Goal: Task Accomplishment & Management: Complete application form

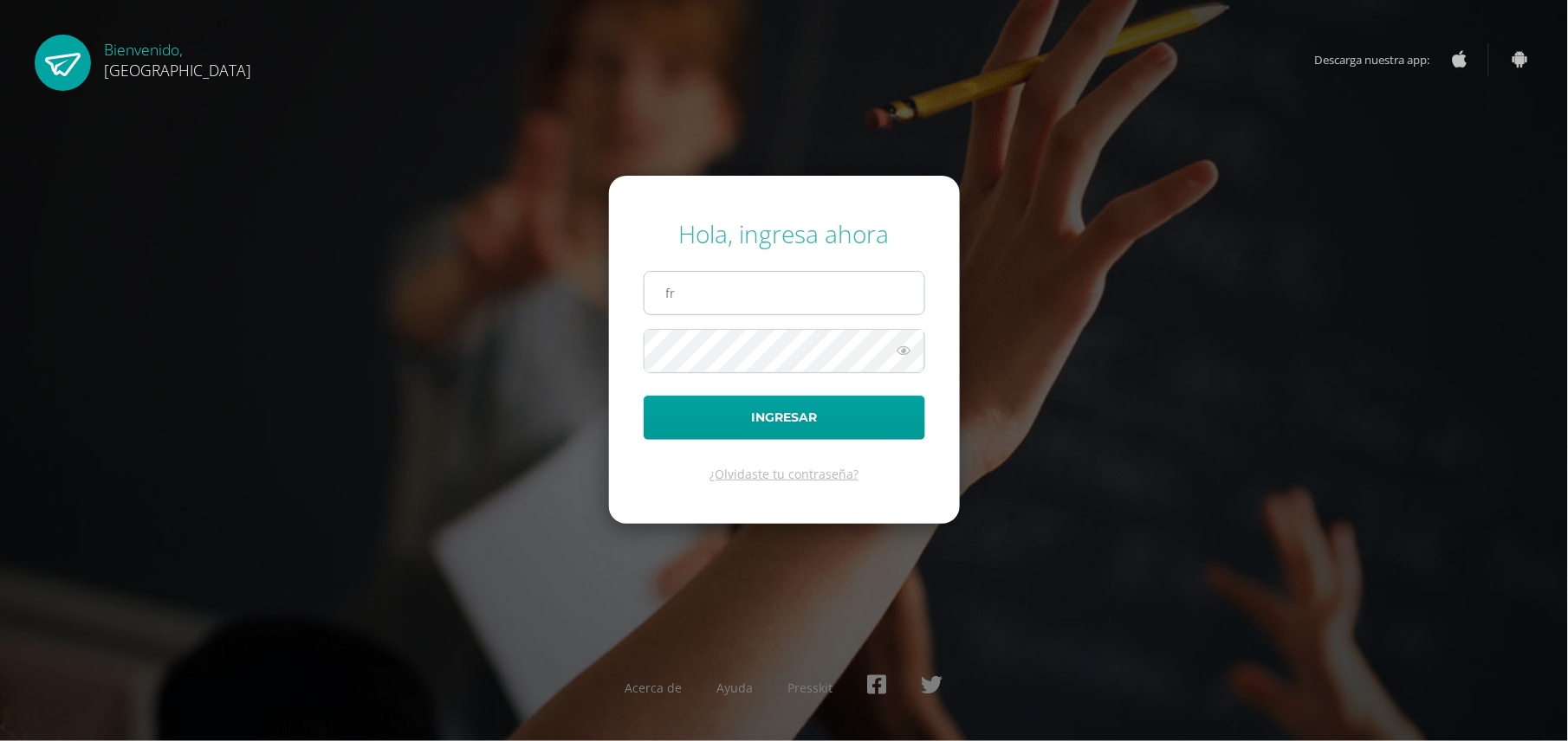
type input "[EMAIL_ADDRESS][DOMAIN_NAME]"
click at [644, 395] on button "Ingresar" at bounding box center [784, 417] width 282 height 44
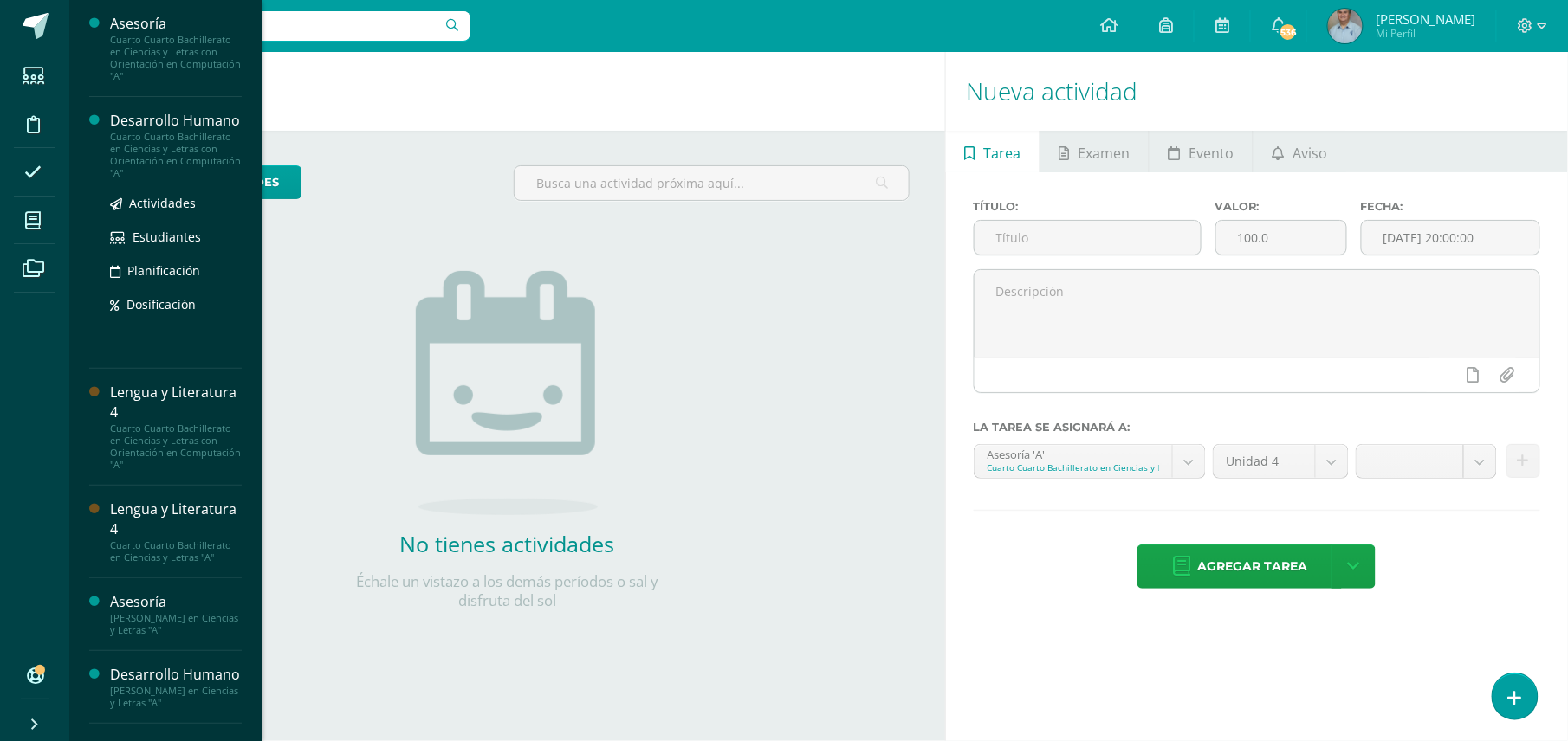
click at [147, 163] on div "Cuarto Cuarto Bachillerato en Ciencias y Letras con Orientación en Computación …" at bounding box center [175, 154] width 131 height 49
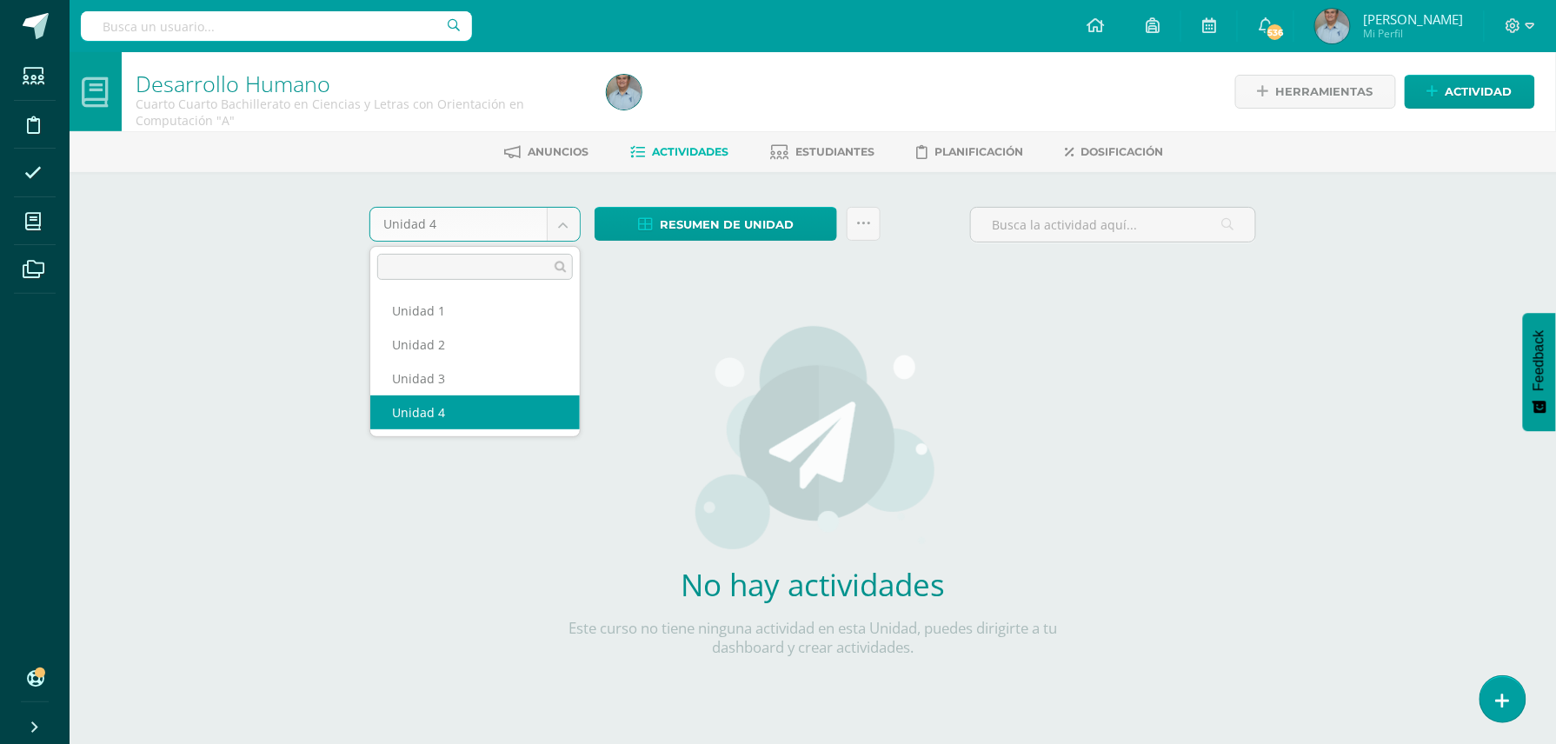
click at [568, 223] on body "Estudiantes Disciplina Asistencia Mis cursos Archivos Soporte Ayuda Reportar un…" at bounding box center [778, 373] width 1556 height 747
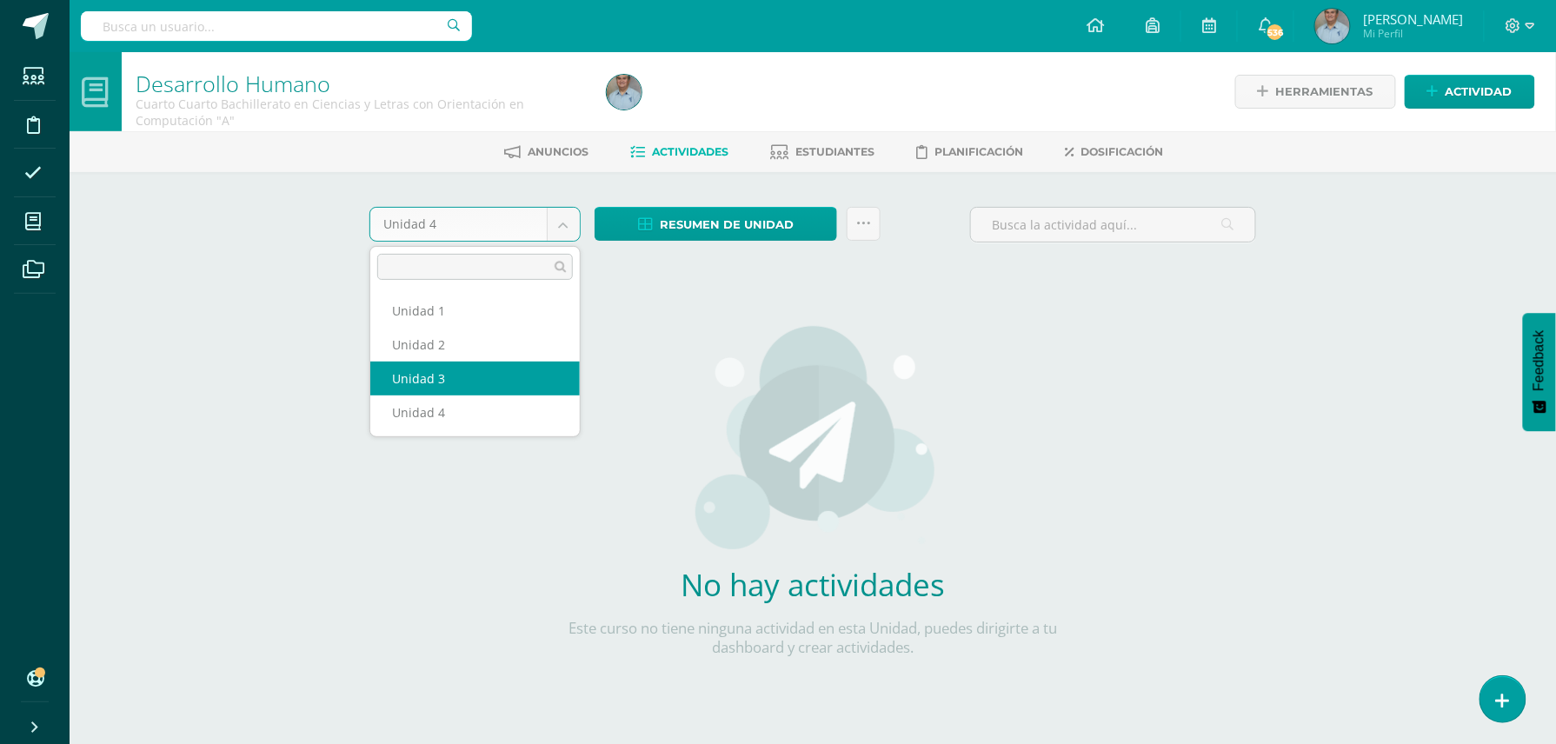
select select "Unidad 3"
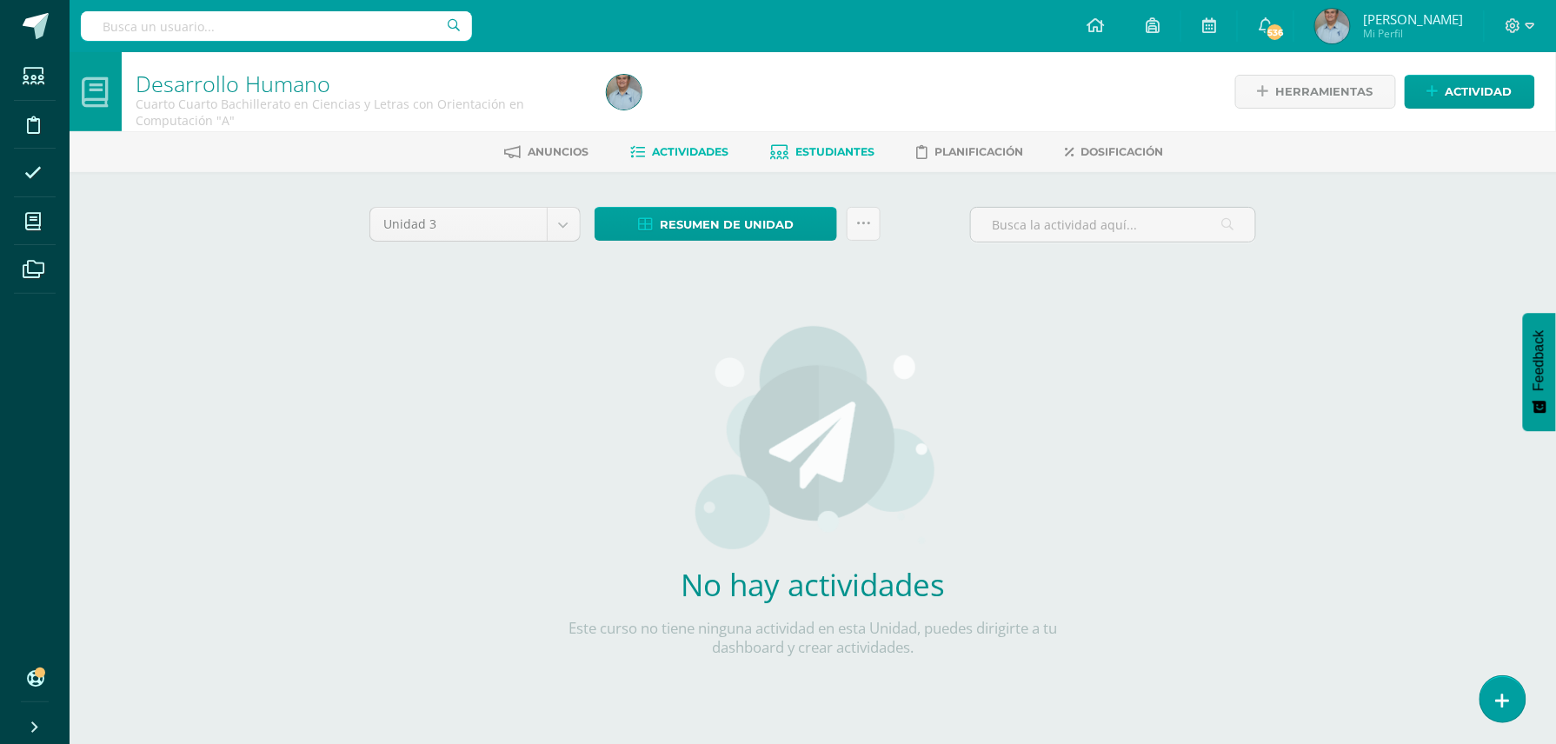
click at [821, 148] on span "Estudiantes" at bounding box center [835, 151] width 79 height 13
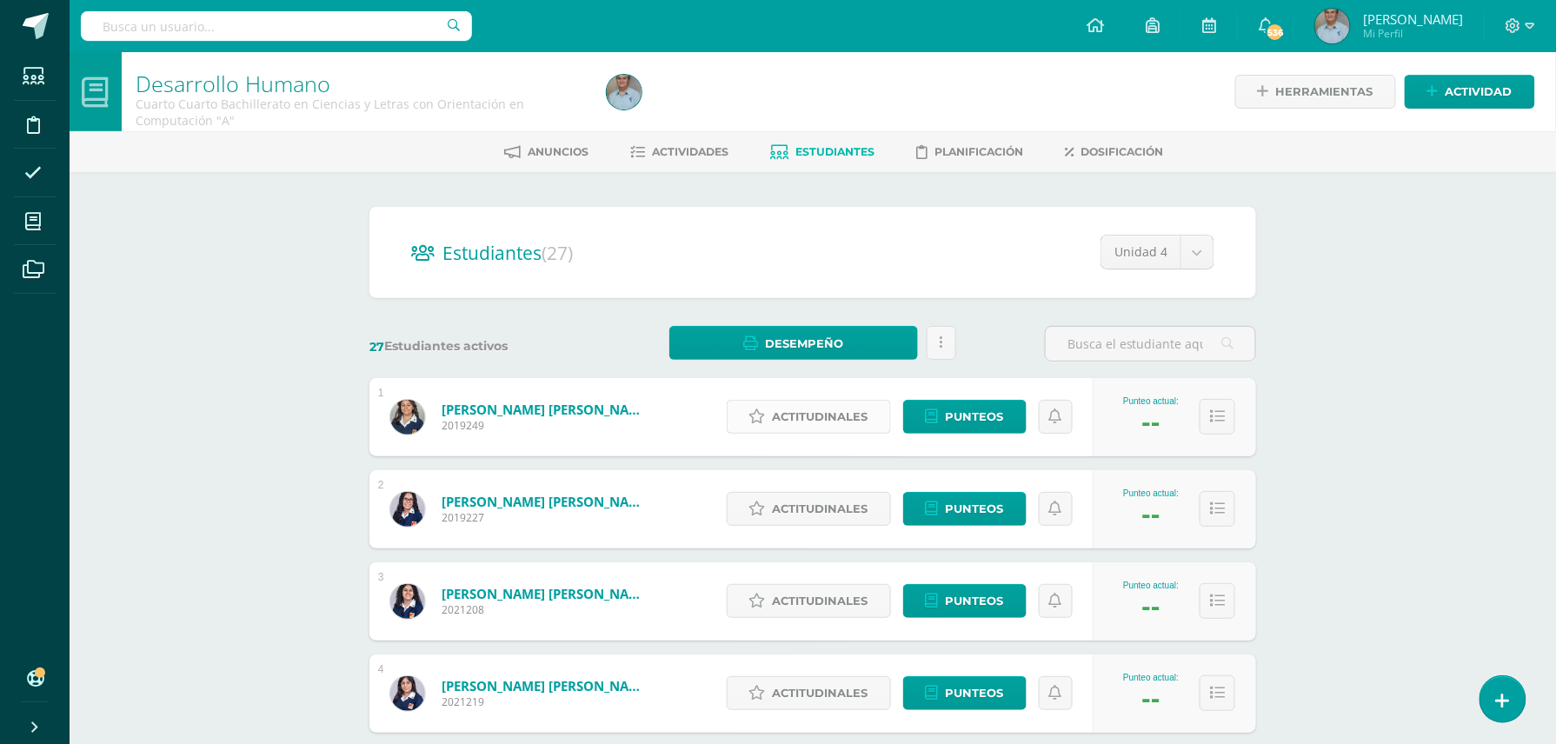
click at [825, 418] on span "Actitudinales" at bounding box center [821, 417] width 96 height 32
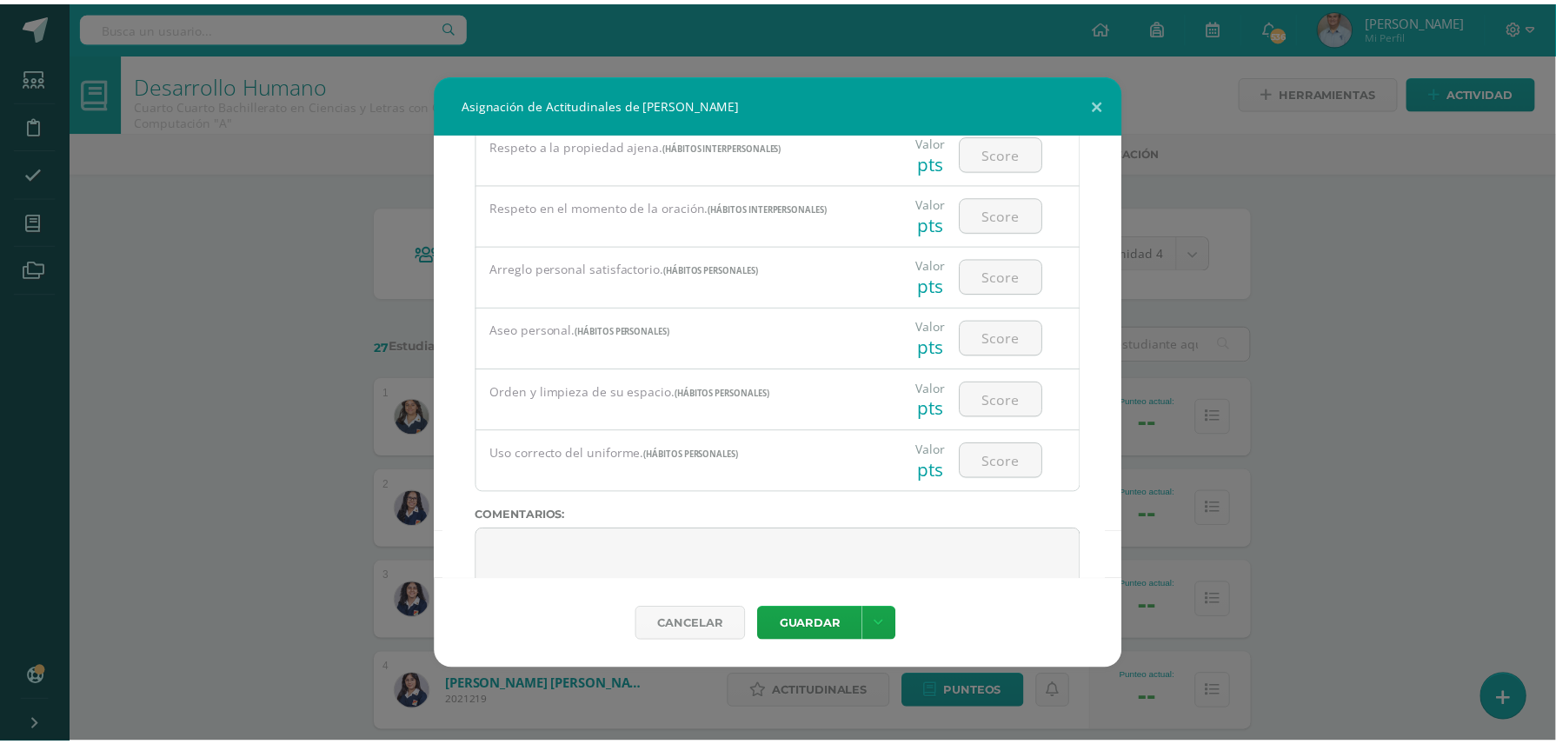
scroll to position [1361, 0]
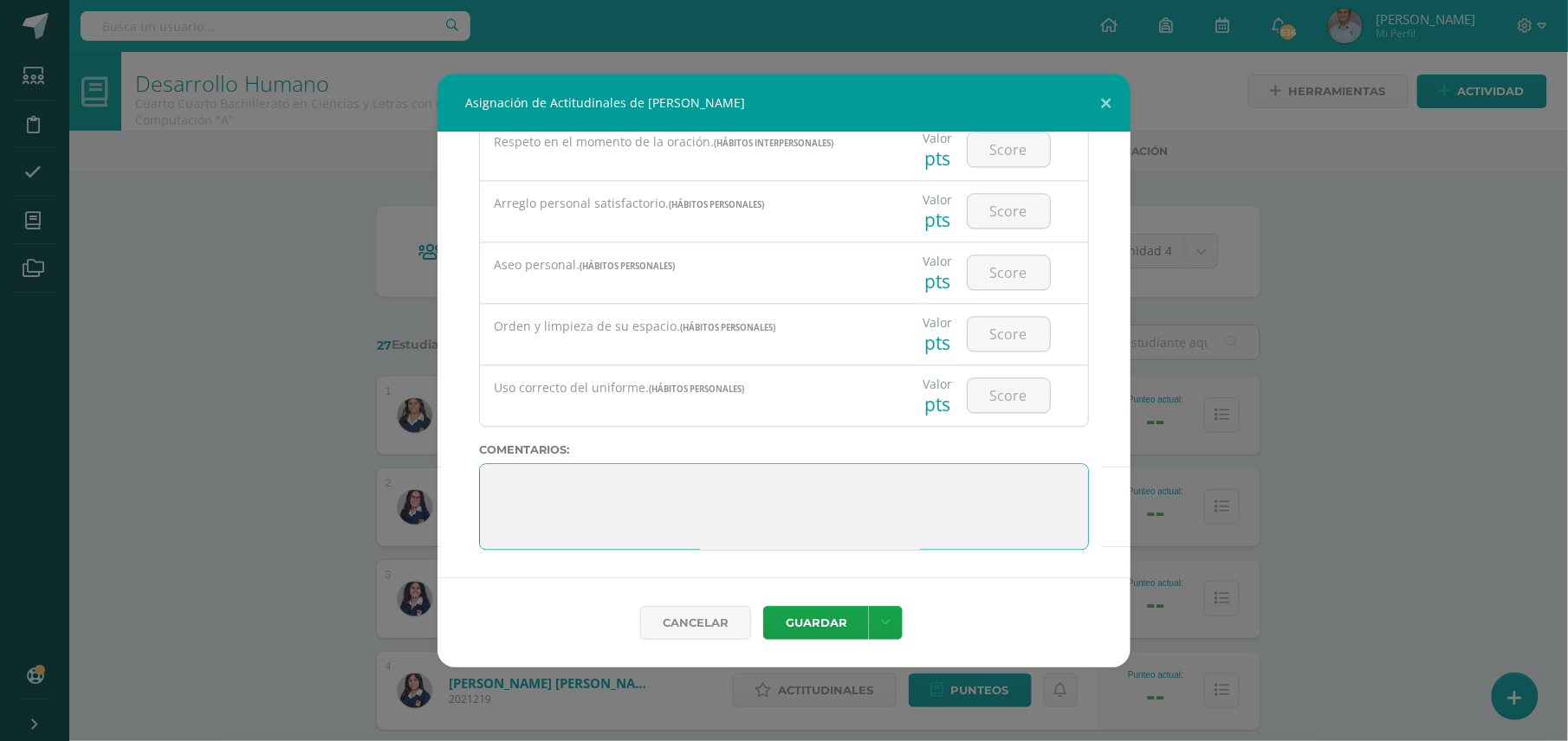
click at [902, 509] on textarea at bounding box center [784, 506] width 610 height 87
click at [1111, 98] on button at bounding box center [1106, 103] width 50 height 59
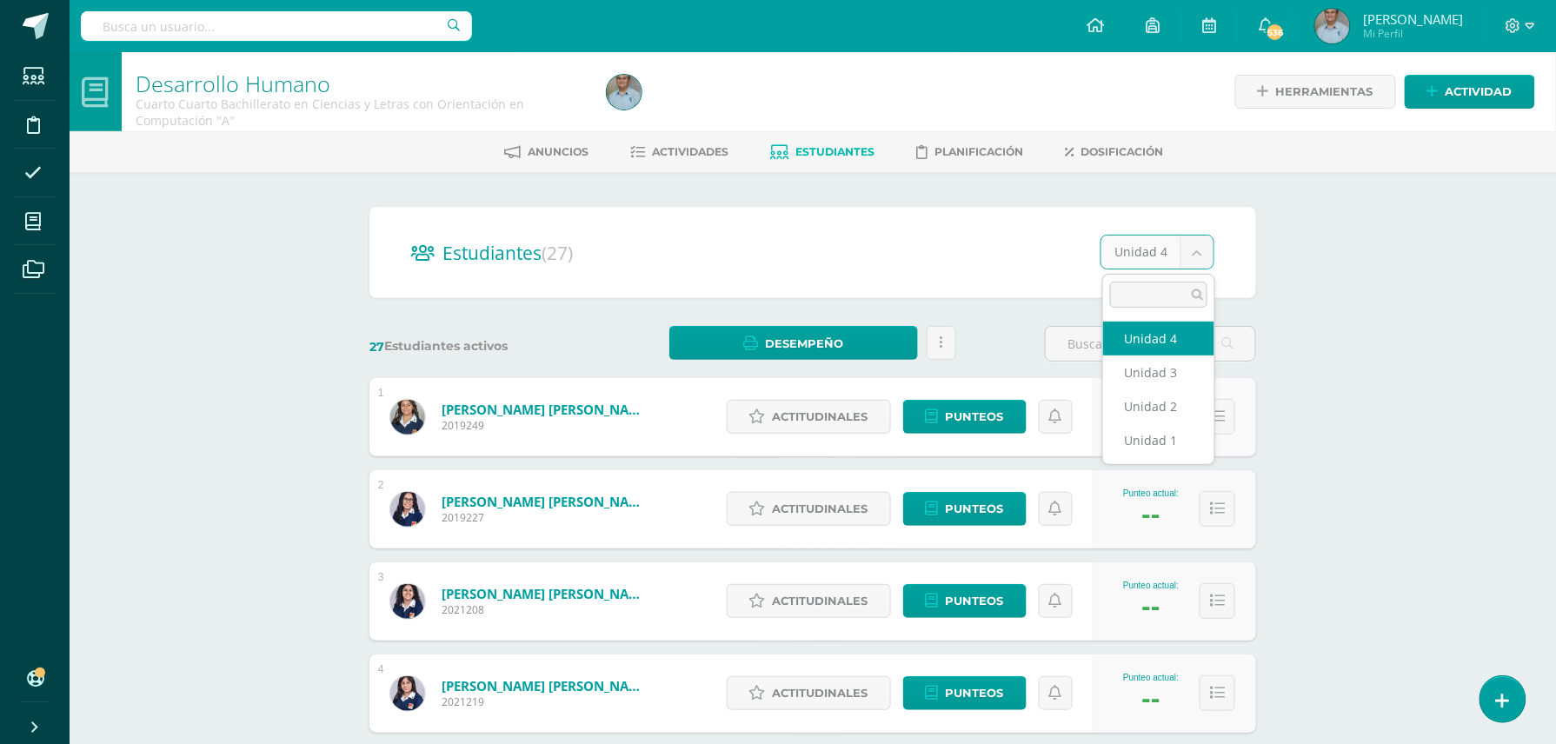
click at [1200, 251] on body "Estudiantes Disciplina Asistencia Mis cursos Archivos Soporte Ayuda Reportar un…" at bounding box center [778, 698] width 1556 height 1396
select select "/dashboard/teacher/section/3817/students/?unit=116792"
click at [828, 415] on span "Actitudinales" at bounding box center [821, 417] width 96 height 32
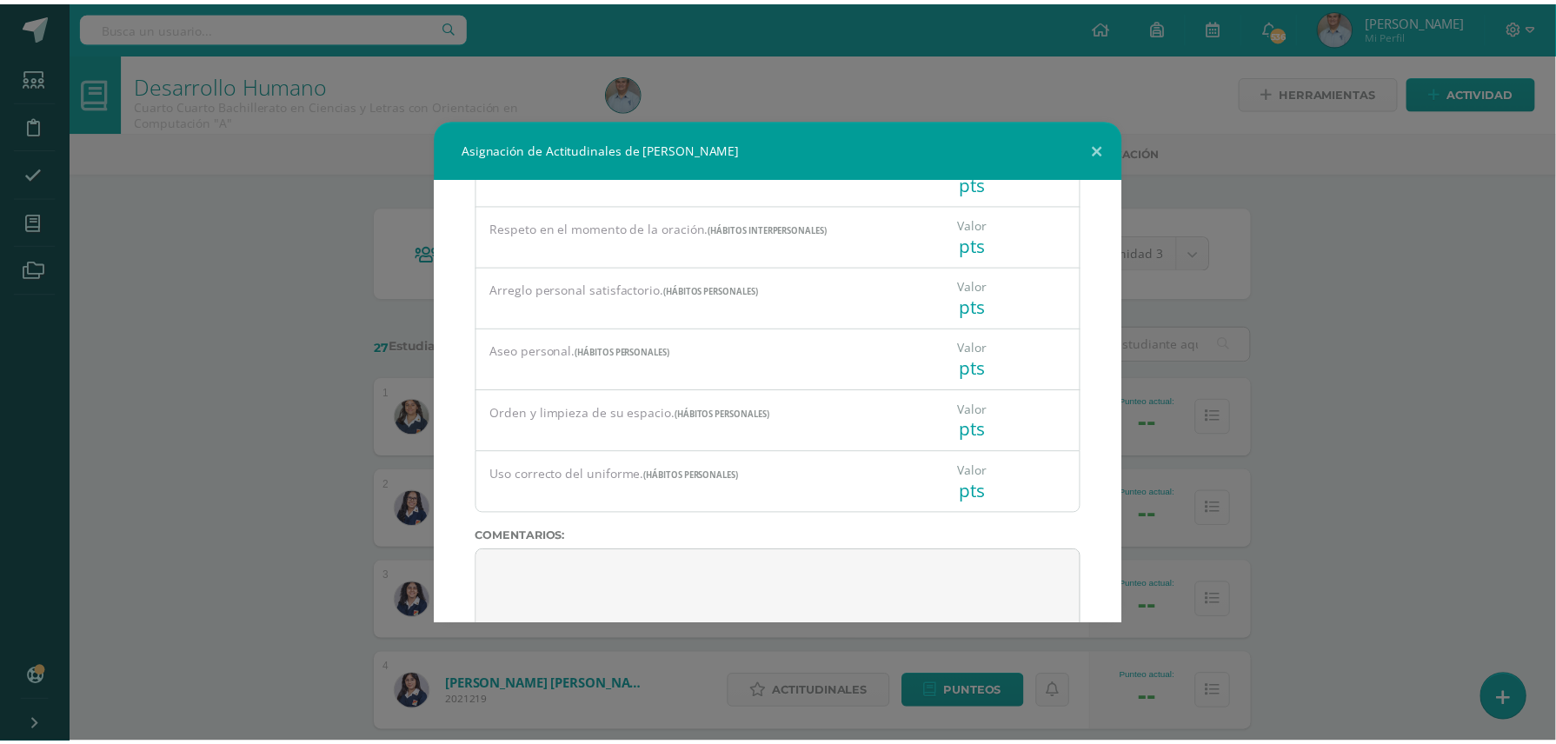
scroll to position [1361, 0]
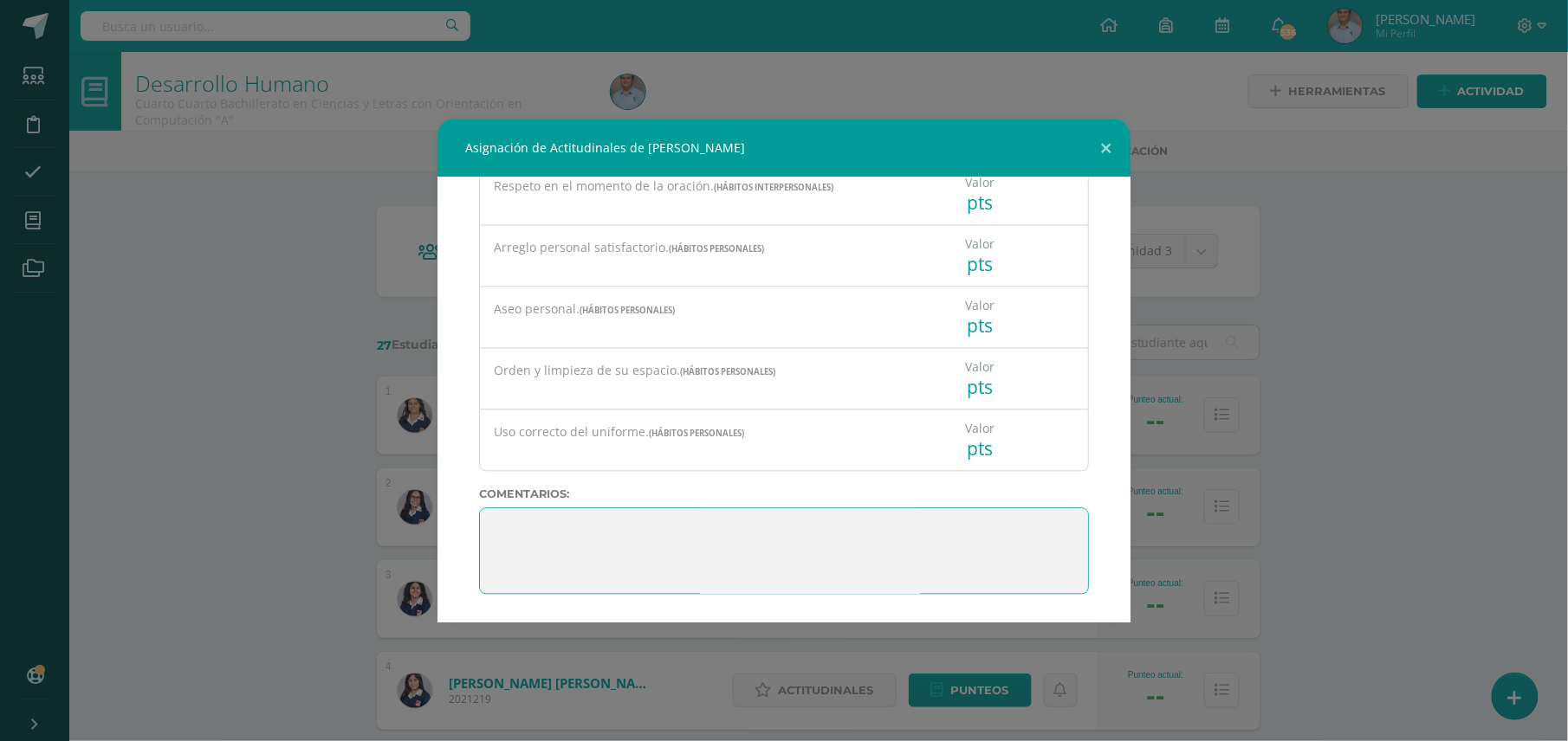
click at [918, 555] on textarea at bounding box center [784, 551] width 610 height 87
click at [1107, 142] on button at bounding box center [1106, 147] width 50 height 59
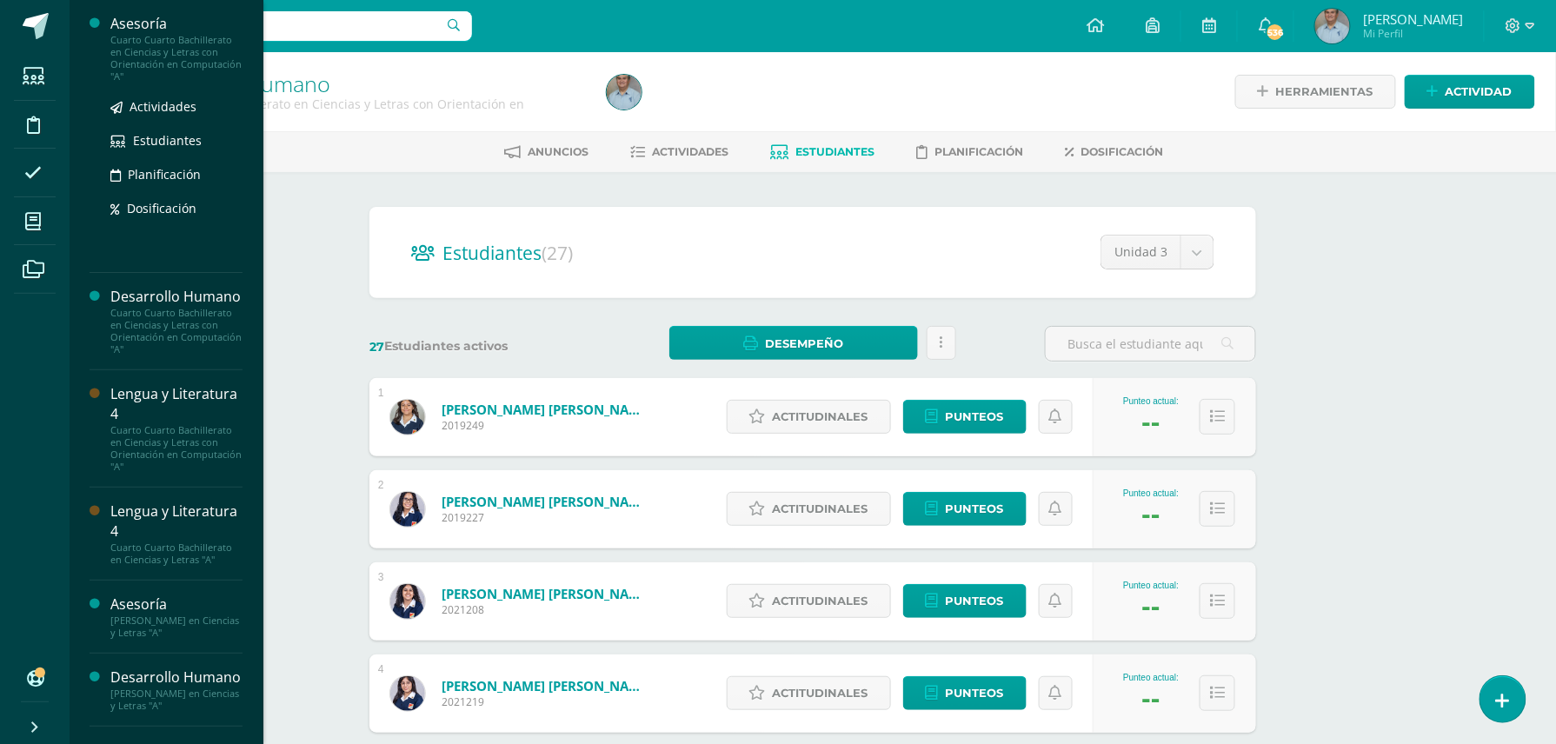
click at [161, 40] on div "Cuarto Cuarto Bachillerato en Ciencias y Letras con Orientación en Computación …" at bounding box center [176, 58] width 132 height 49
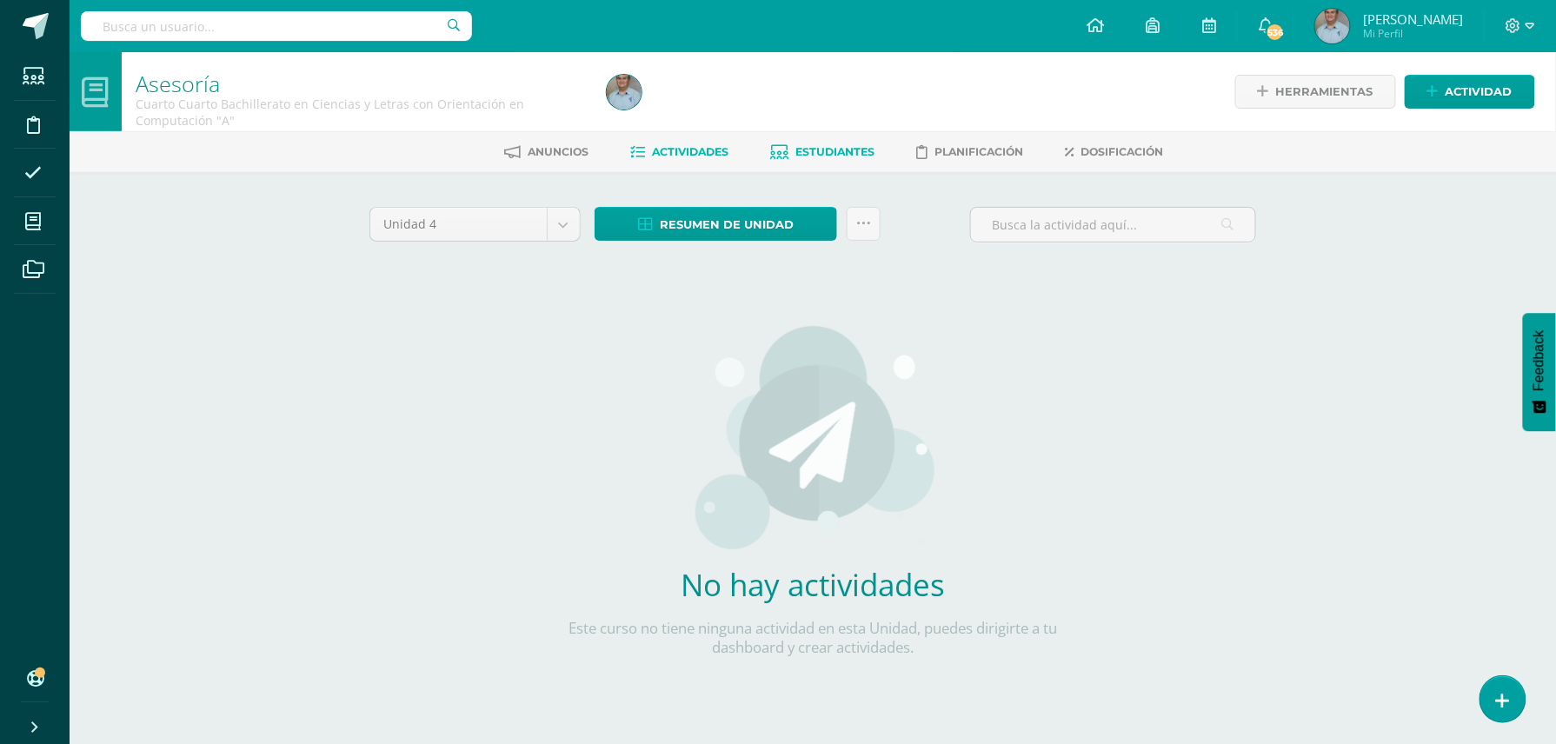
click at [838, 155] on span "Estudiantes" at bounding box center [835, 151] width 79 height 13
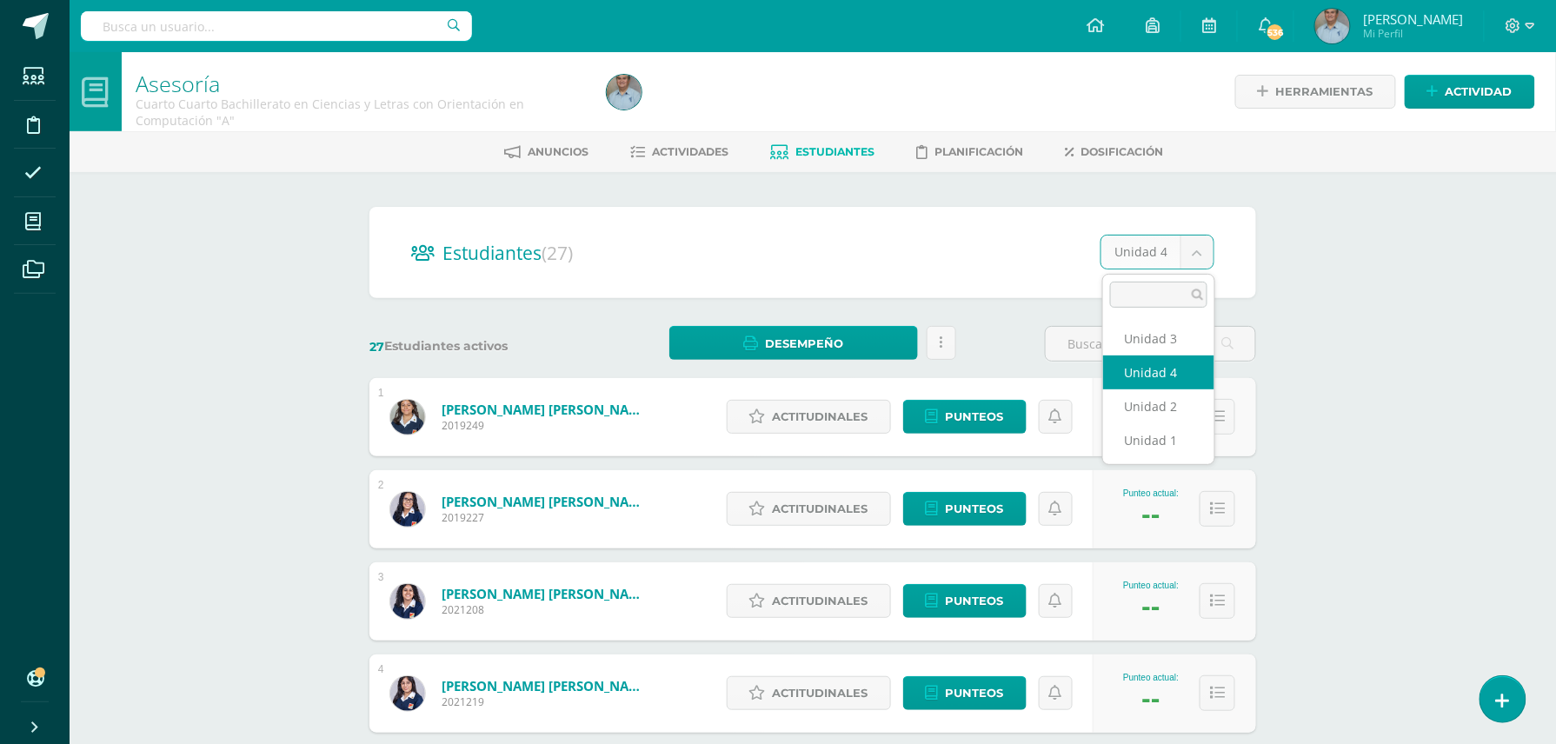
click at [1196, 254] on body "Estudiantes Disciplina Asistencia Mis cursos Archivos Soporte Ayuda Reportar un…" at bounding box center [778, 698] width 1556 height 1396
select select "/dashboard/teacher/section/3816/students/?unit=116785"
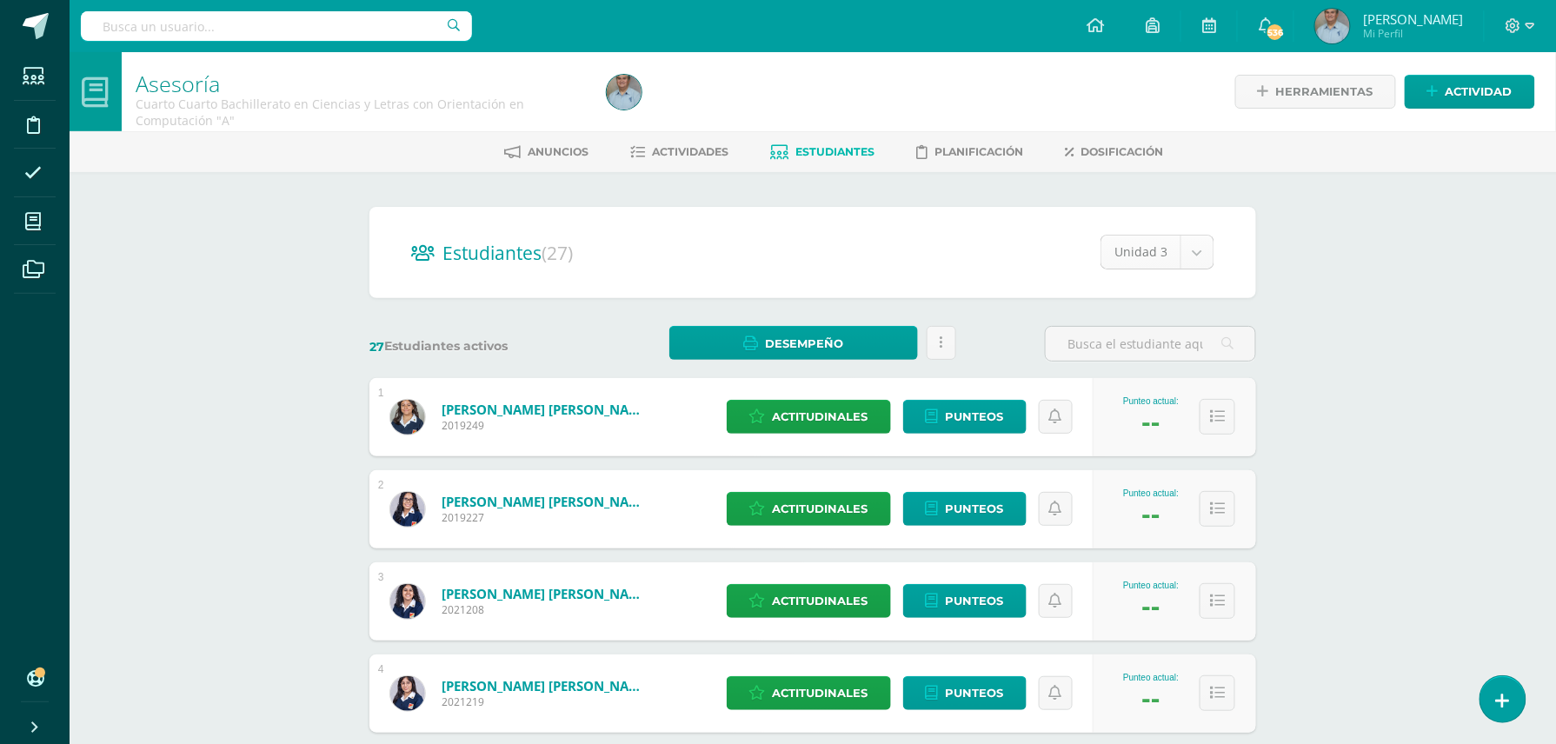
click at [1202, 256] on body "Estudiantes Disciplina Asistencia Mis cursos Archivos Soporte Ayuda Reportar un…" at bounding box center [778, 698] width 1556 height 1396
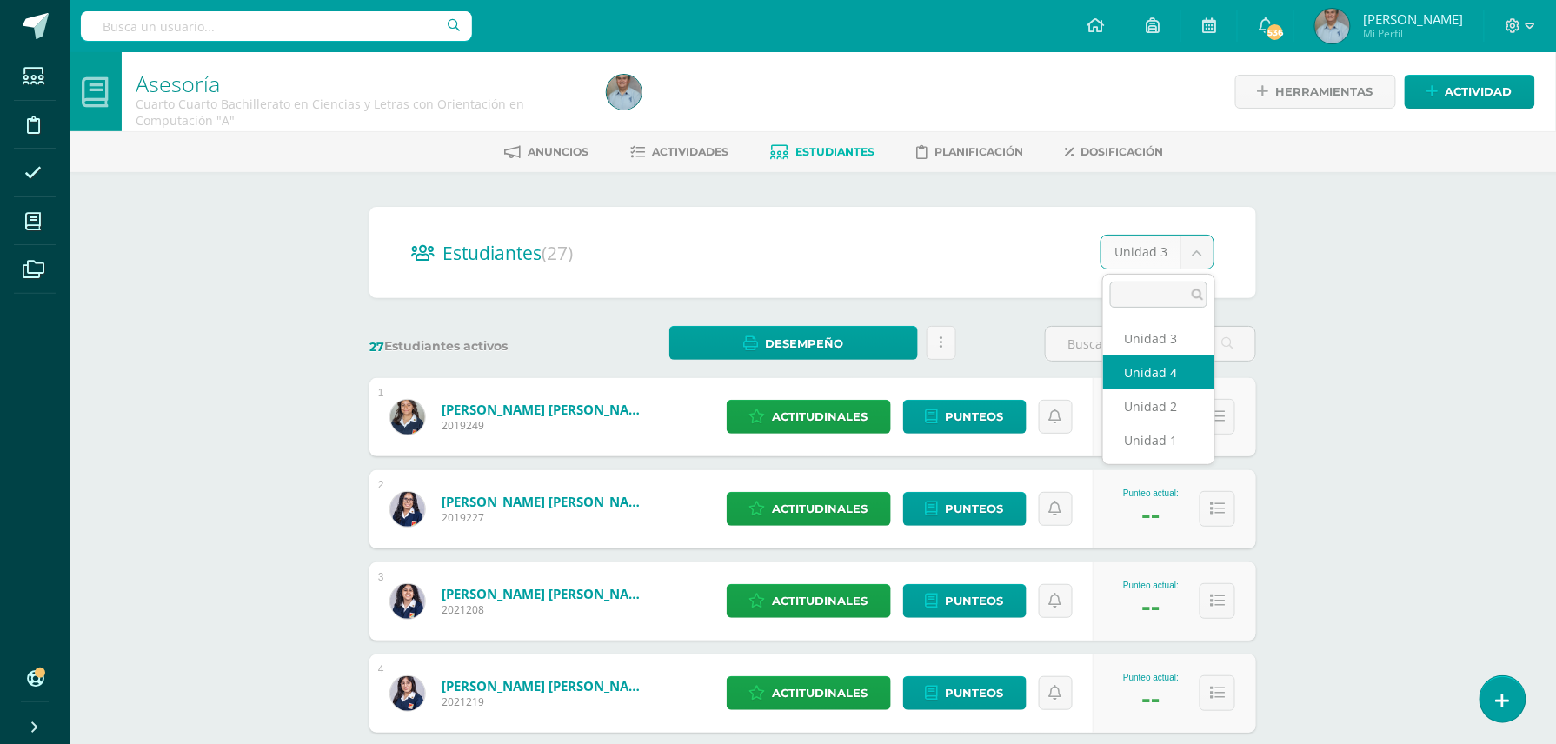
select select "/dashboard/teacher/section/3816/students/?unit=116786"
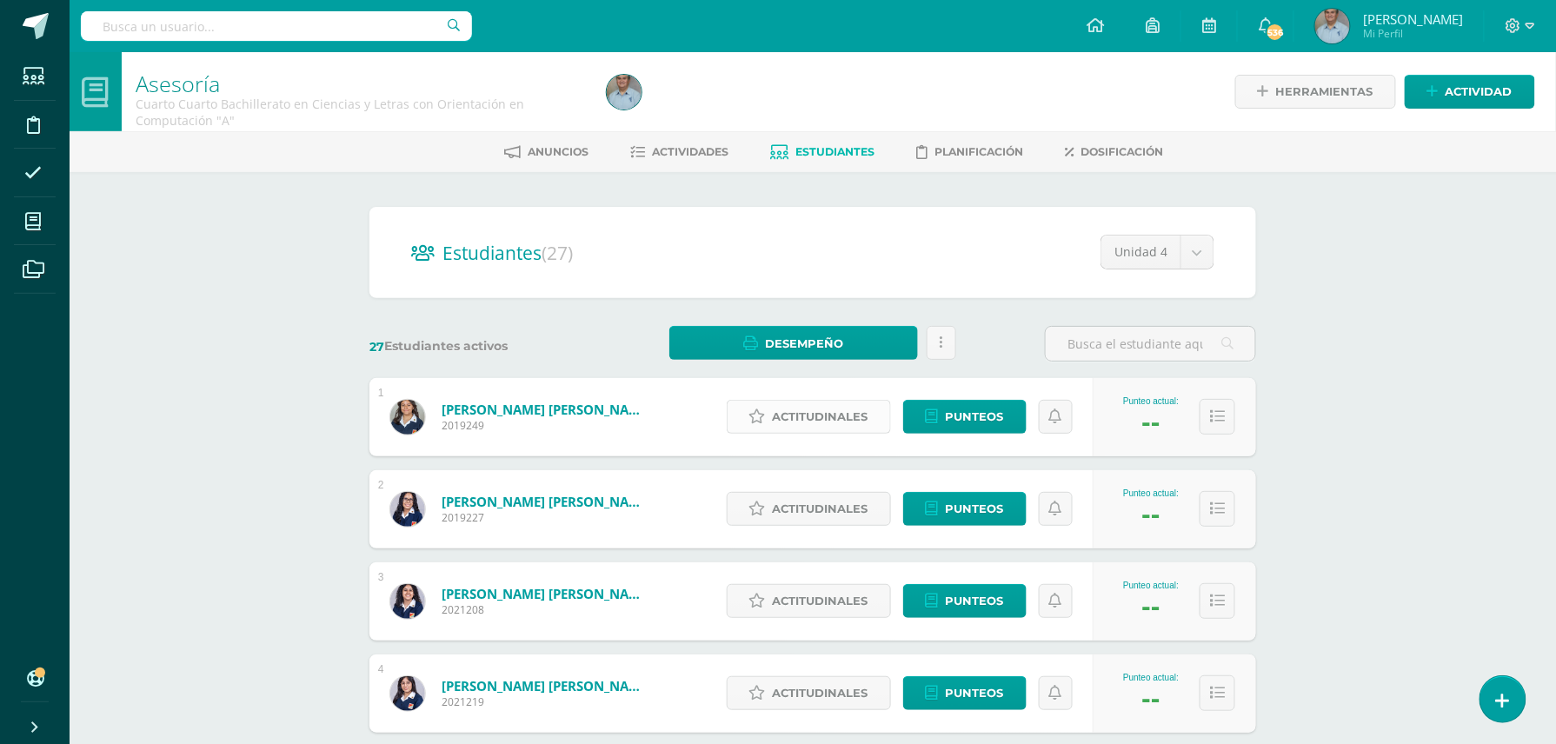
click at [818, 409] on span "Actitudinales" at bounding box center [821, 417] width 96 height 32
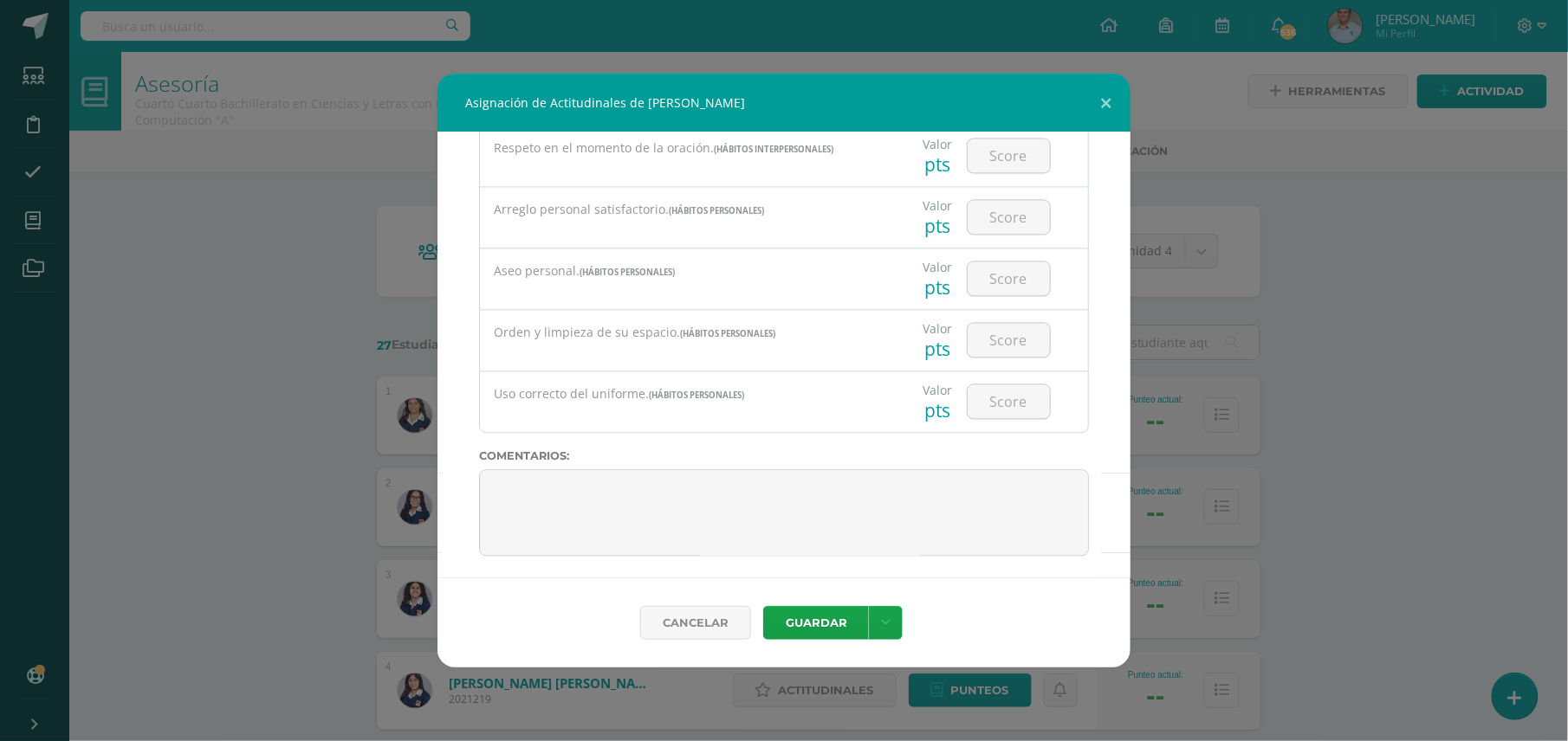
scroll to position [1356, 0]
click at [891, 485] on textarea at bounding box center [784, 506] width 610 height 87
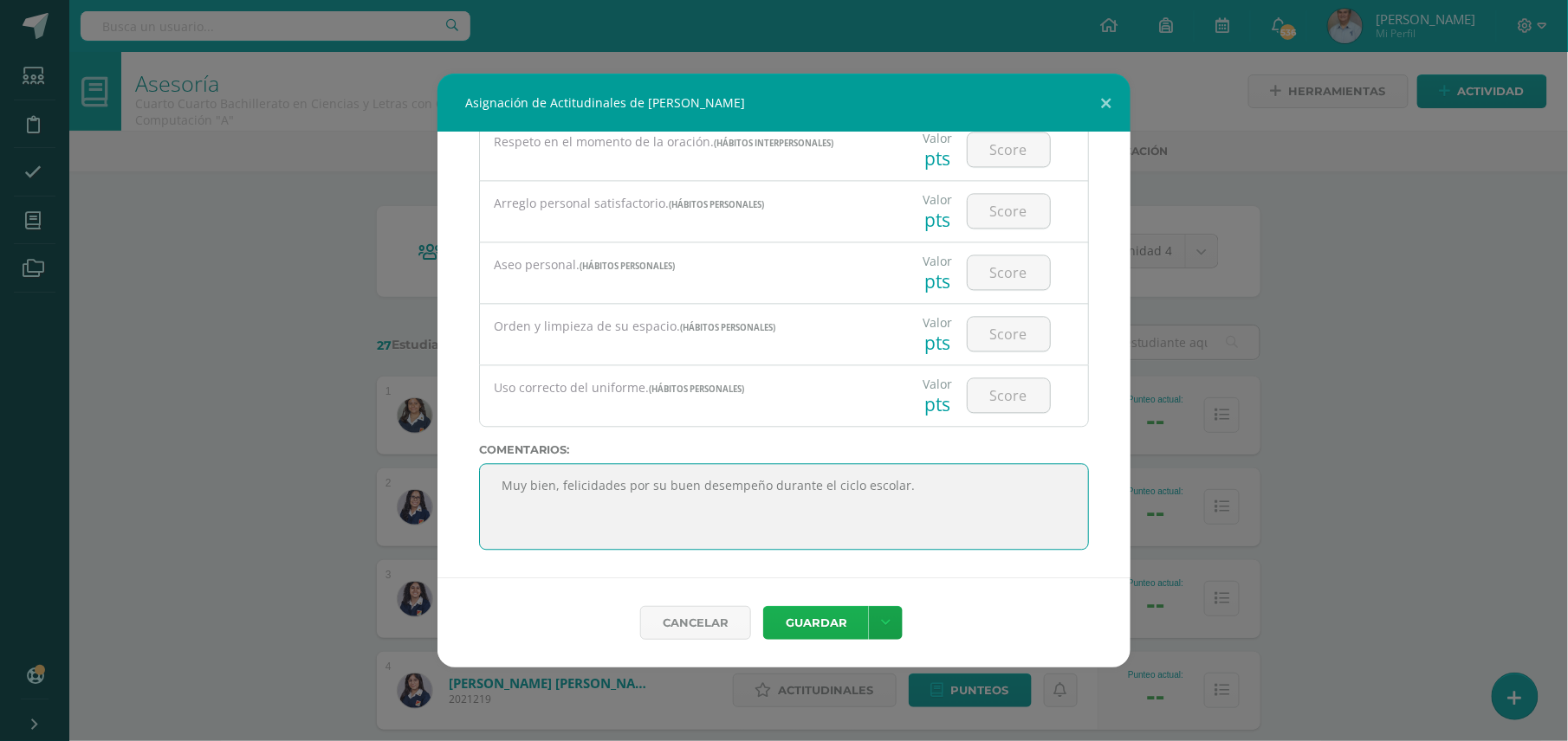
type textarea "Muy bien, felicidades por su buen desempeño durante el ciclo escolar."
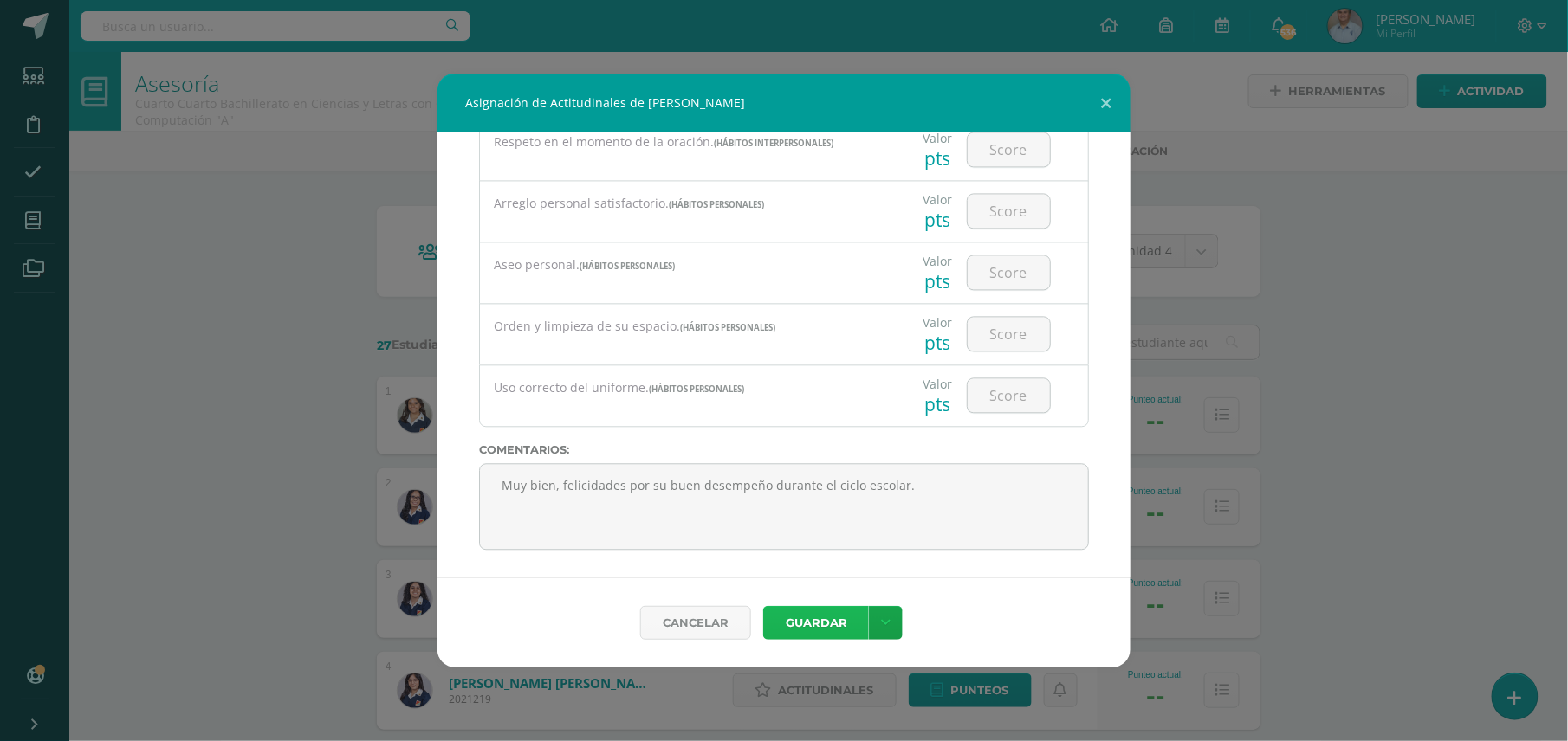
click at [802, 620] on button "Guardar" at bounding box center [816, 623] width 106 height 34
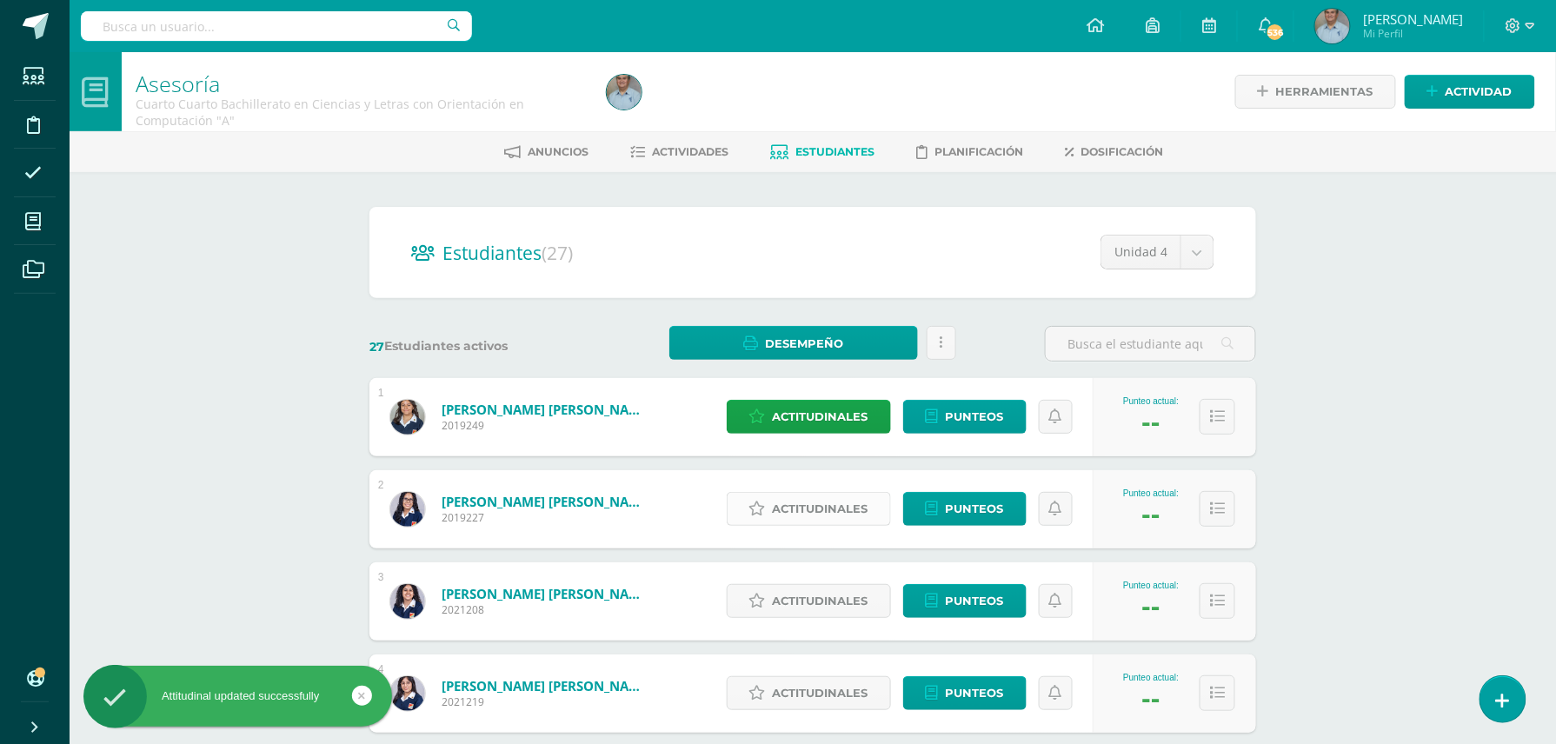
click at [833, 499] on span "Actitudinales" at bounding box center [821, 509] width 96 height 32
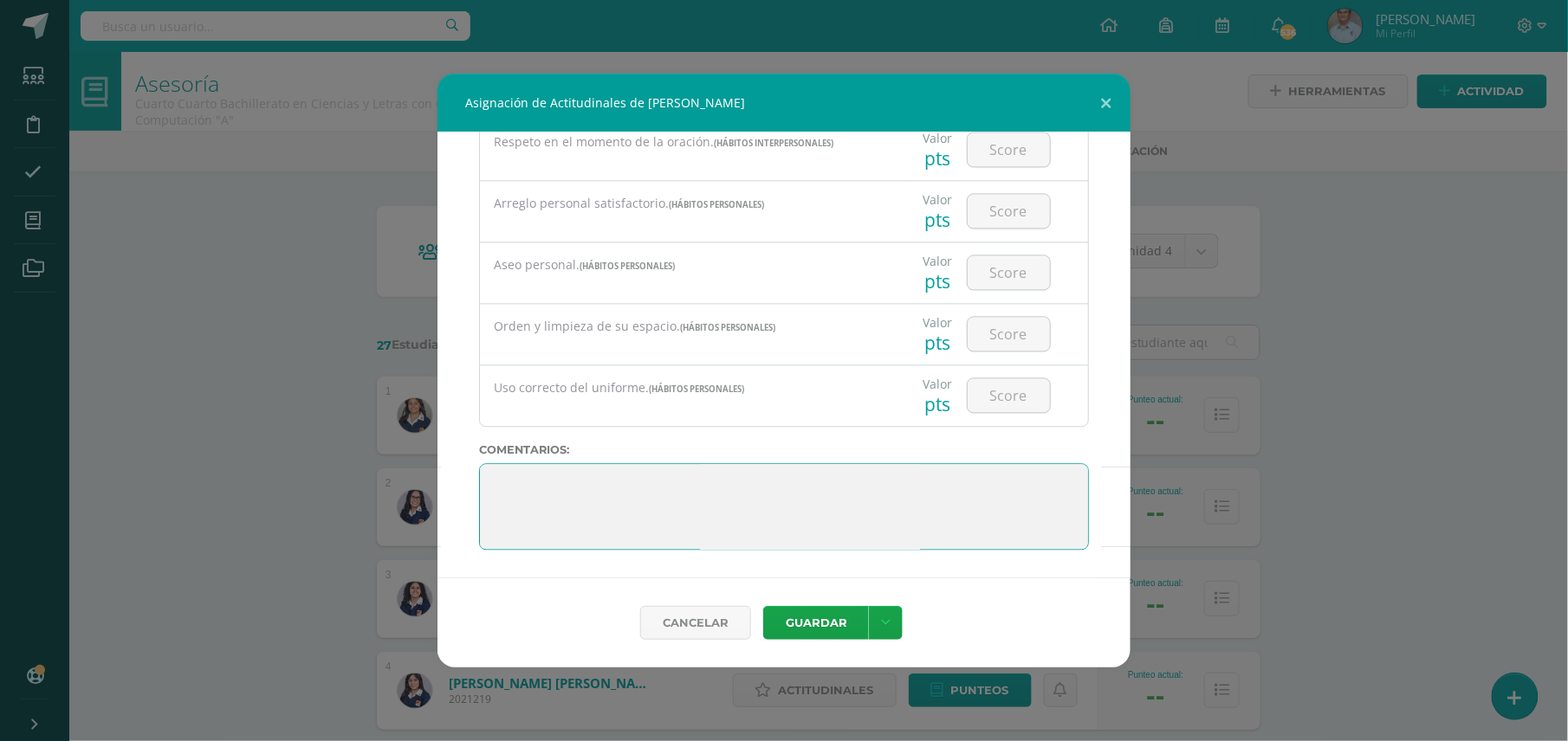
click at [840, 494] on textarea at bounding box center [784, 506] width 610 height 87
type textarea "Muy bien continue esforzándose en sus estudios."
click at [833, 624] on button "Guardar" at bounding box center [816, 623] width 106 height 34
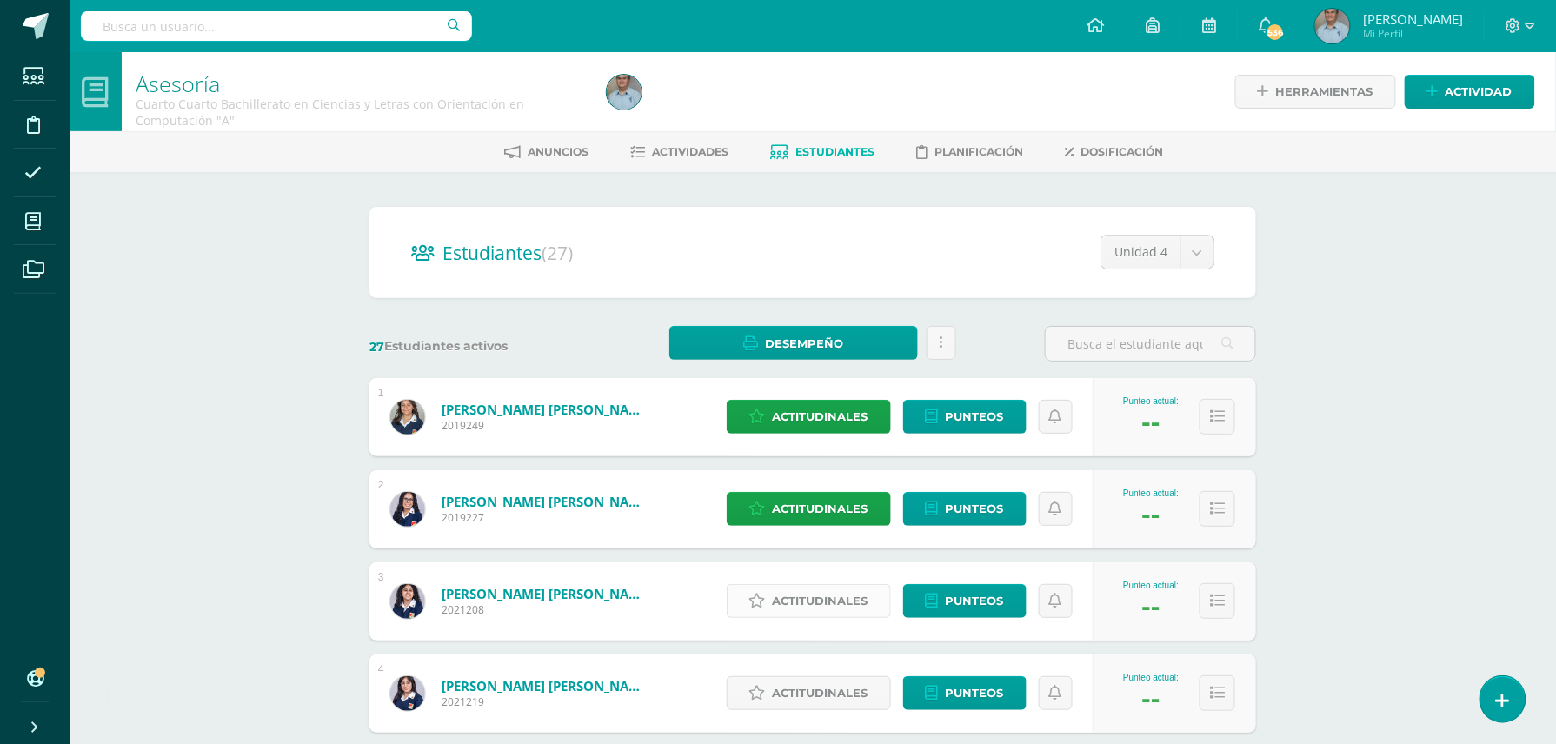
click at [826, 603] on span "Actitudinales" at bounding box center [821, 601] width 96 height 32
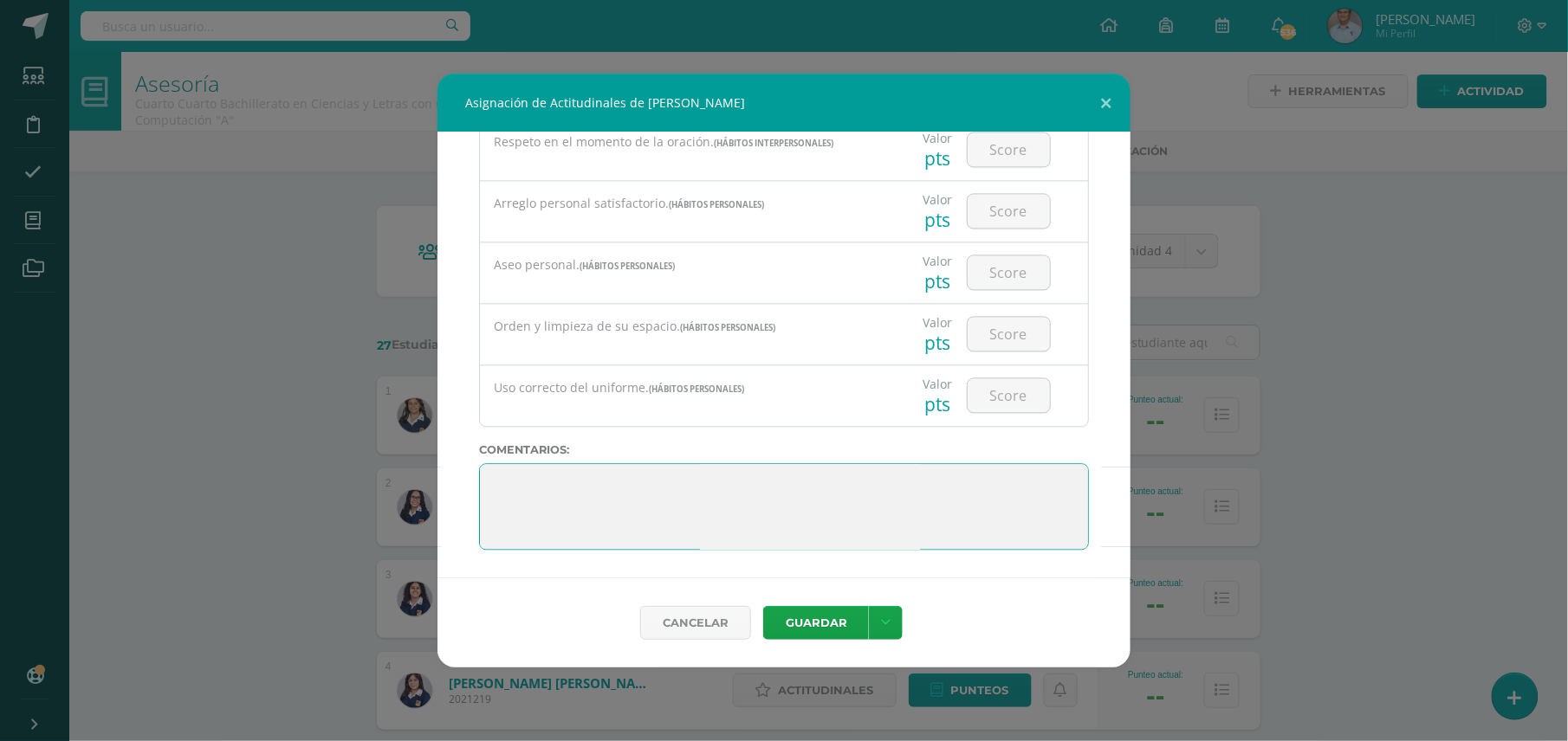
click at [867, 476] on textarea at bounding box center [784, 506] width 610 height 87
type textarea "Debe seguir esforzándose en su estudio. Ponerse al día cuando falta. Prepararse…"
click at [812, 620] on button "Guardar" at bounding box center [816, 623] width 106 height 34
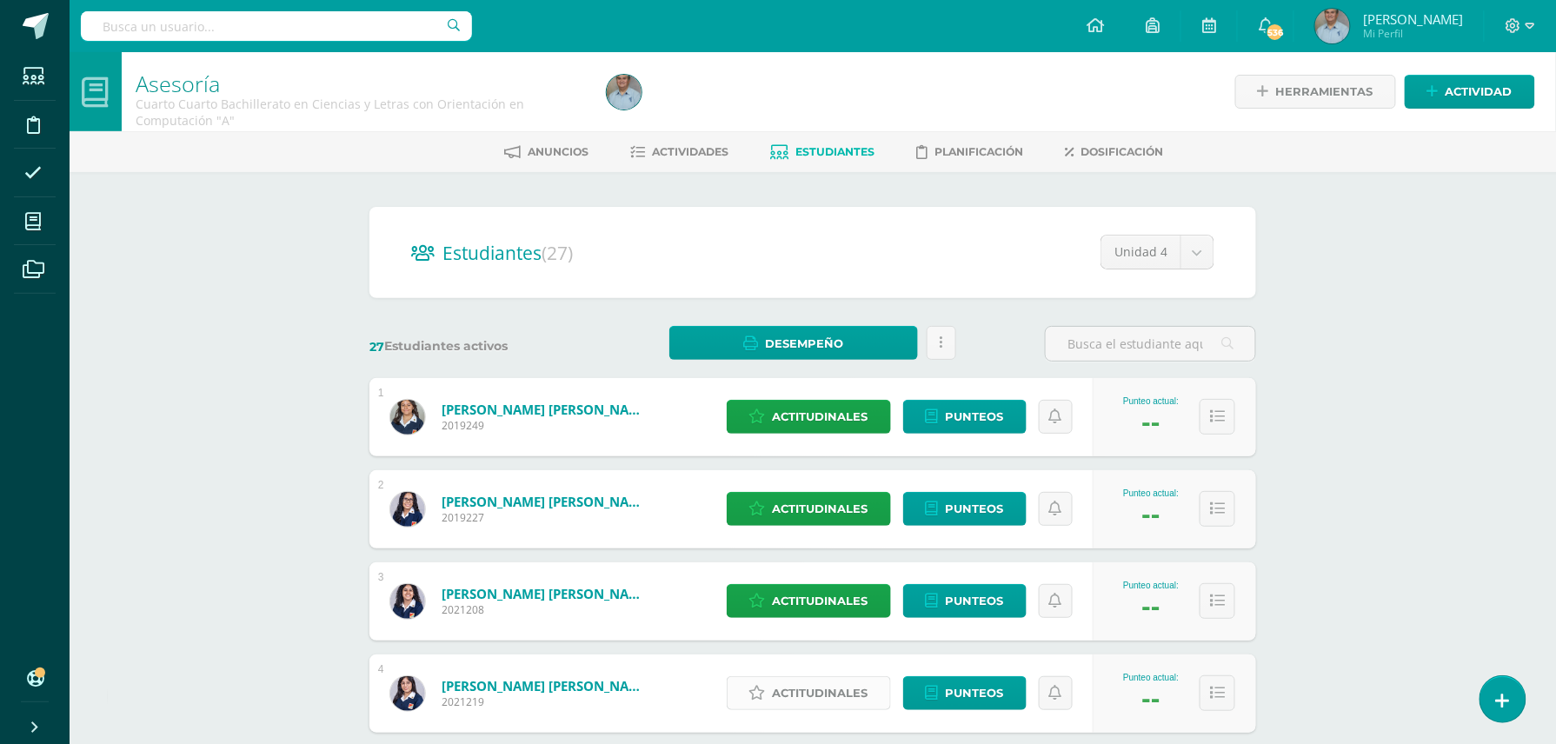
click at [794, 690] on span "Actitudinales" at bounding box center [821, 693] width 96 height 32
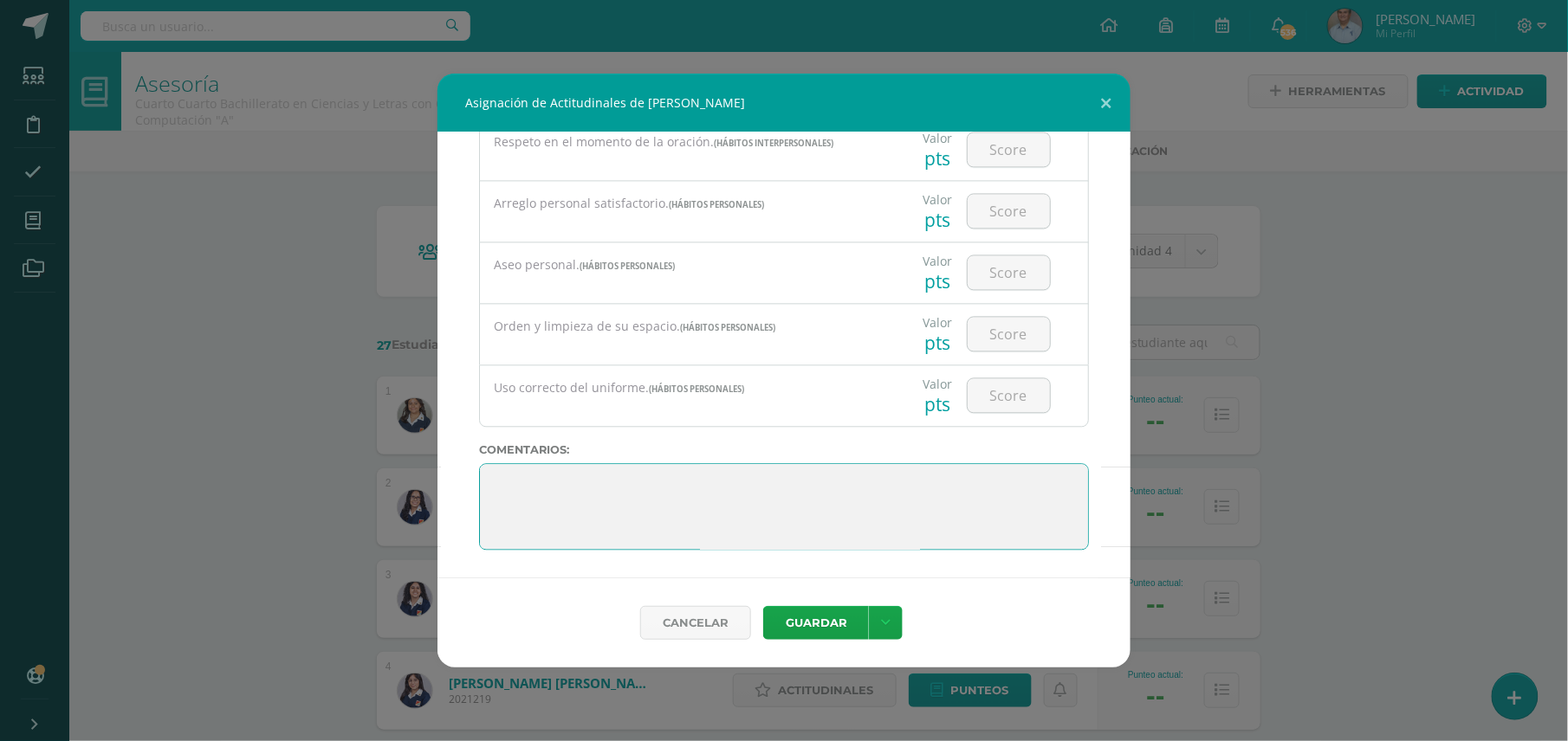
click at [895, 497] on textarea at bounding box center [784, 506] width 610 height 87
click at [851, 495] on textarea at bounding box center [784, 506] width 610 height 87
type textarea "Muy buen esfuerzo, felicidades."
click at [811, 620] on button "Guardar" at bounding box center [816, 623] width 106 height 34
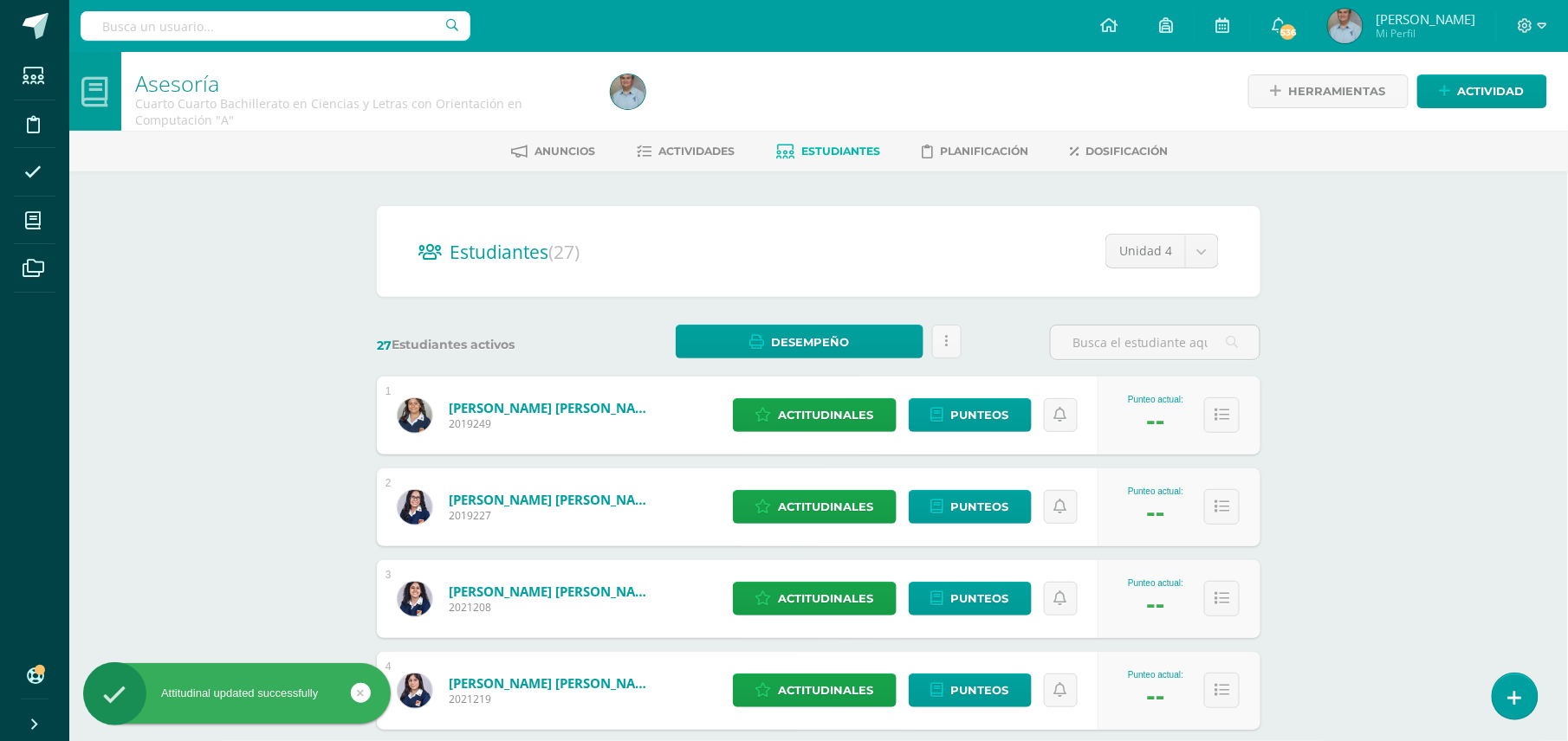
click at [811, 620] on div "Cancelar [GEOGRAPHIC_DATA] Guardar y poblar en todos mis cursos" at bounding box center [784, 598] width 624 height 82
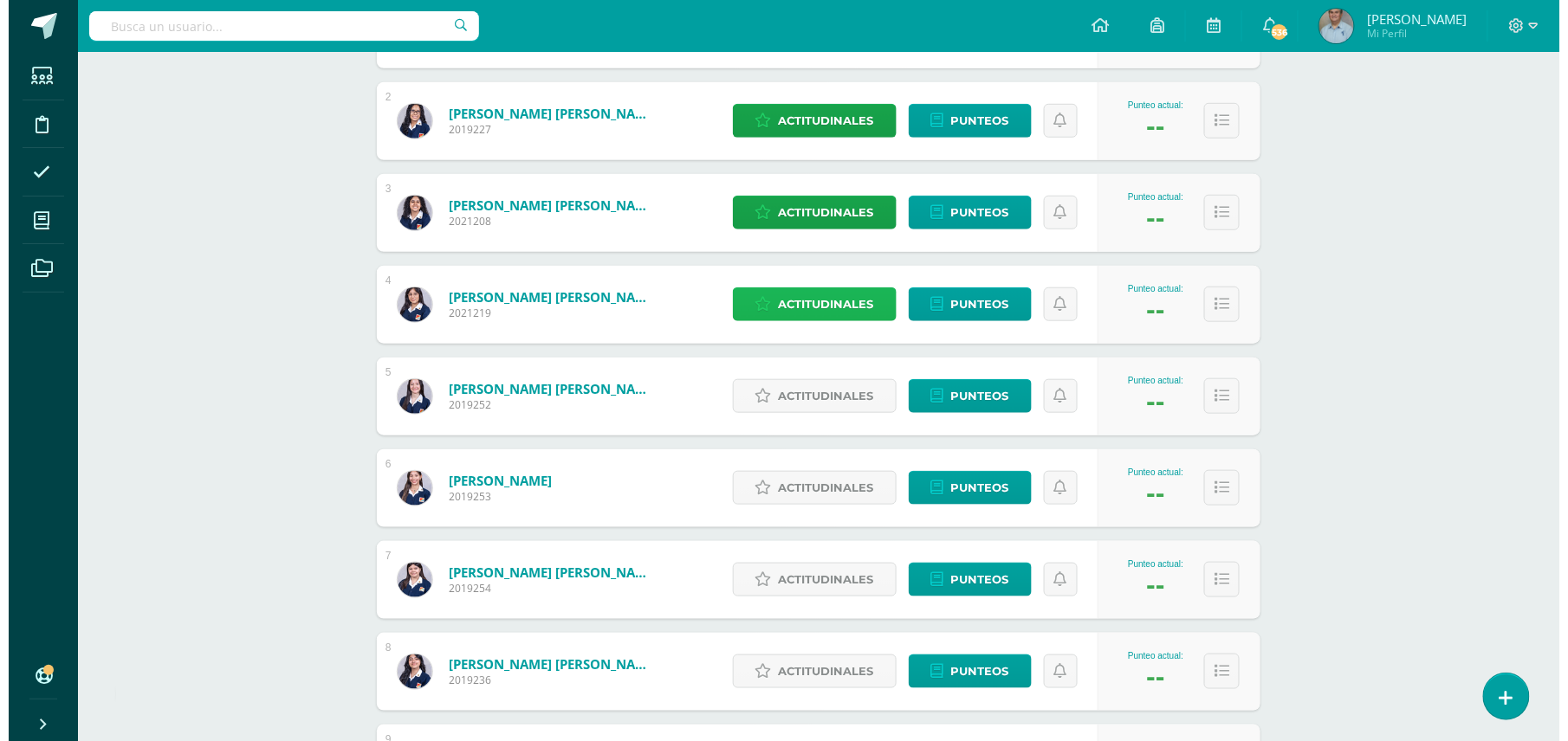
scroll to position [415, 0]
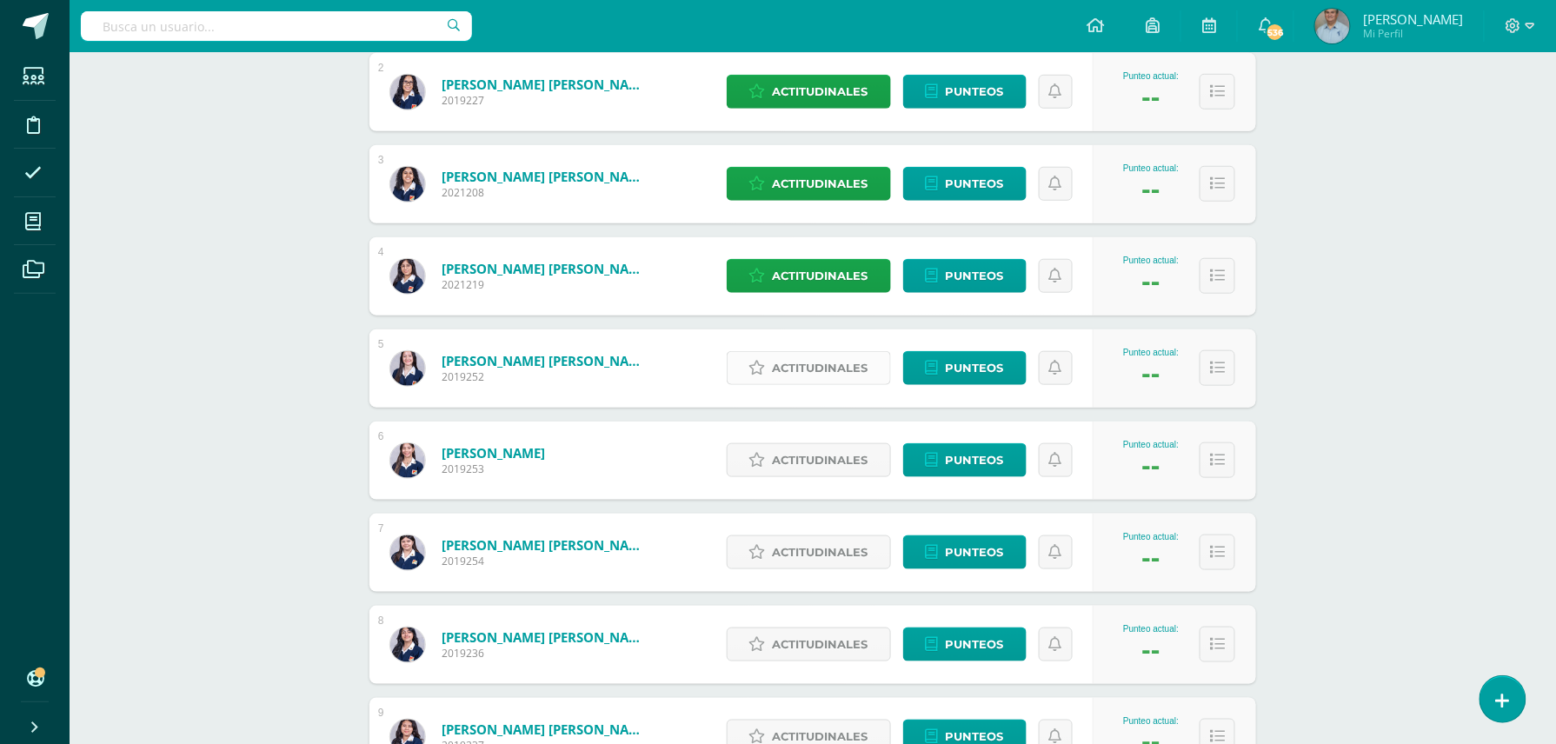
click at [809, 360] on span "Actitudinales" at bounding box center [821, 368] width 96 height 32
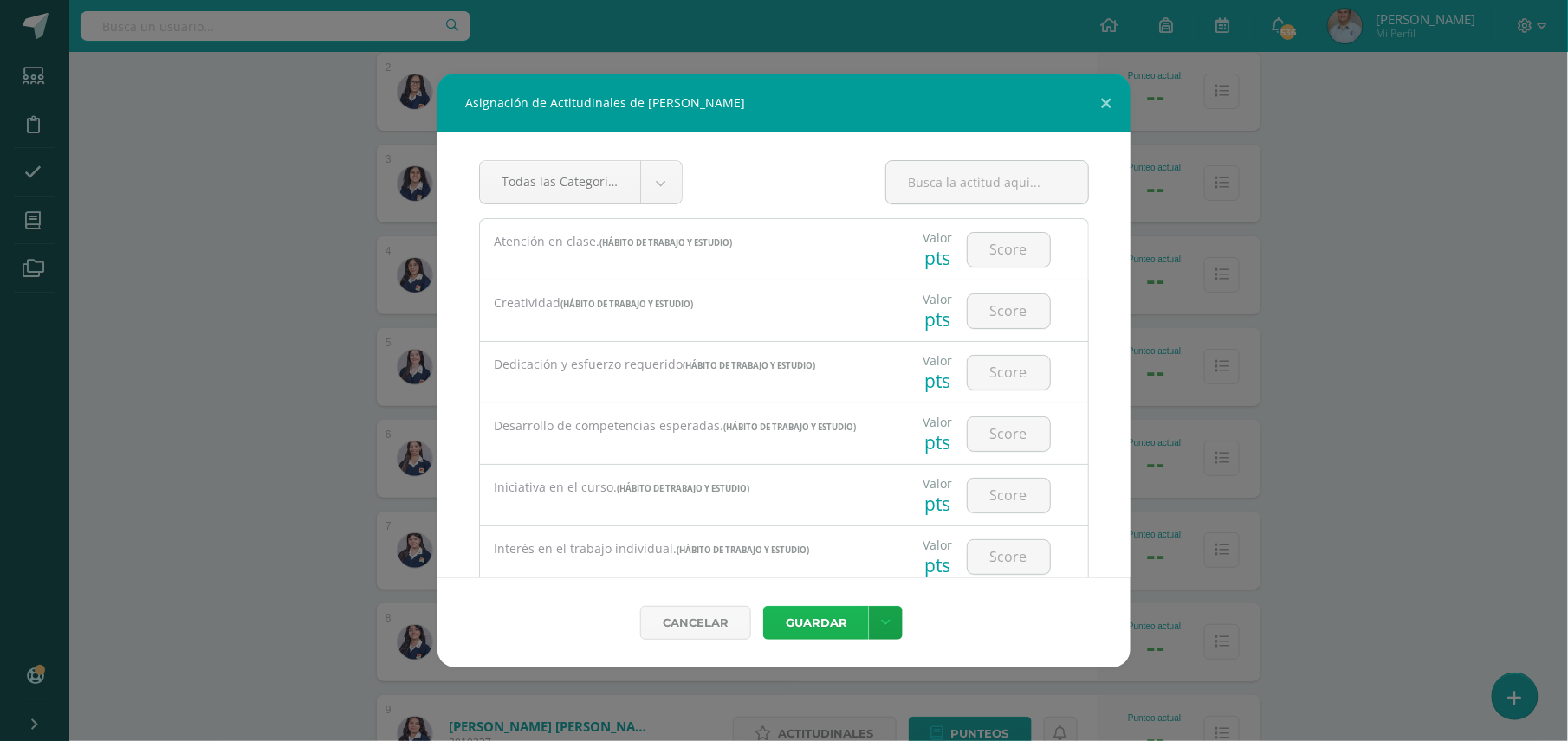
click at [825, 617] on button "Guardar" at bounding box center [816, 623] width 106 height 34
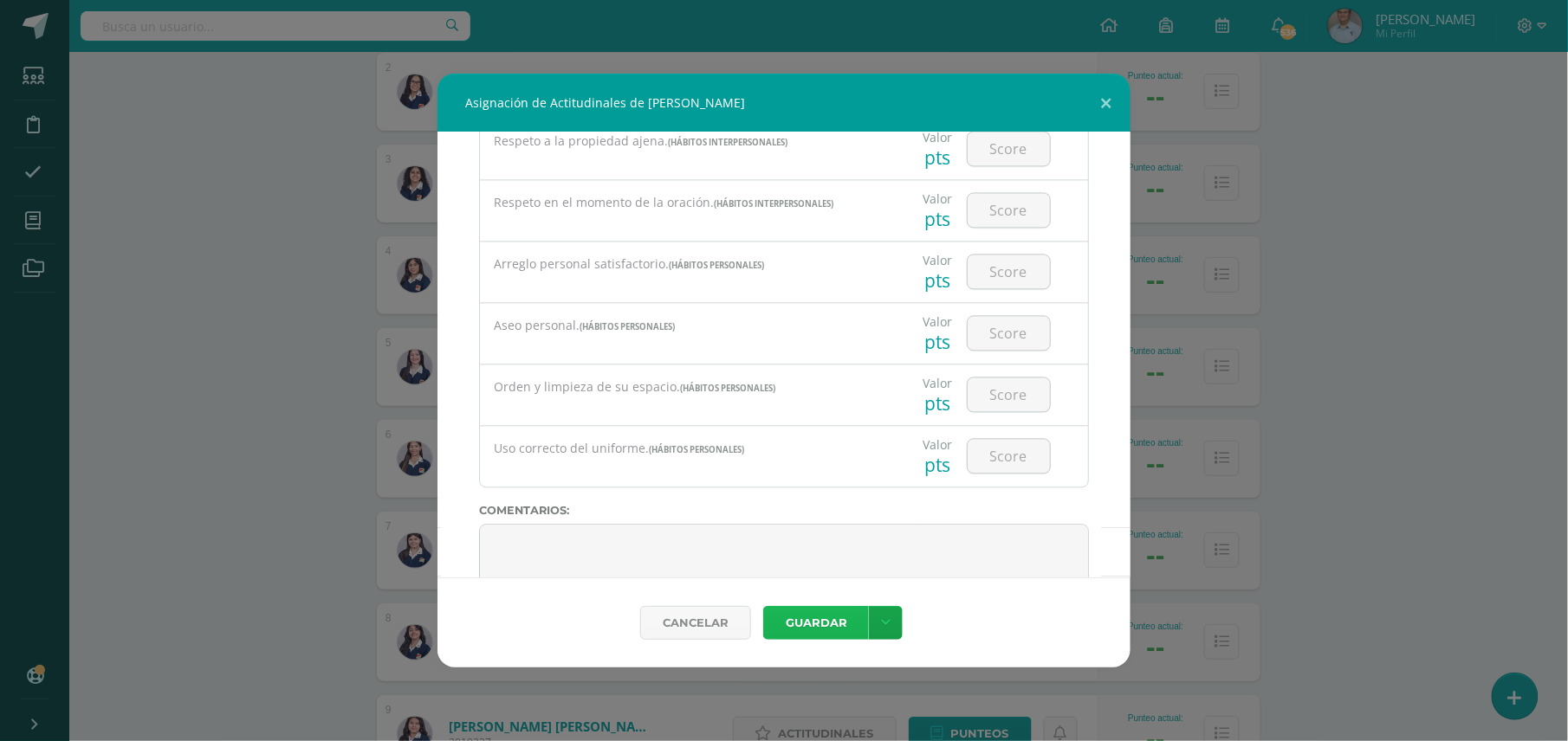
scroll to position [1356, 0]
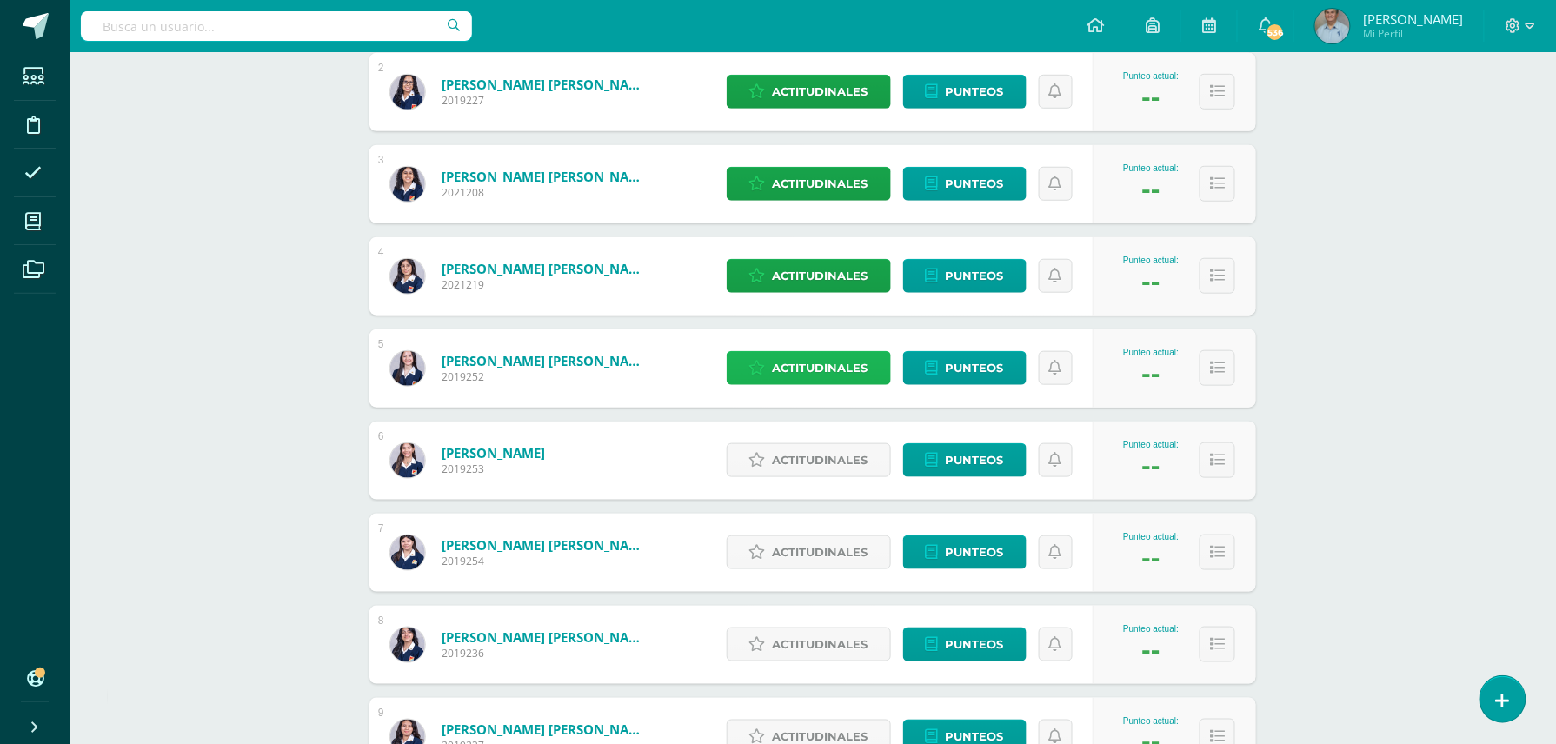
click at [821, 370] on span "Actitudinales" at bounding box center [821, 368] width 96 height 32
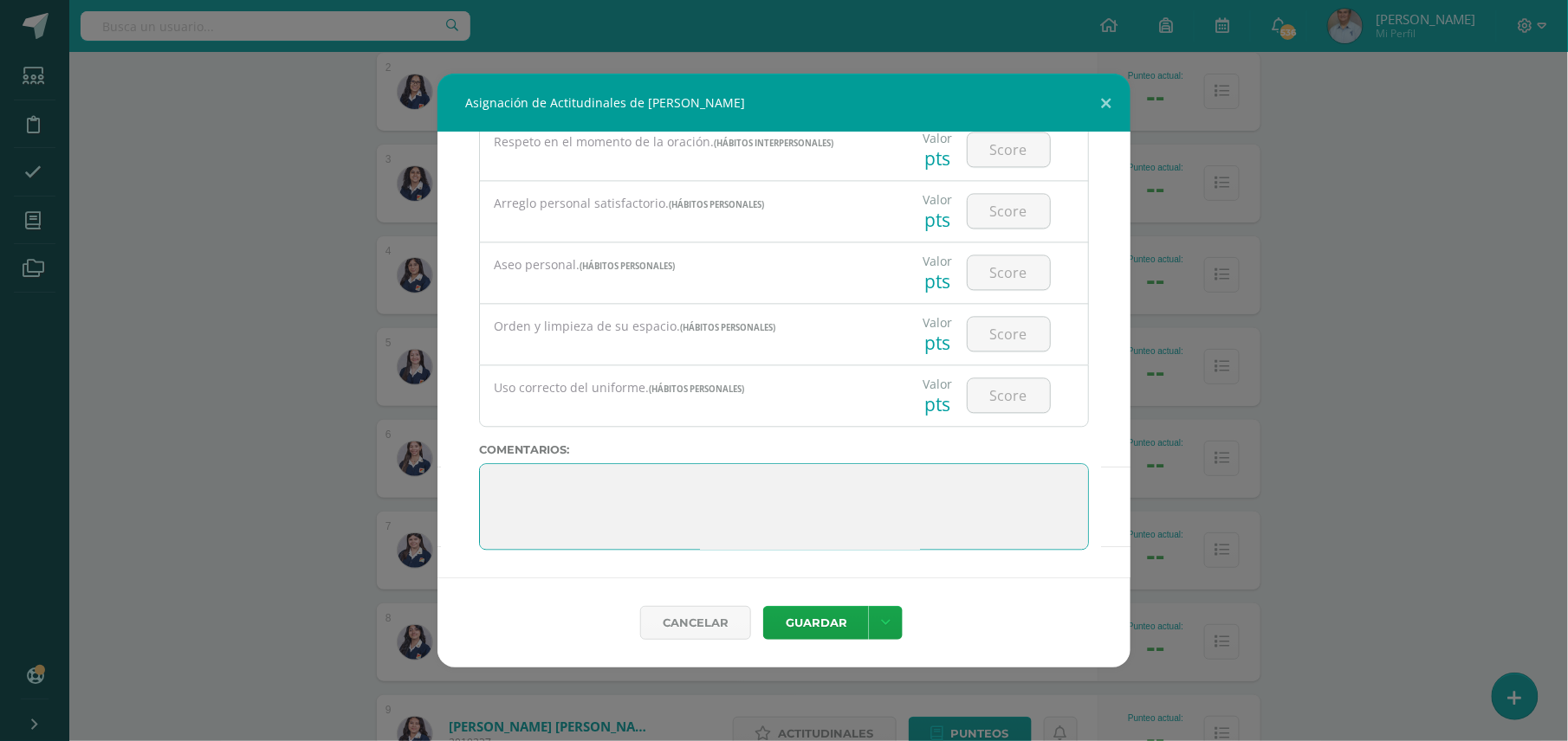
click at [921, 514] on textarea at bounding box center [784, 506] width 610 height 87
click at [921, 511] on textarea at bounding box center [784, 506] width 610 height 87
type textarea "M"
type textarea "Buen esfuerzo durante el año. Debe participar activamente en todas las clases."
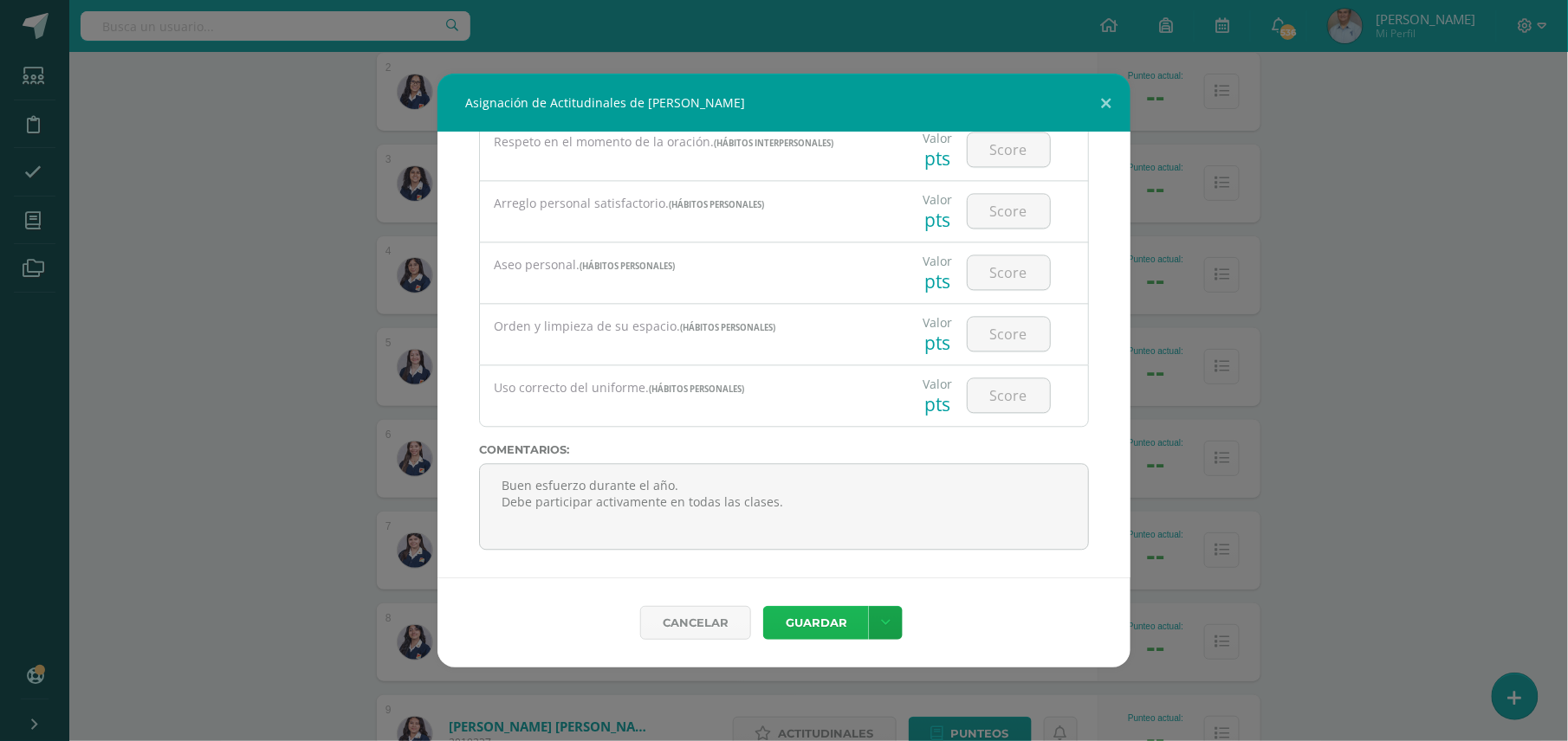
click at [813, 620] on button "Guardar" at bounding box center [816, 623] width 106 height 34
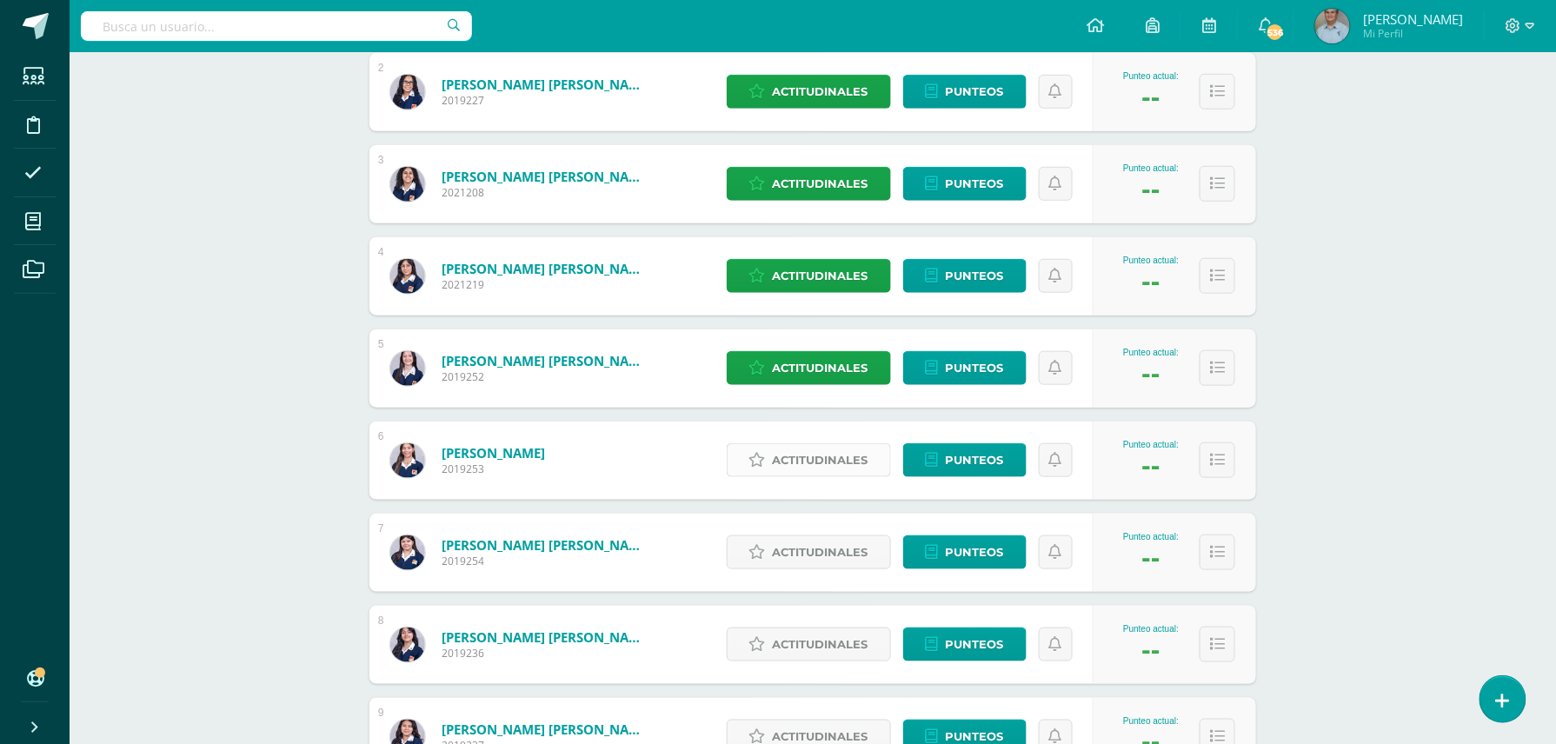
click at [825, 460] on span "Actitudinales" at bounding box center [821, 460] width 96 height 32
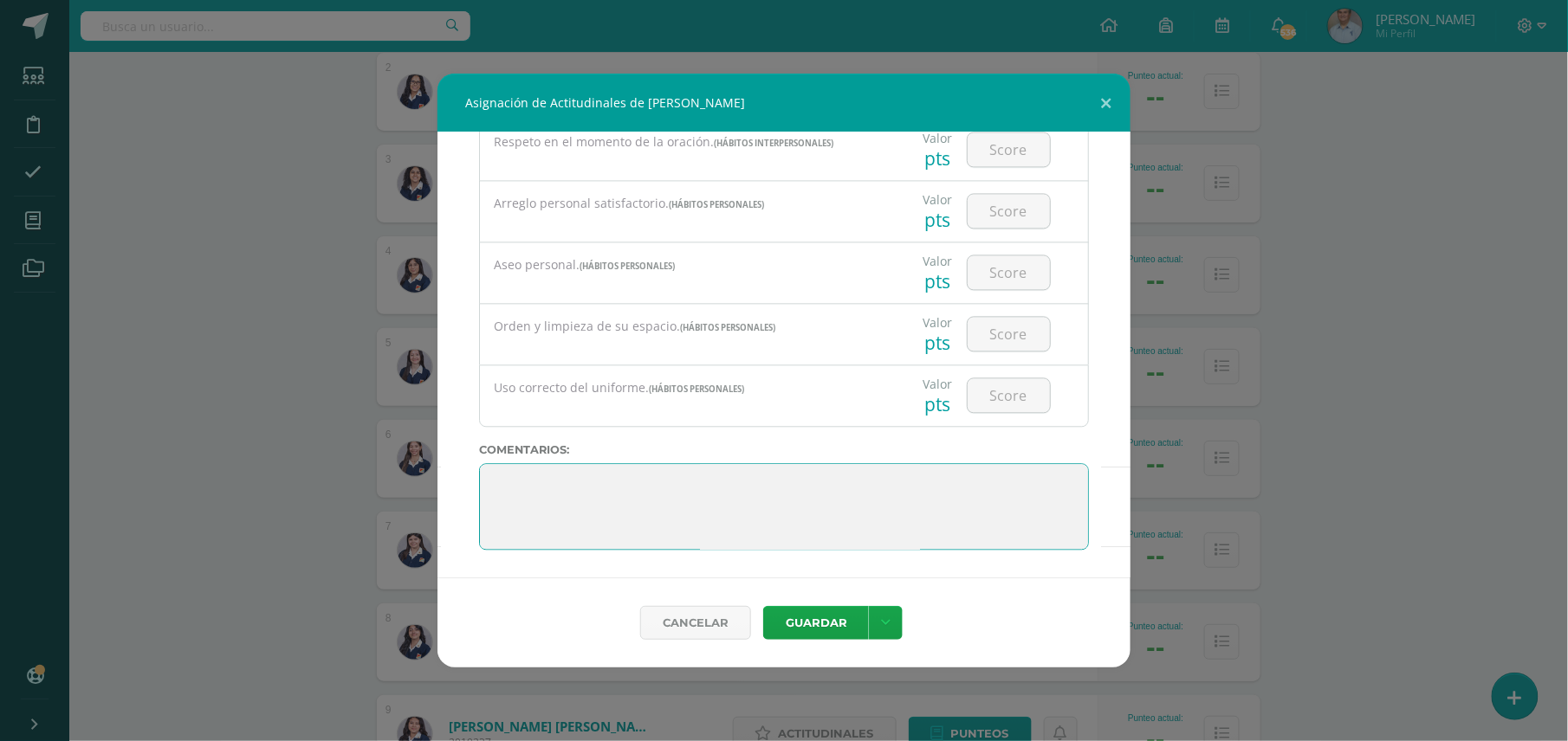
click at [926, 487] on textarea at bounding box center [784, 506] width 610 height 87
click at [815, 499] on textarea at bounding box center [784, 506] width 610 height 87
type textarea "Buen esfuerzo durante el año. Debe prepararse para las pruebas de unidad."
click at [816, 620] on button "Guardar" at bounding box center [816, 623] width 106 height 34
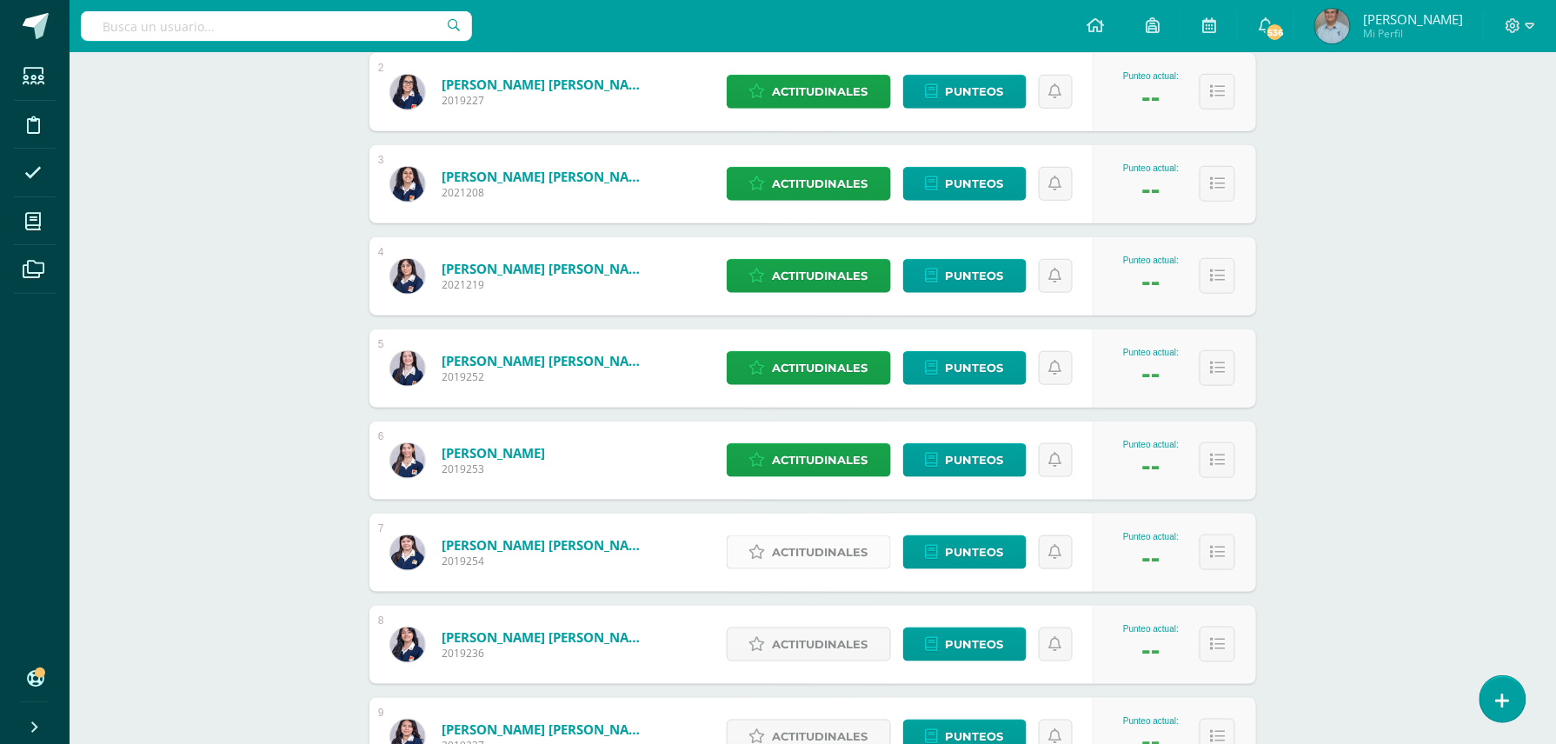
click at [817, 548] on span "Actitudinales" at bounding box center [821, 552] width 96 height 32
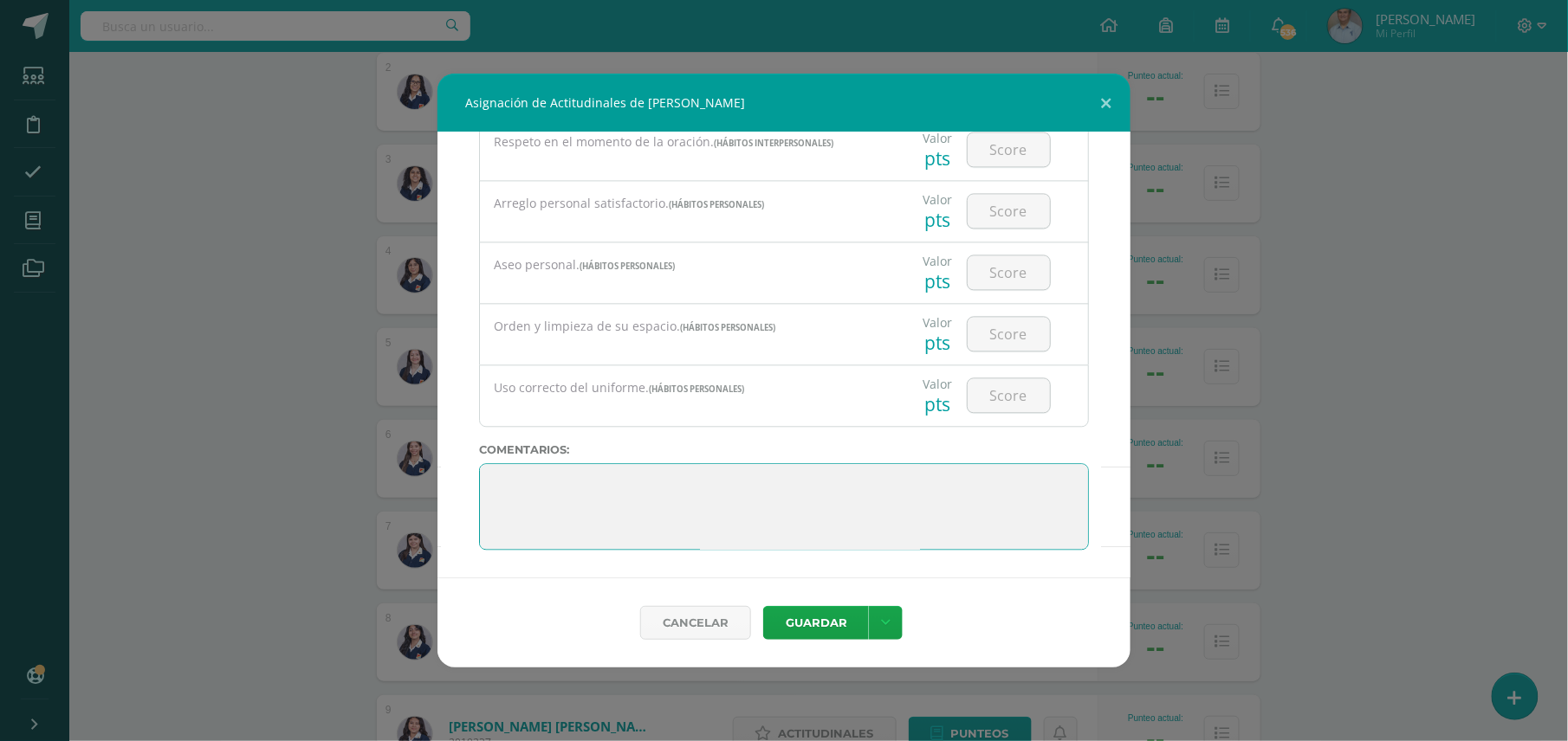
click at [798, 509] on textarea at bounding box center [784, 506] width 610 height 87
type textarea "Debe mejorar en la entrega puntual de trabajos. Mejorar su seguridad en la part…"
click at [823, 624] on button "Guardar" at bounding box center [816, 623] width 106 height 34
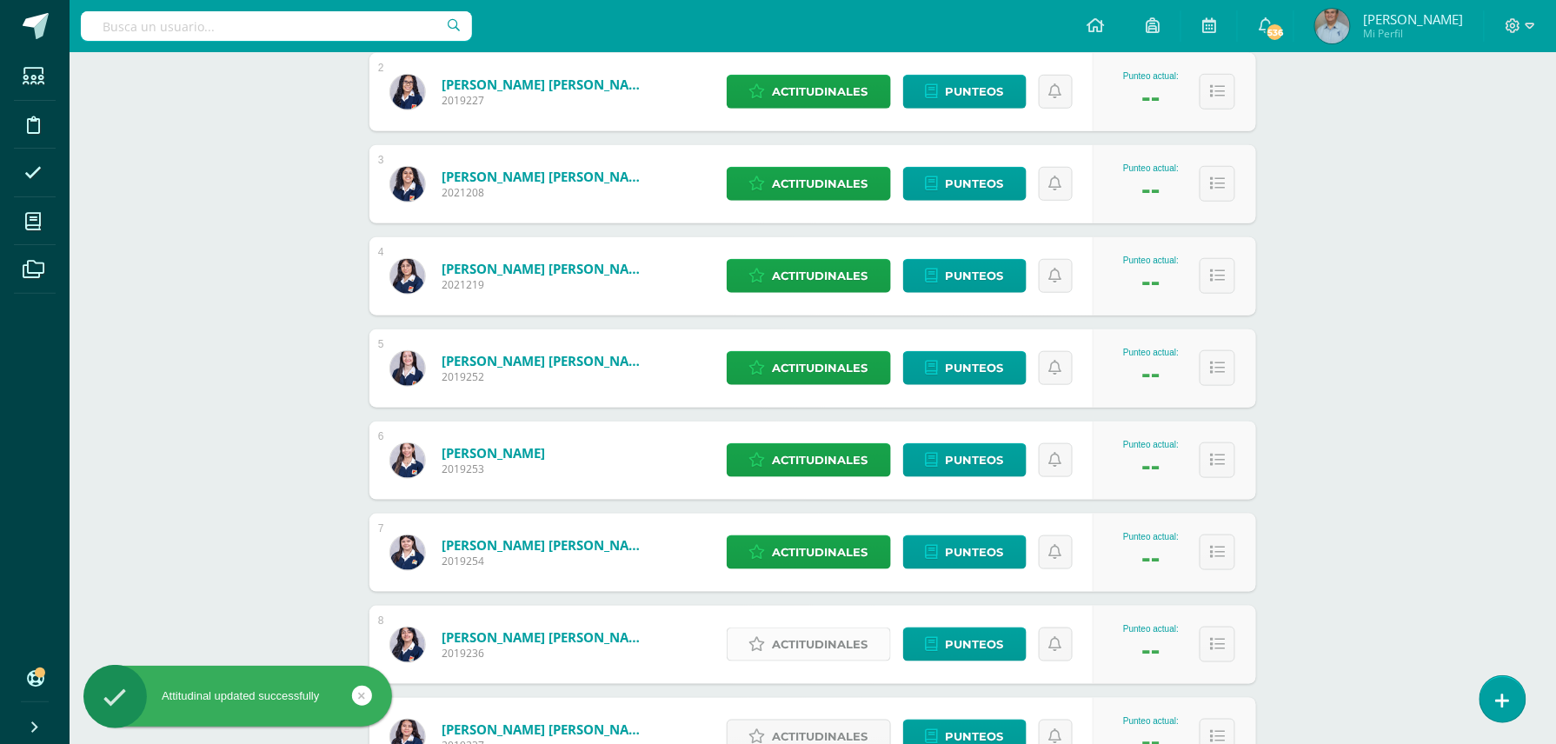
click at [826, 629] on span "Actitudinales" at bounding box center [821, 645] width 96 height 32
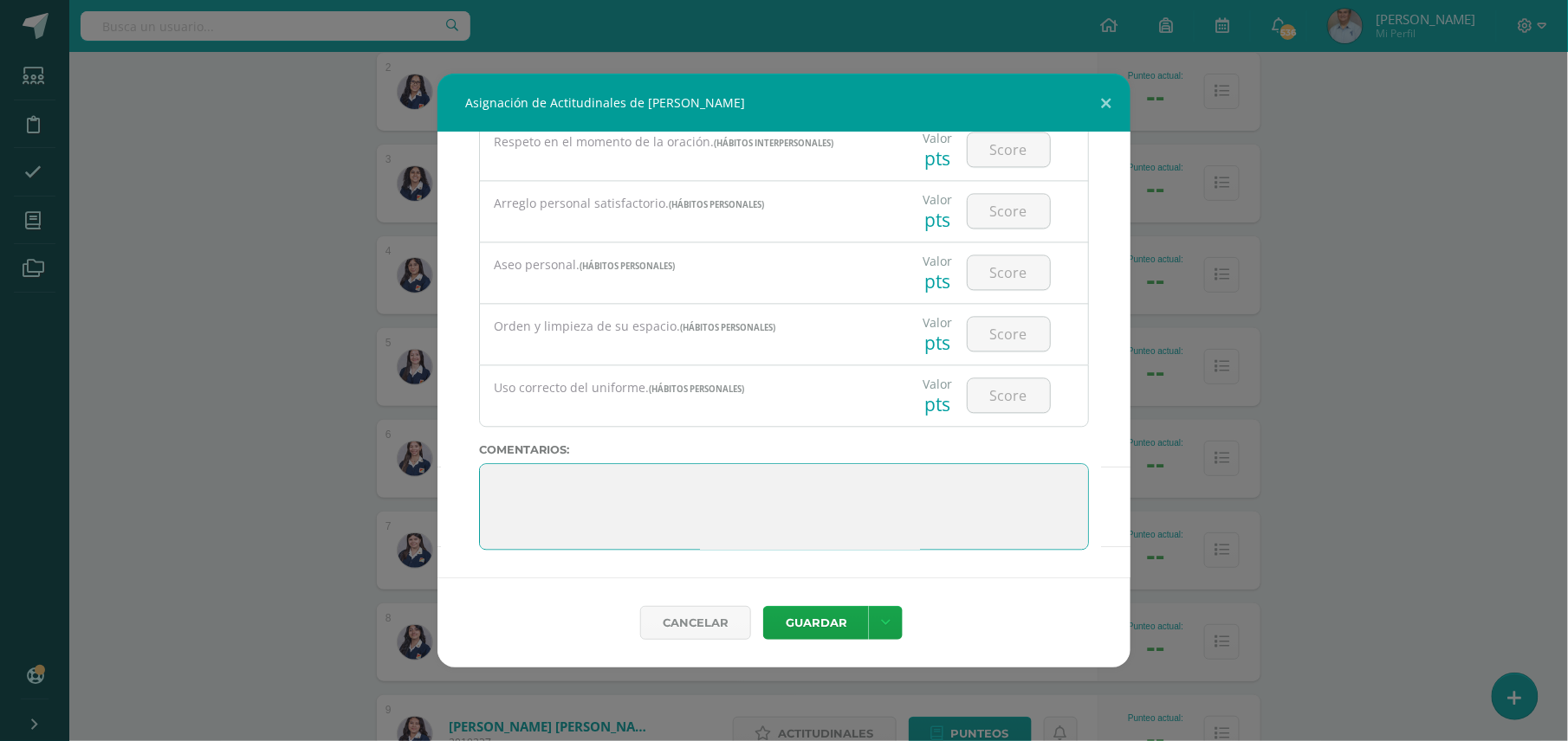
click at [939, 478] on textarea at bounding box center [784, 506] width 610 height 87
type textarea "Muy bien"
click at [811, 620] on button "Guardar" at bounding box center [816, 623] width 106 height 34
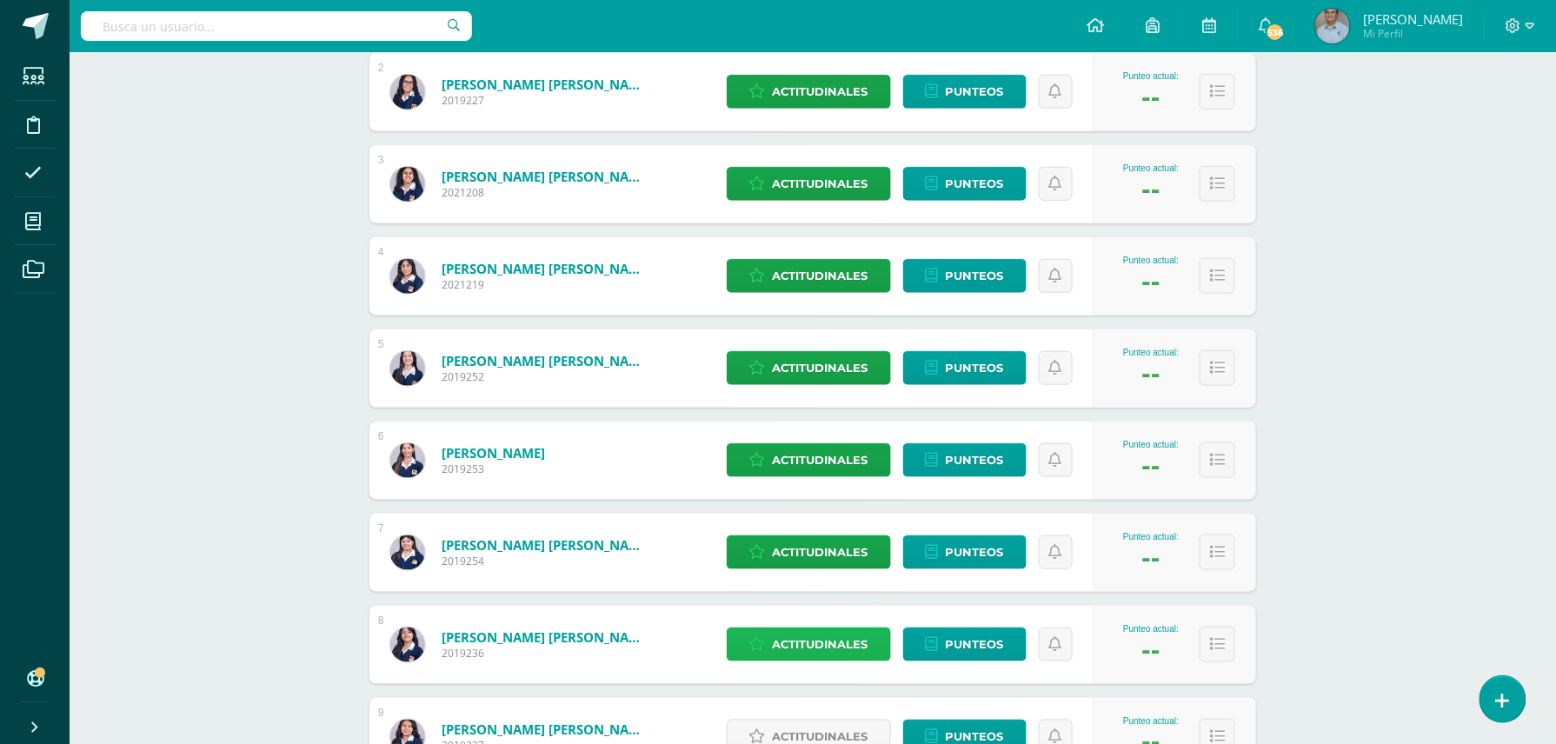
click at [830, 644] on span "Actitudinales" at bounding box center [821, 645] width 96 height 32
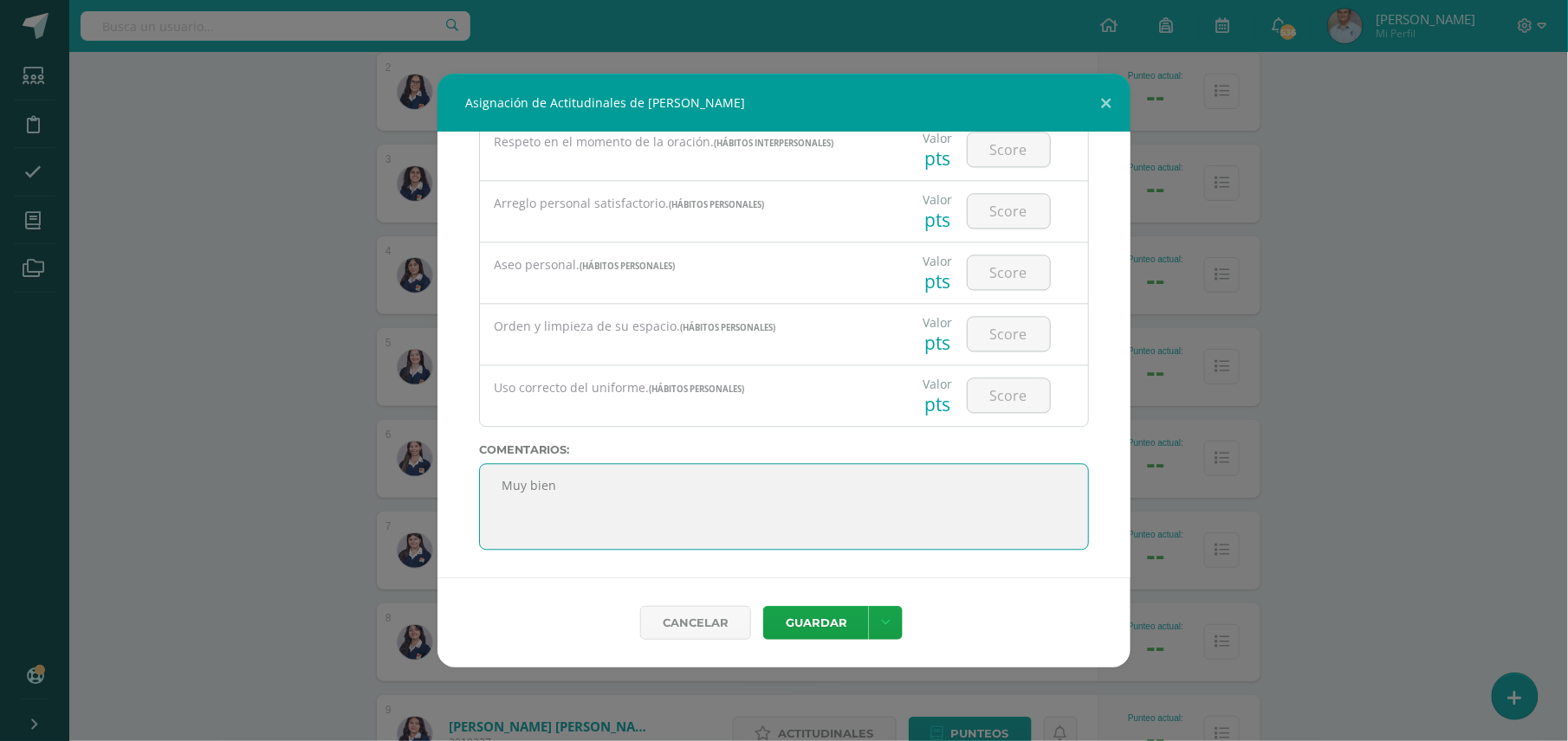
click at [701, 481] on textarea at bounding box center [784, 506] width 610 height 87
type textarea "Muy bien. Adelante en sus estudios."
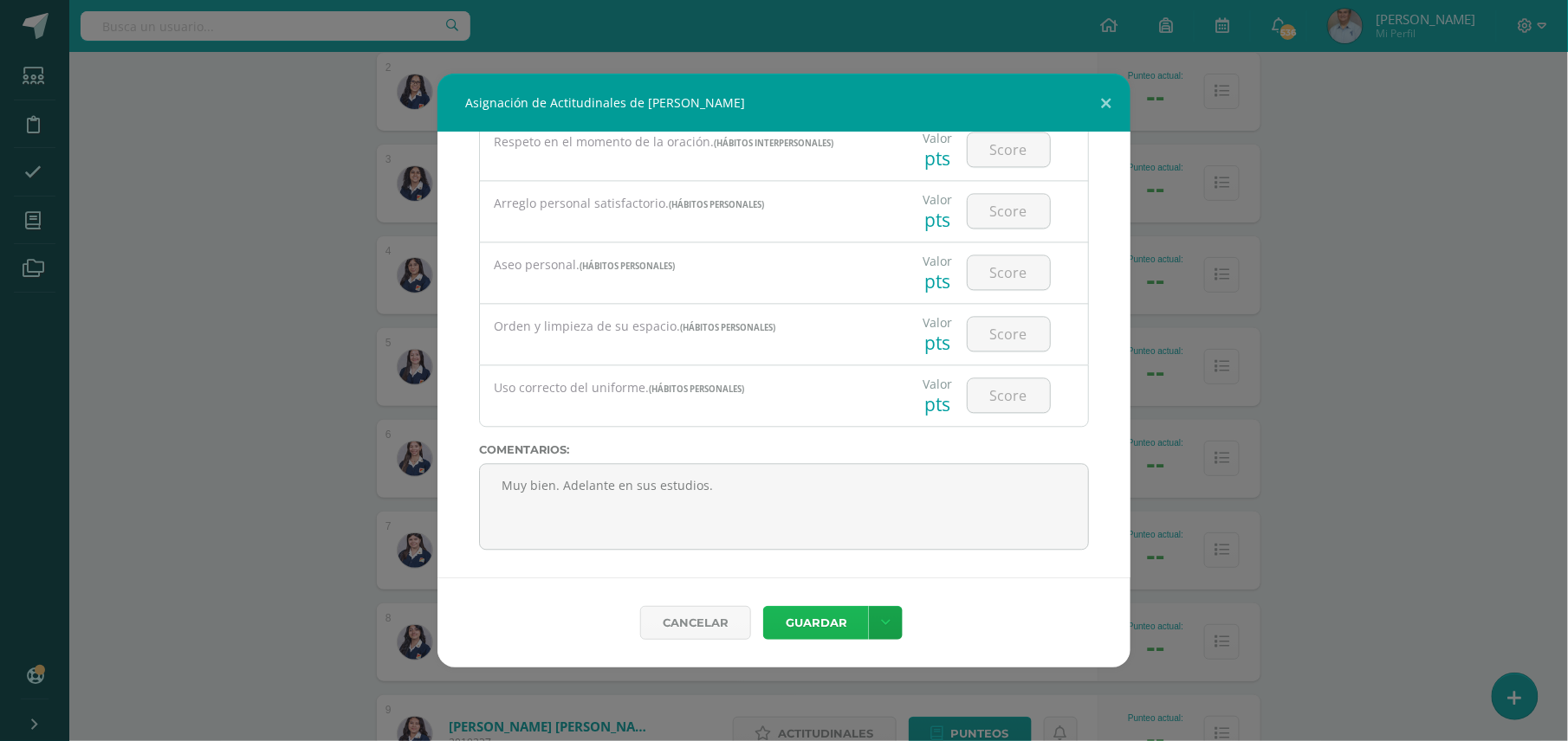
click at [806, 620] on button "Guardar" at bounding box center [816, 623] width 106 height 34
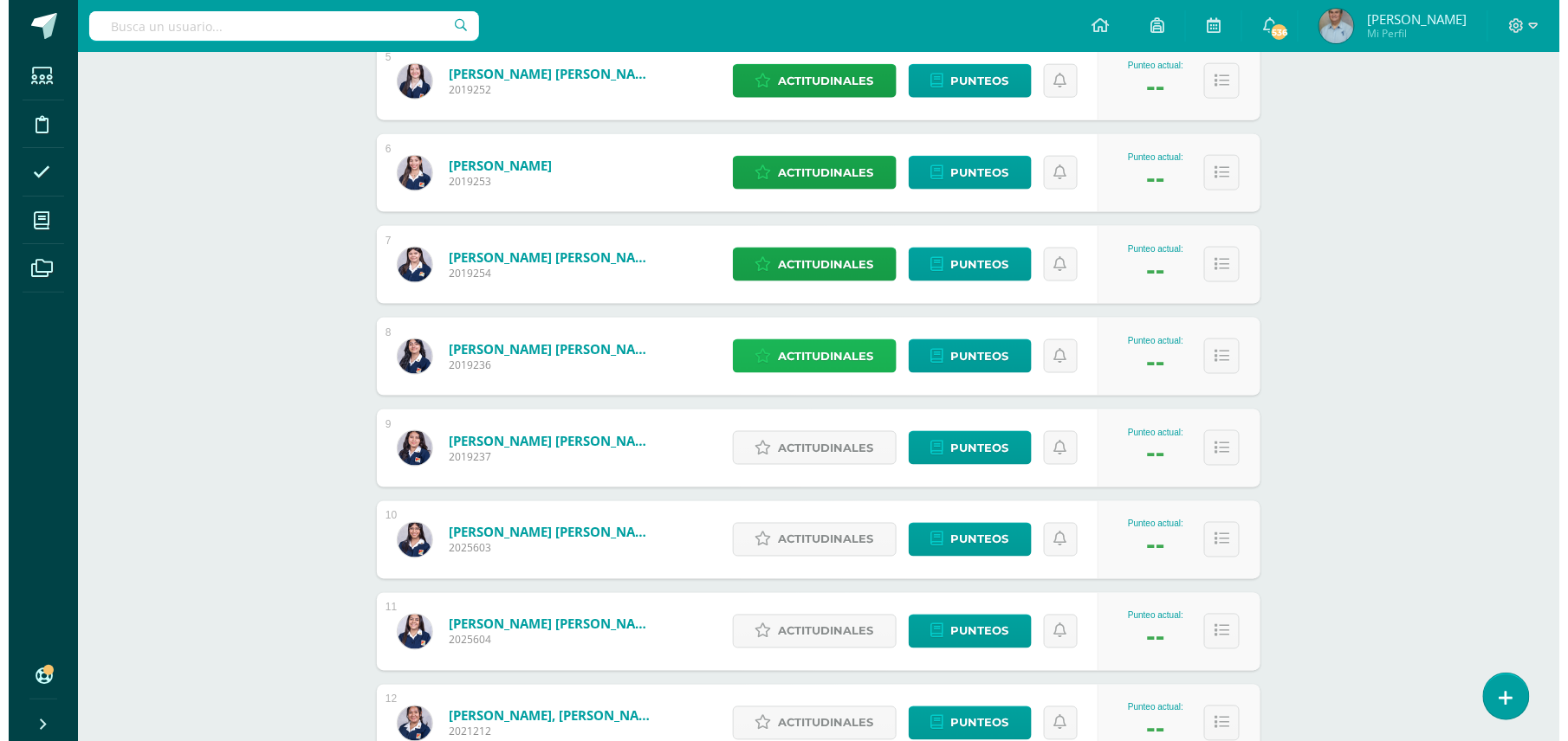
scroll to position [724, 0]
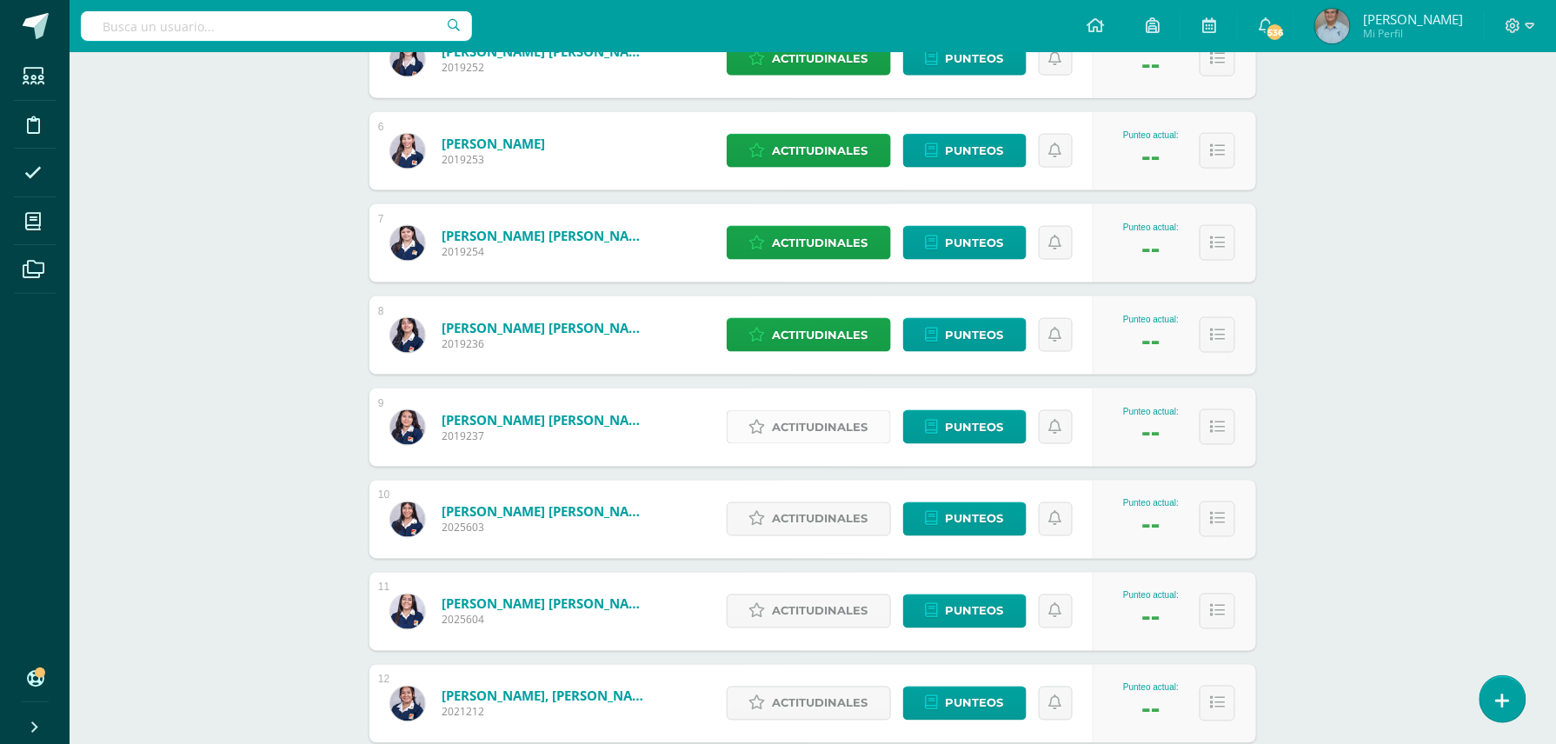
click at [815, 430] on span "Actitudinales" at bounding box center [821, 427] width 96 height 32
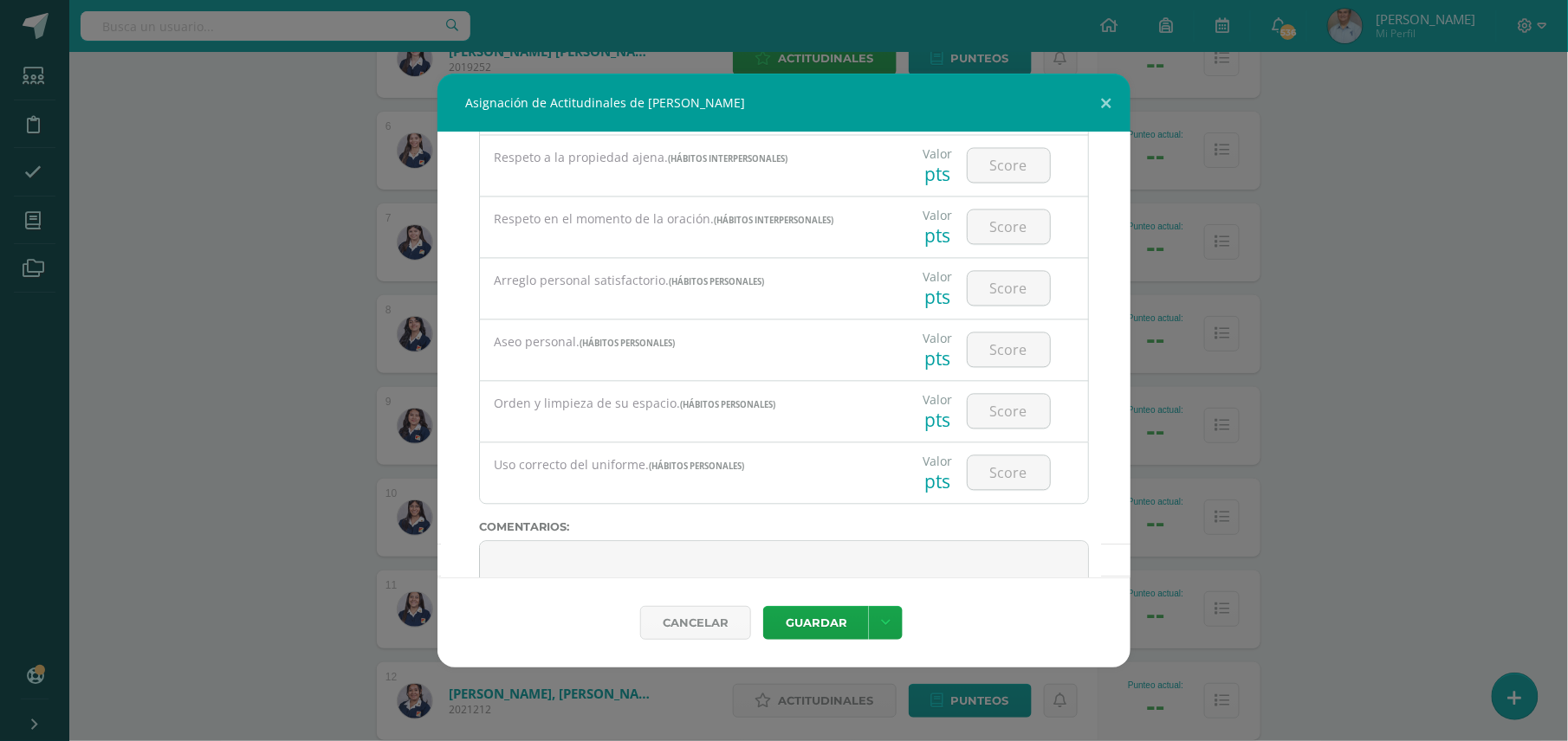
scroll to position [1356, 0]
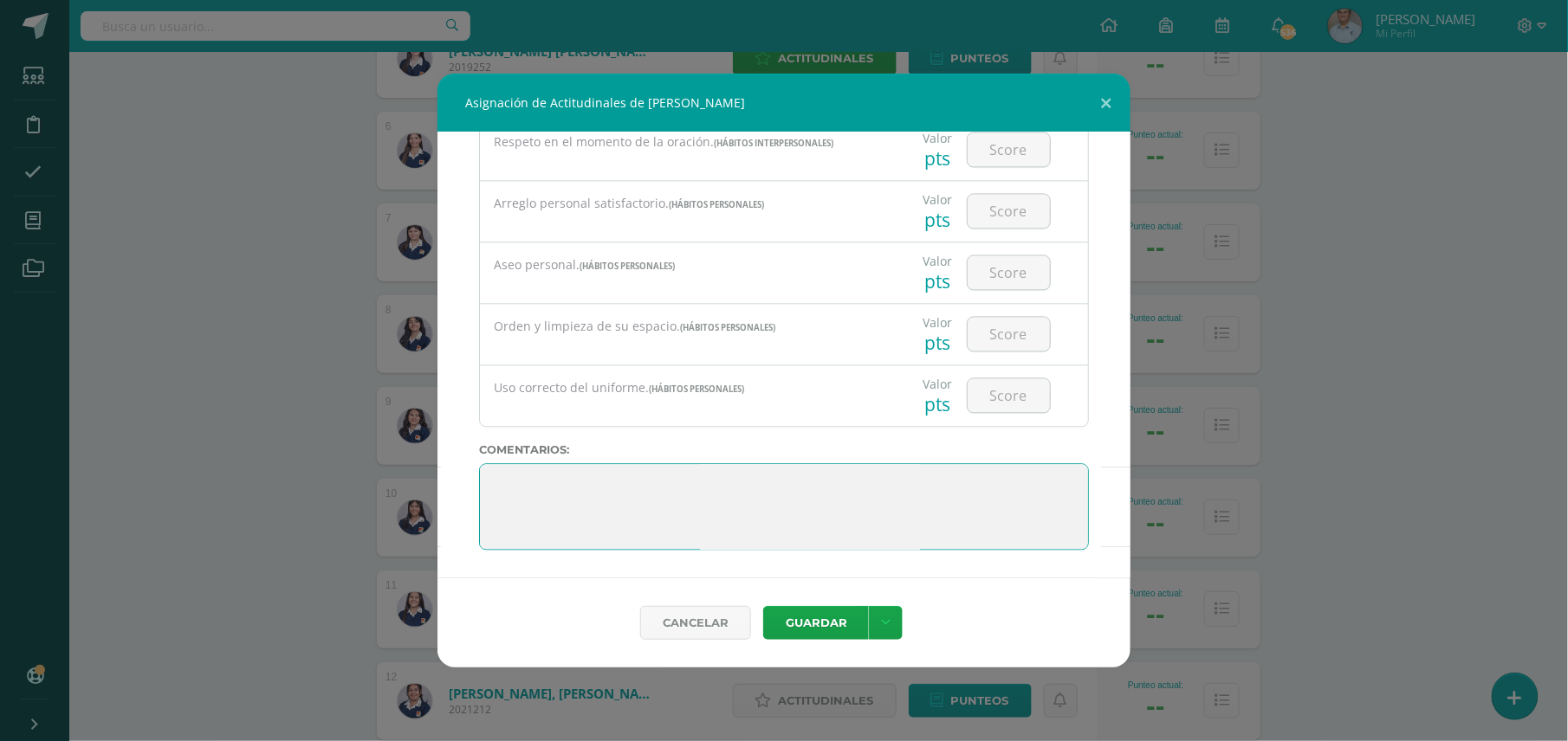
click at [902, 499] on textarea at bounding box center [784, 506] width 610 height 87
type textarea "M"
type textarea "Bien continue esforzándose en sus estudios"
click at [826, 627] on button "Guardar" at bounding box center [816, 623] width 106 height 34
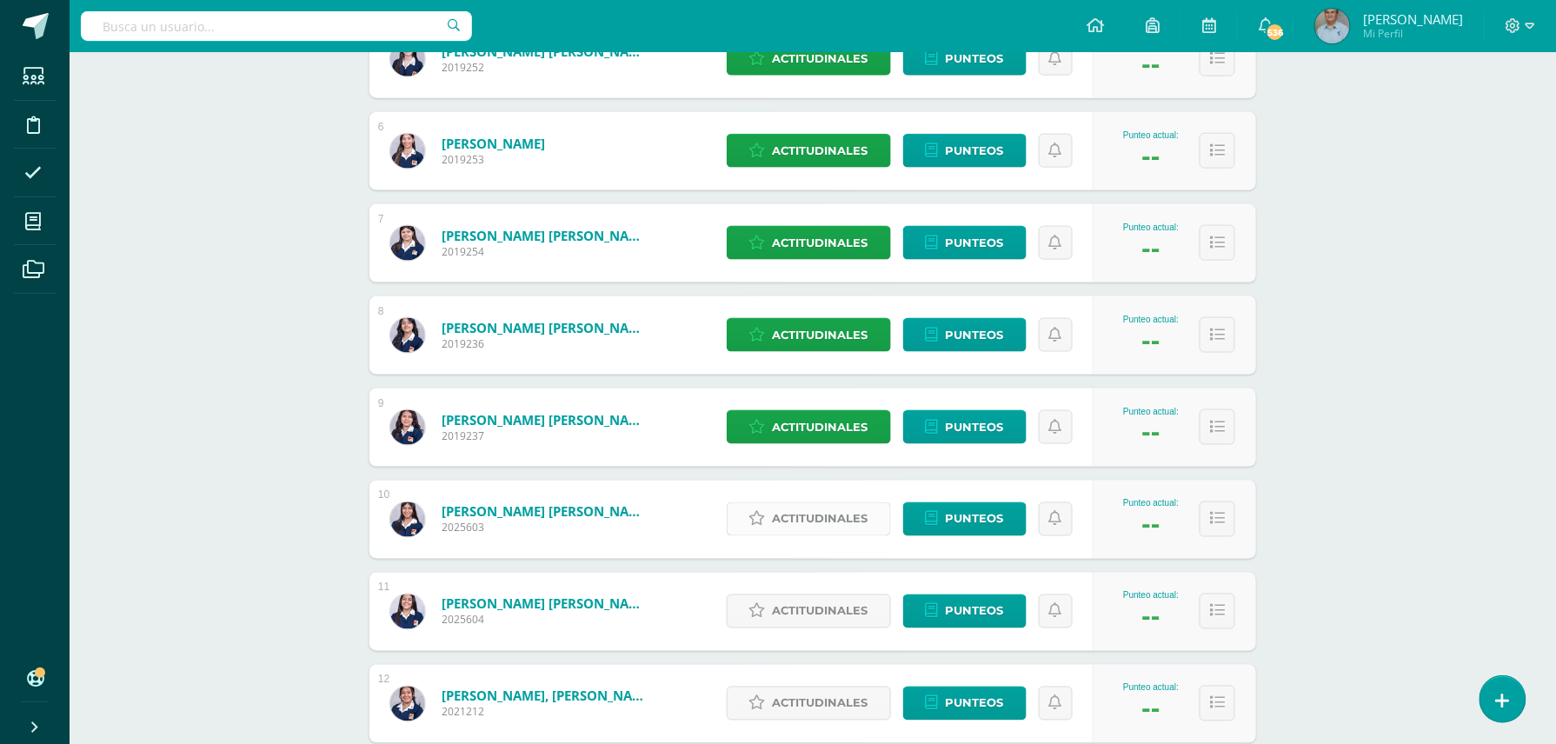
click at [840, 513] on span "Actitudinales" at bounding box center [821, 519] width 96 height 32
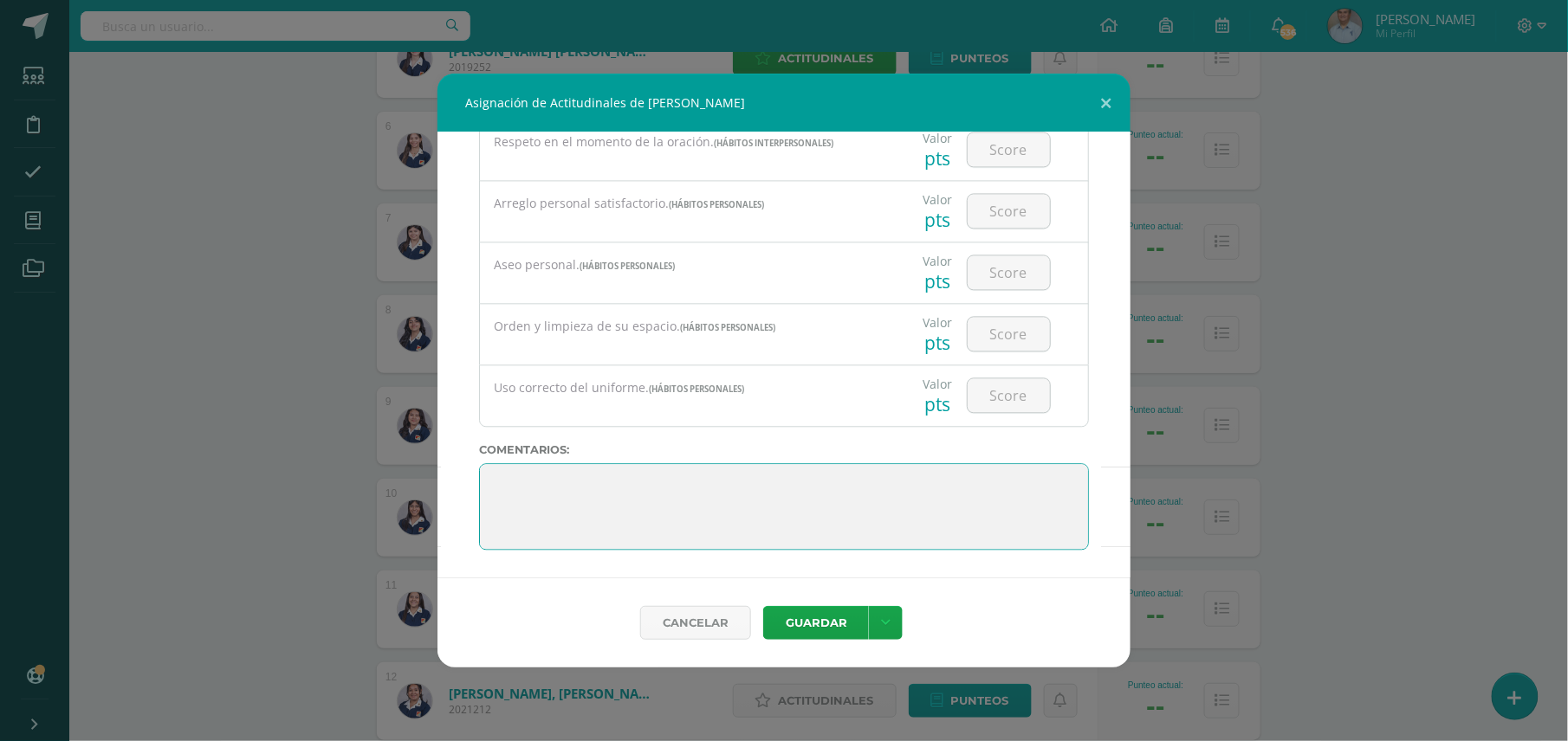
click at [825, 506] on textarea at bounding box center [784, 506] width 610 height 87
type textarea "Muy bien continue esforzándose en sus estudios."
click at [818, 625] on button "Guardar" at bounding box center [816, 623] width 106 height 34
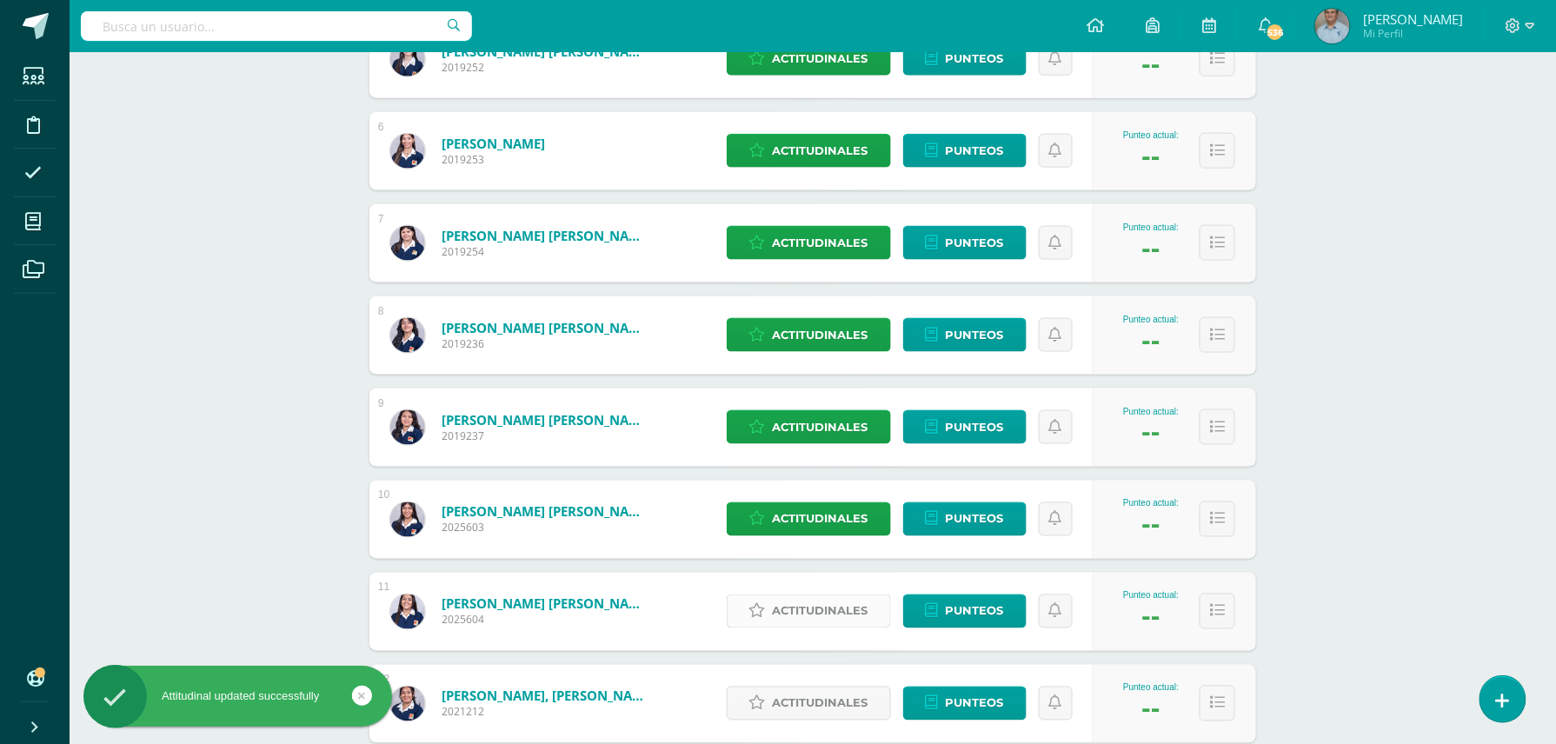
click at [823, 616] on span "Actitudinales" at bounding box center [821, 612] width 96 height 32
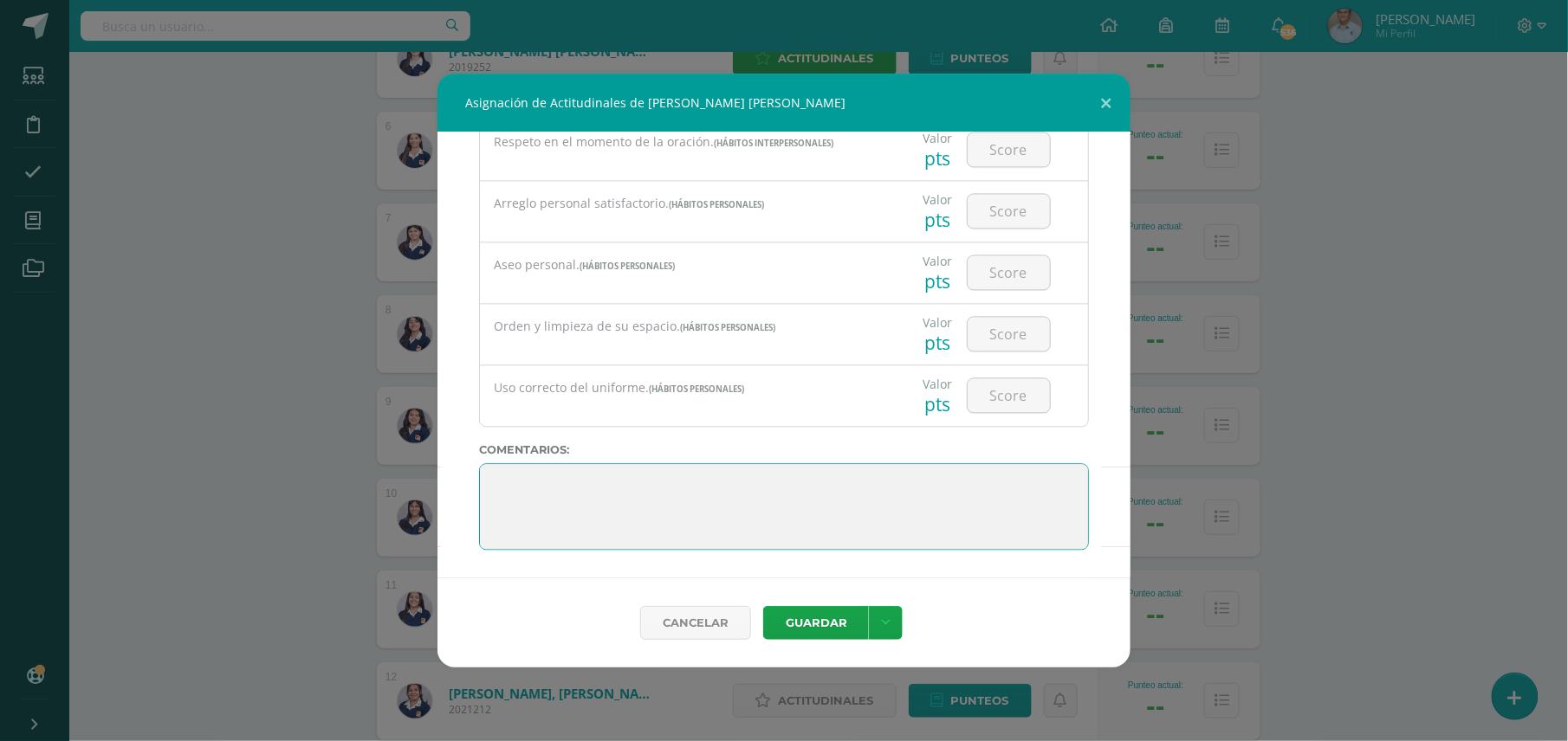
click at [921, 483] on textarea at bounding box center [784, 506] width 610 height 87
type textarea "Bien continuar esforzándose, se le recomienda seguir instrucciones en realizaci…"
click at [821, 627] on button "Guardar" at bounding box center [816, 623] width 106 height 34
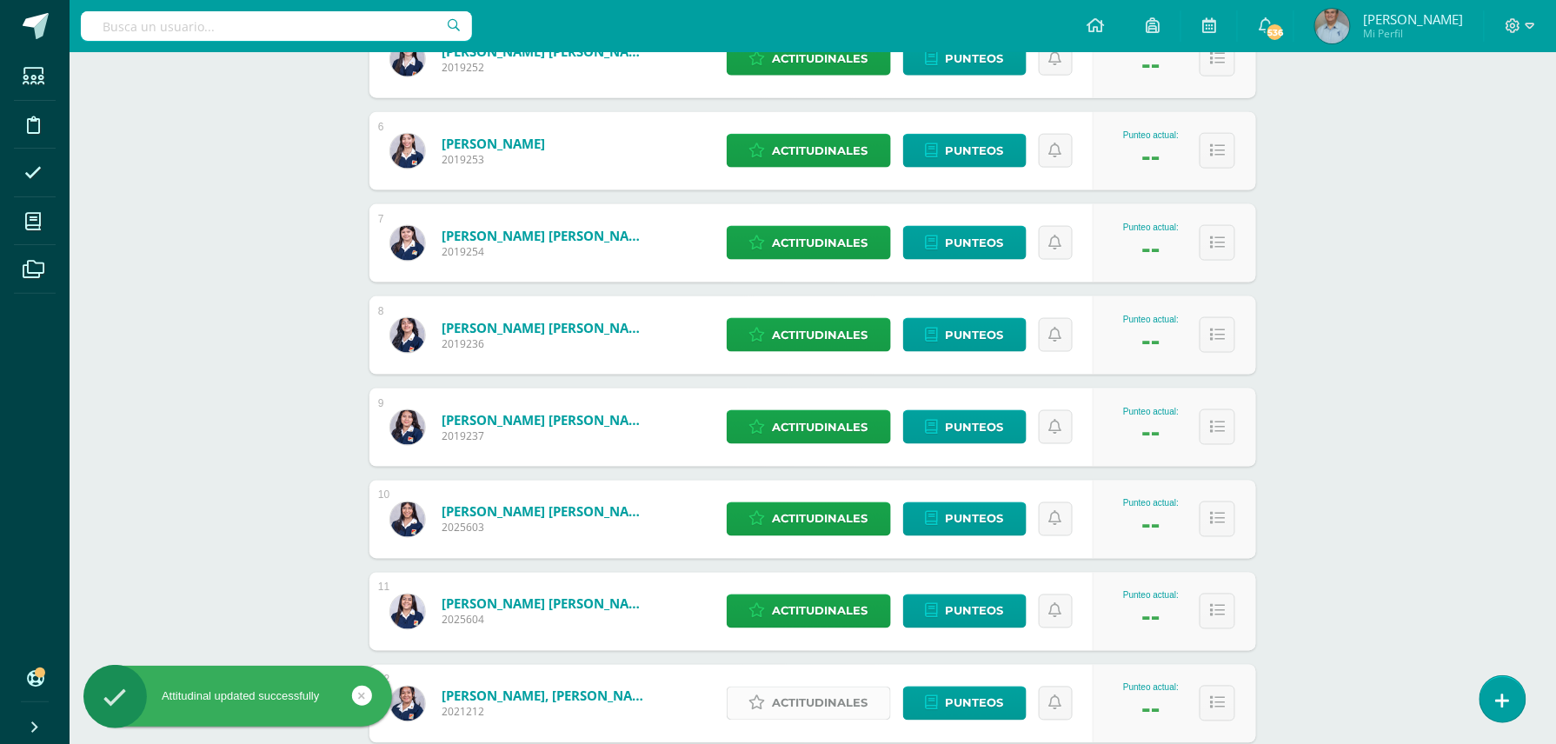
click at [800, 704] on span "Actitudinales" at bounding box center [821, 704] width 96 height 32
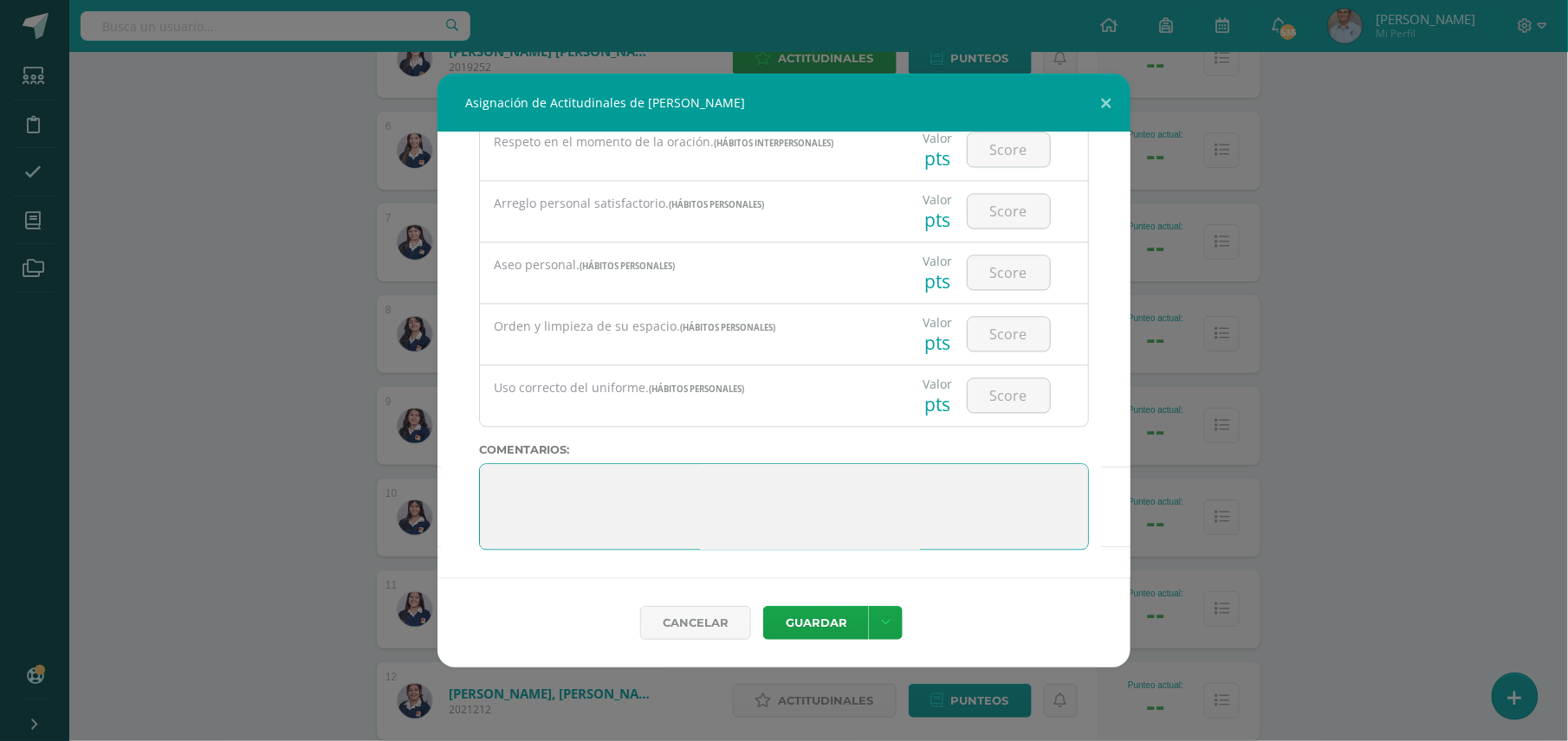
click at [910, 490] on textarea at bounding box center [784, 506] width 610 height 87
type textarea "Participar más, entregar con puntualidad sus trabajos."
click at [829, 612] on button "Guardar" at bounding box center [816, 623] width 106 height 34
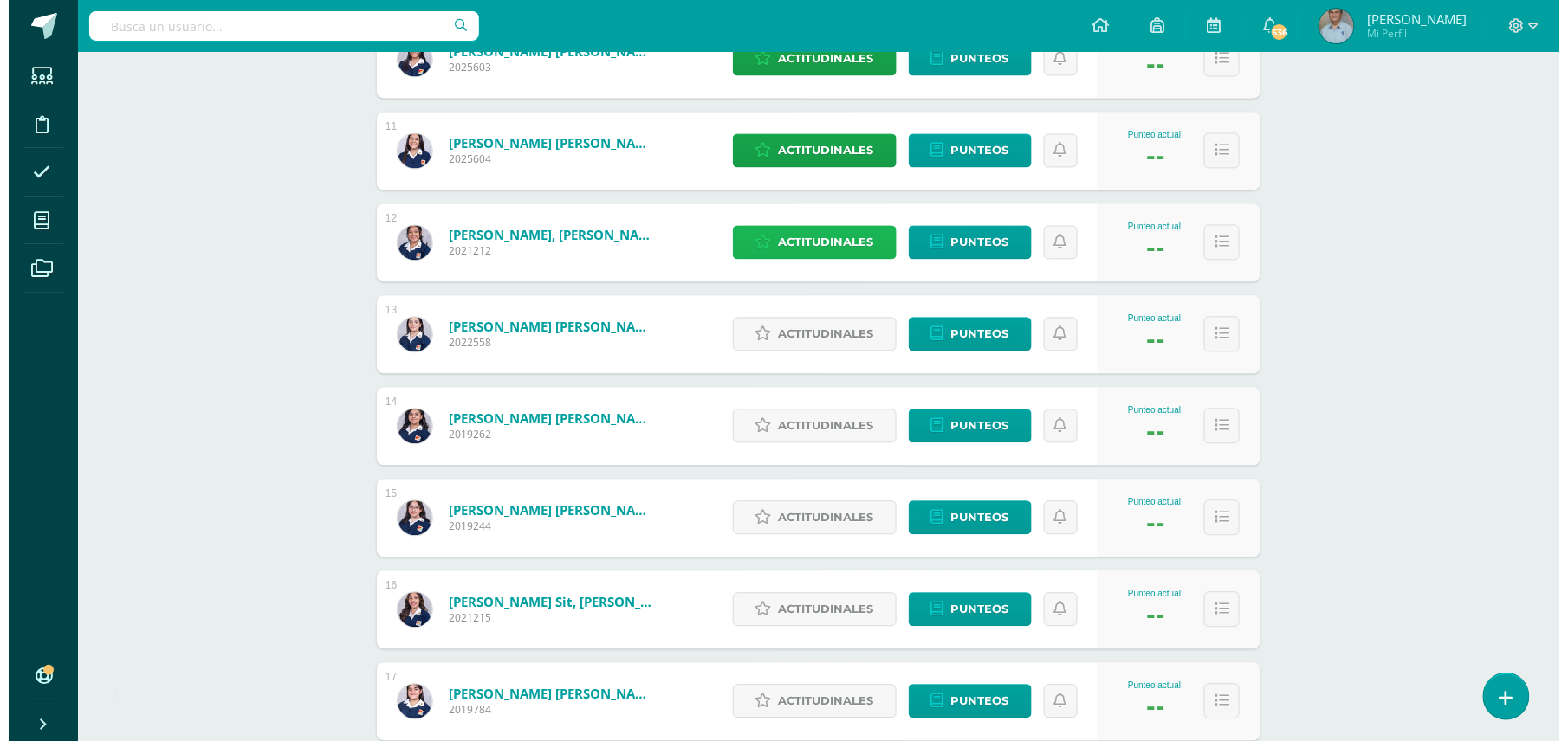
scroll to position [1185, 0]
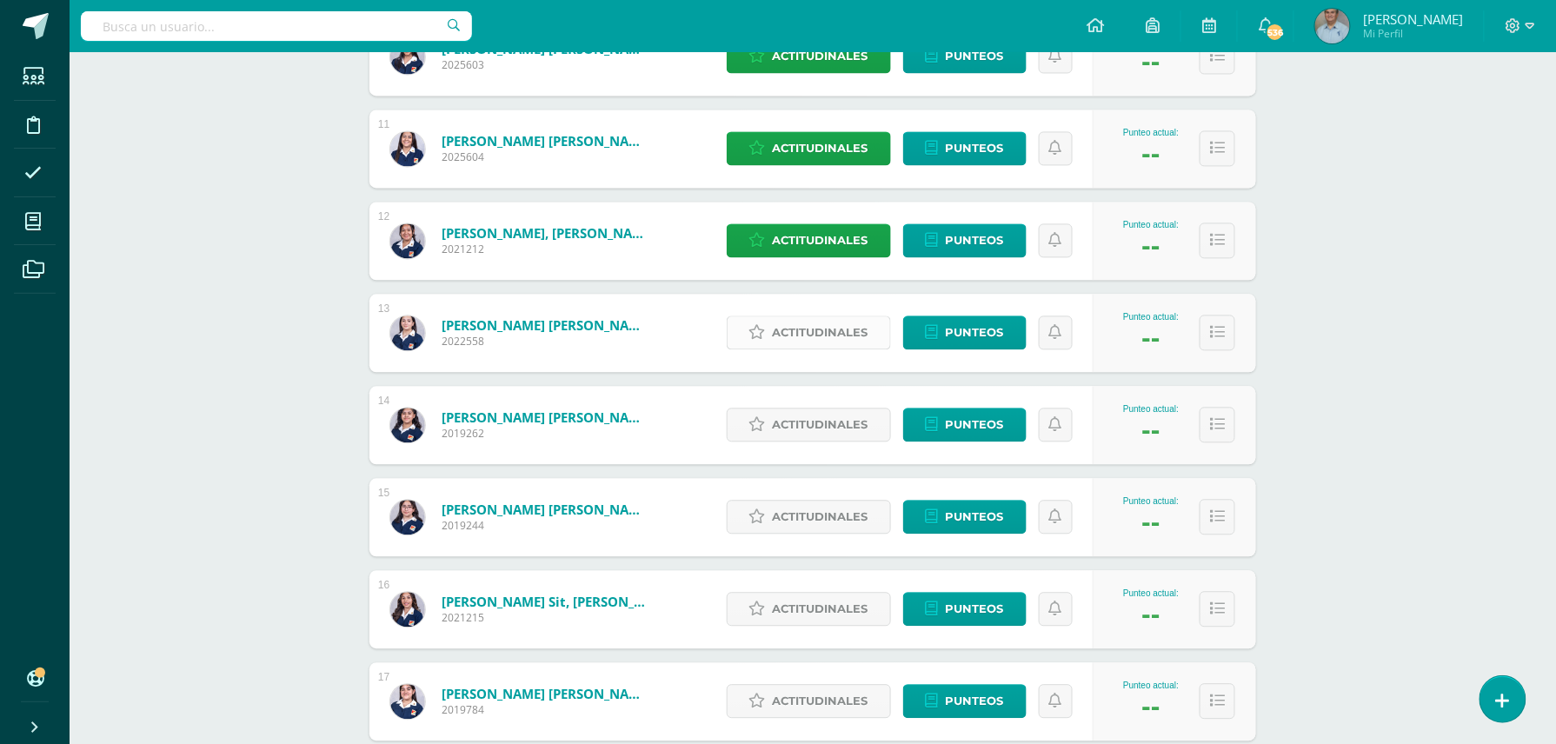
click at [793, 321] on span "Actitudinales" at bounding box center [821, 333] width 96 height 32
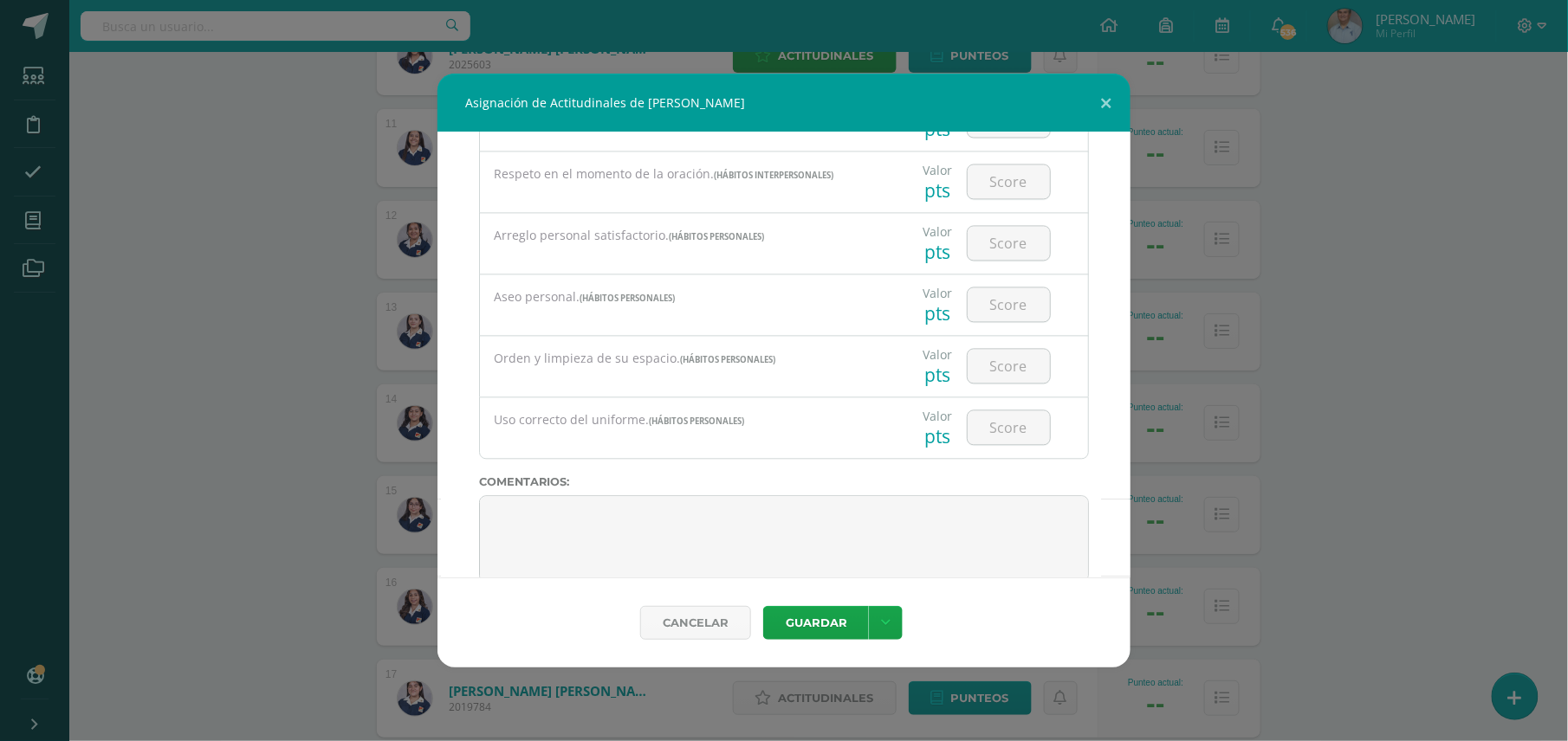
scroll to position [1356, 0]
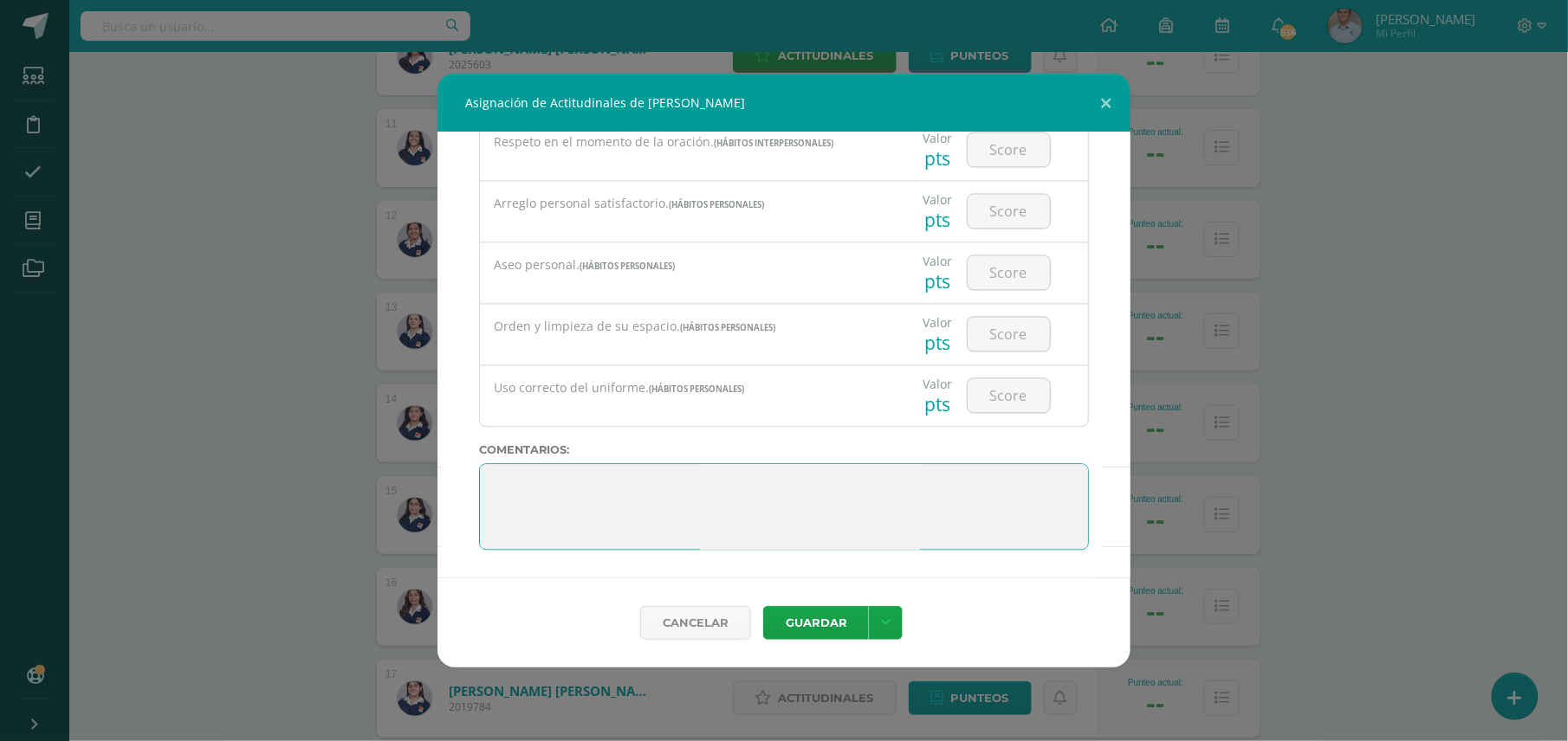
click at [773, 480] on textarea at bounding box center [784, 506] width 610 height 87
click at [842, 479] on textarea at bounding box center [784, 506] width 610 height 87
type textarea "Bien continuar esforzándose en sus estudios. Entregar con puntualidad sus traba…"
click at [822, 621] on button "Guardar" at bounding box center [816, 623] width 106 height 34
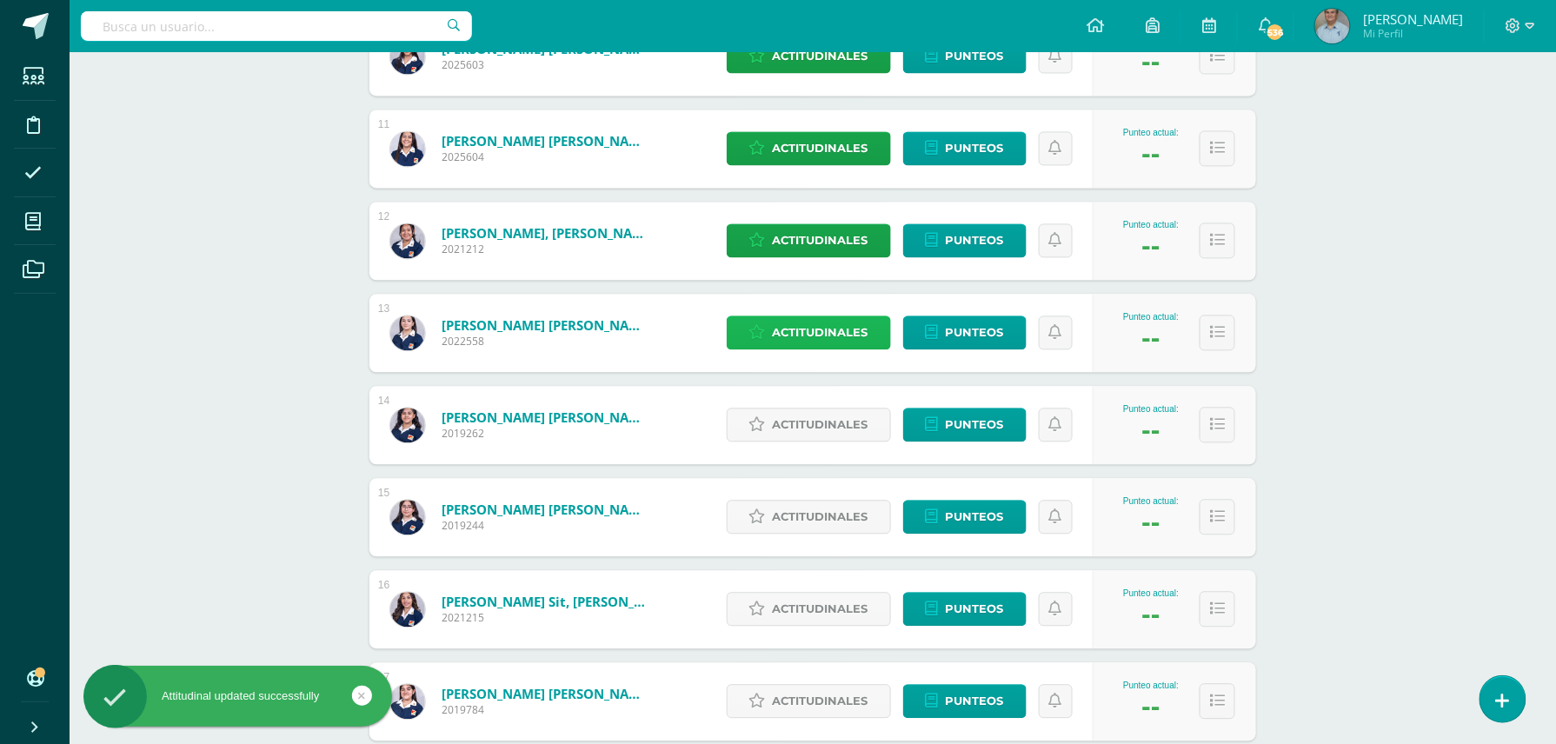
click at [838, 320] on span "Actitudinales" at bounding box center [821, 333] width 96 height 32
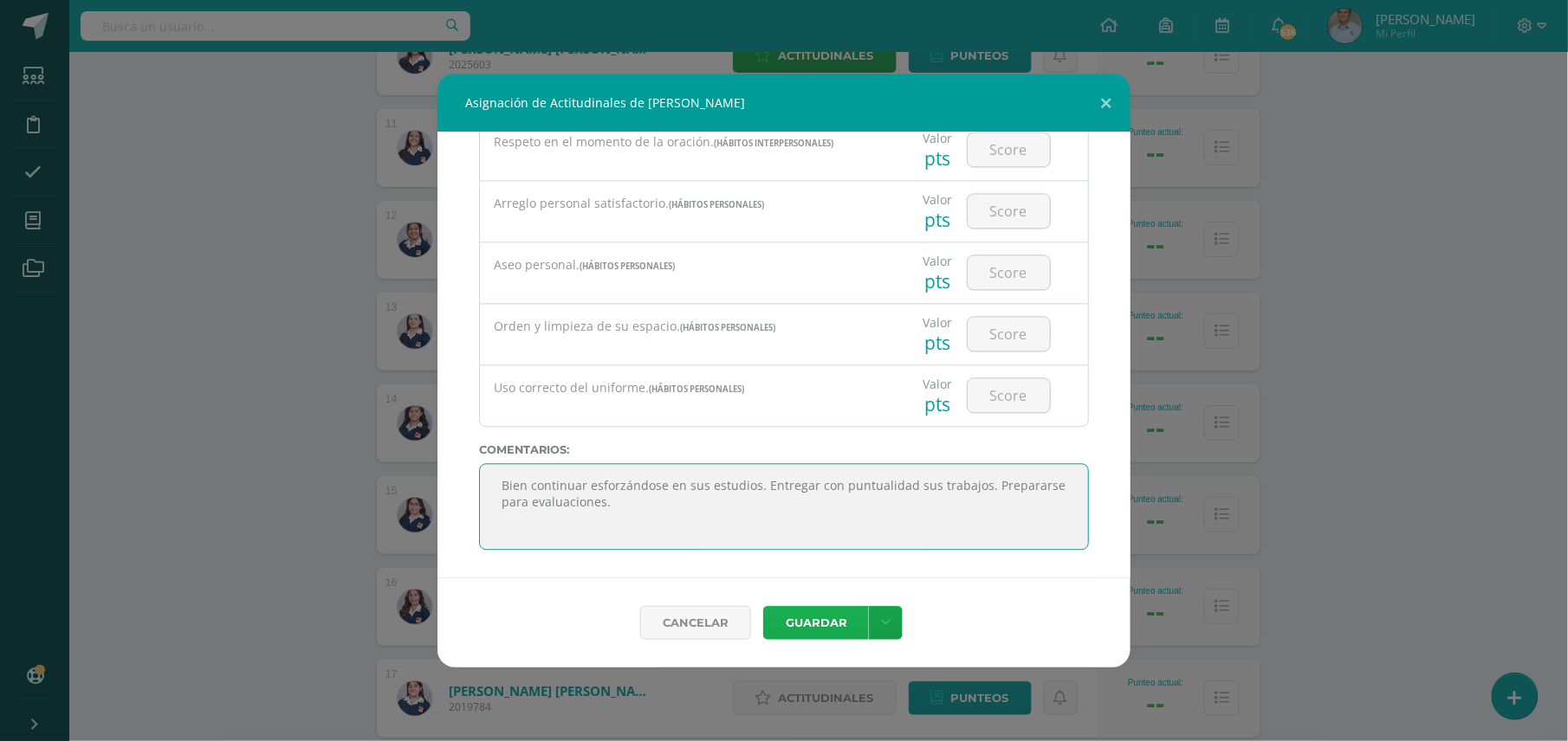
type textarea "Bien continuar esforzándose en sus estudios. Entregar con puntualidad sus traba…"
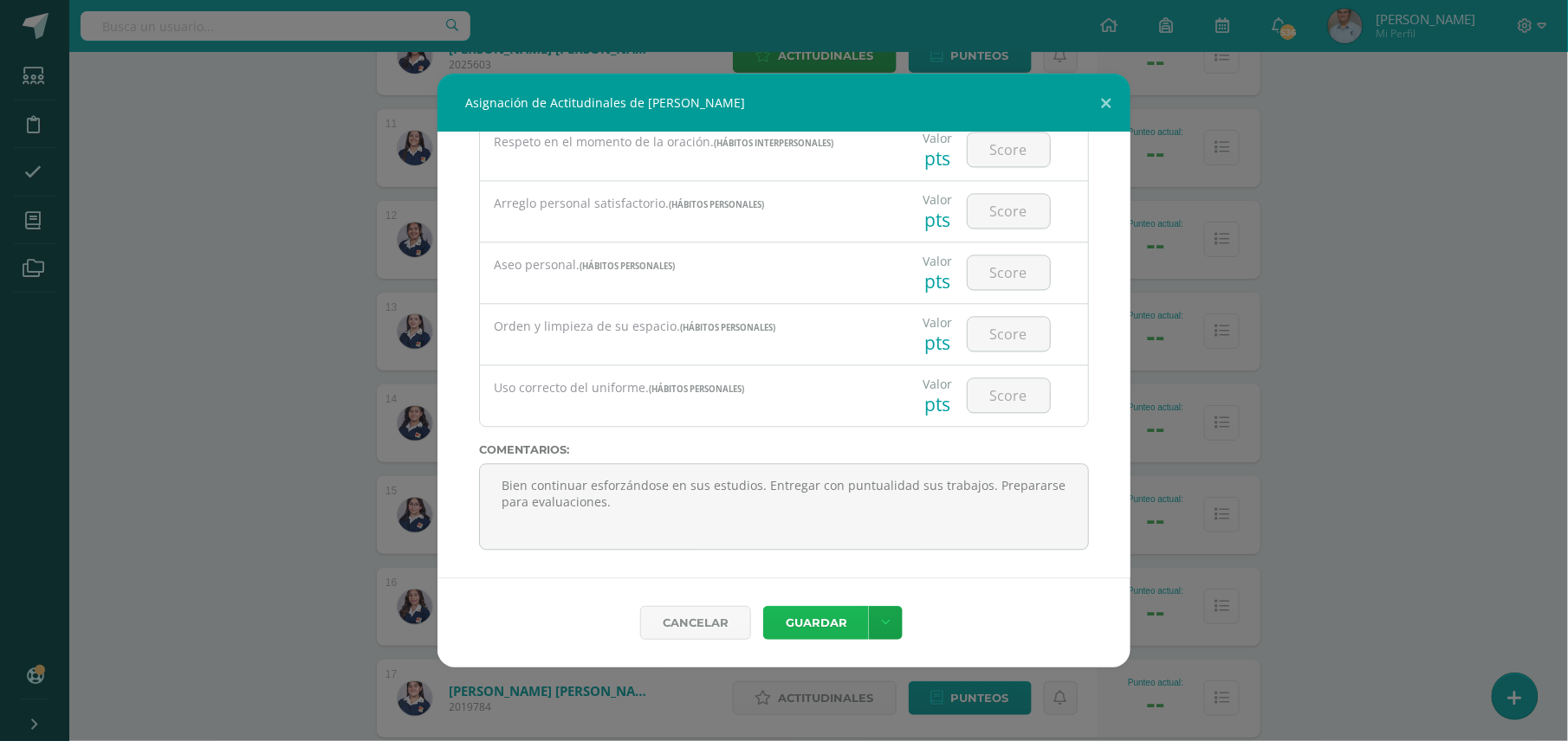
click at [833, 625] on button "Guardar" at bounding box center [816, 623] width 106 height 34
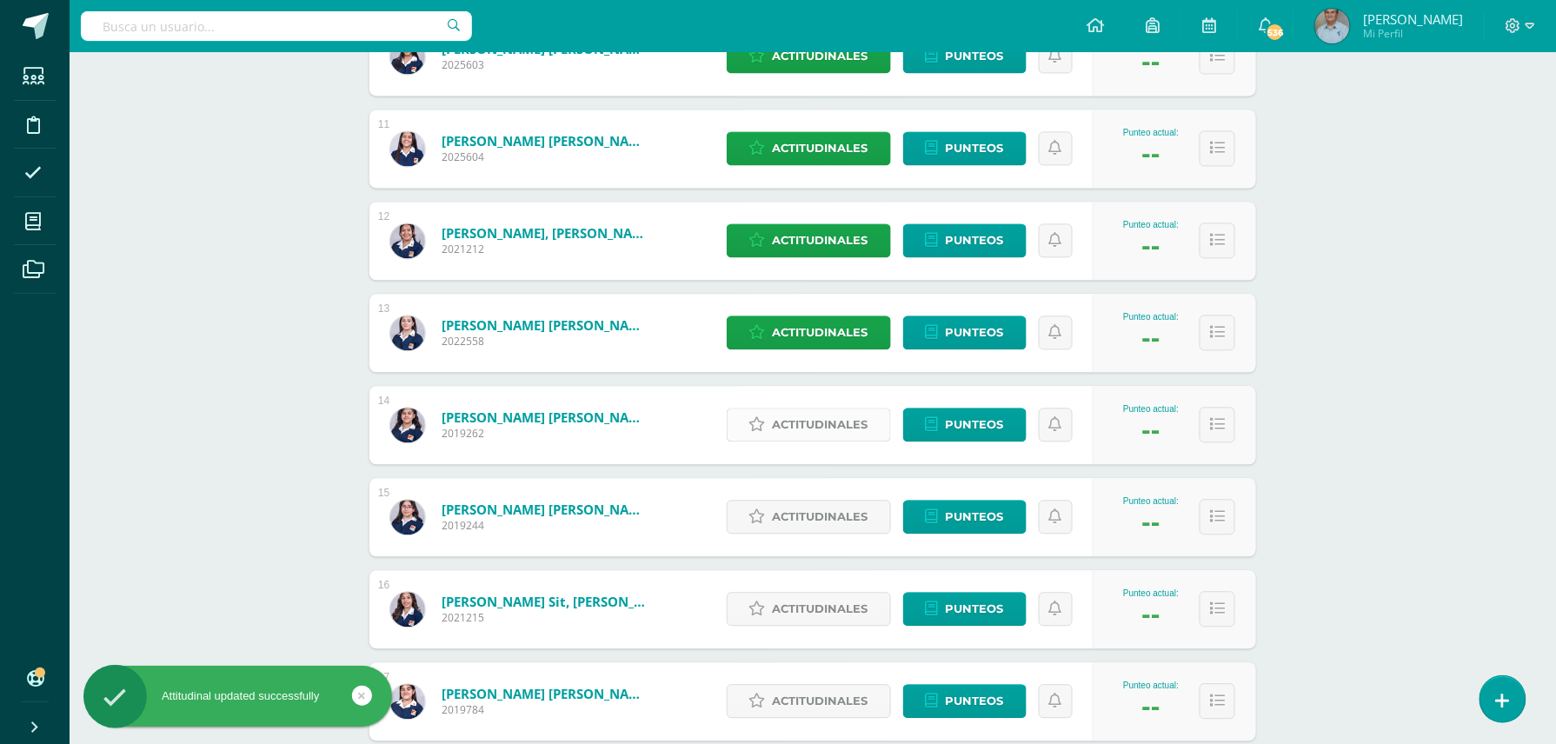
click at [828, 425] on span "Actitudinales" at bounding box center [821, 425] width 96 height 32
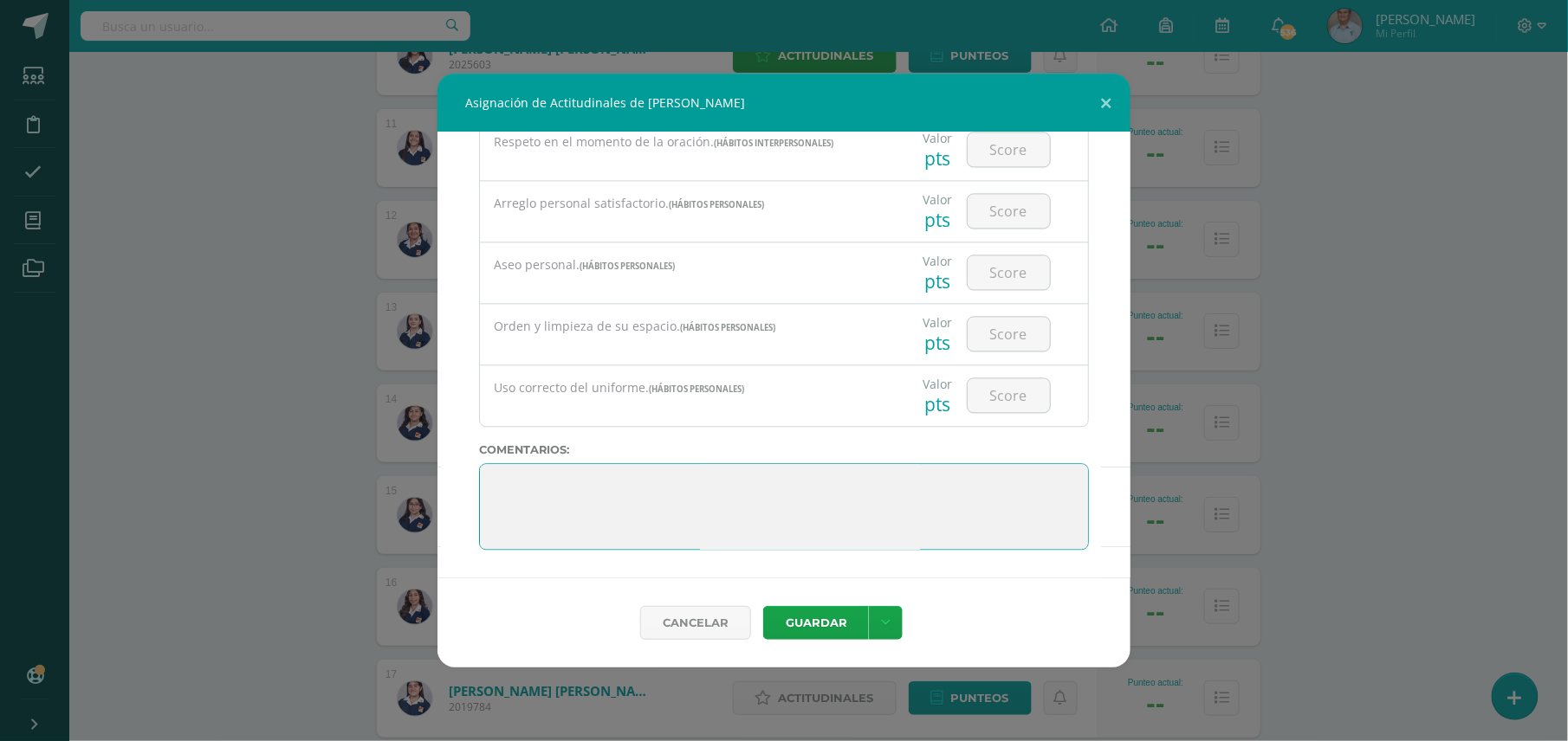
click at [847, 486] on textarea at bounding box center [784, 506] width 610 height 87
click at [1207, 382] on div "Asignación de Actitudinales de [PERSON_NAME] Todas las Categorias Todas las Cat…" at bounding box center [784, 370] width 1554 height 594
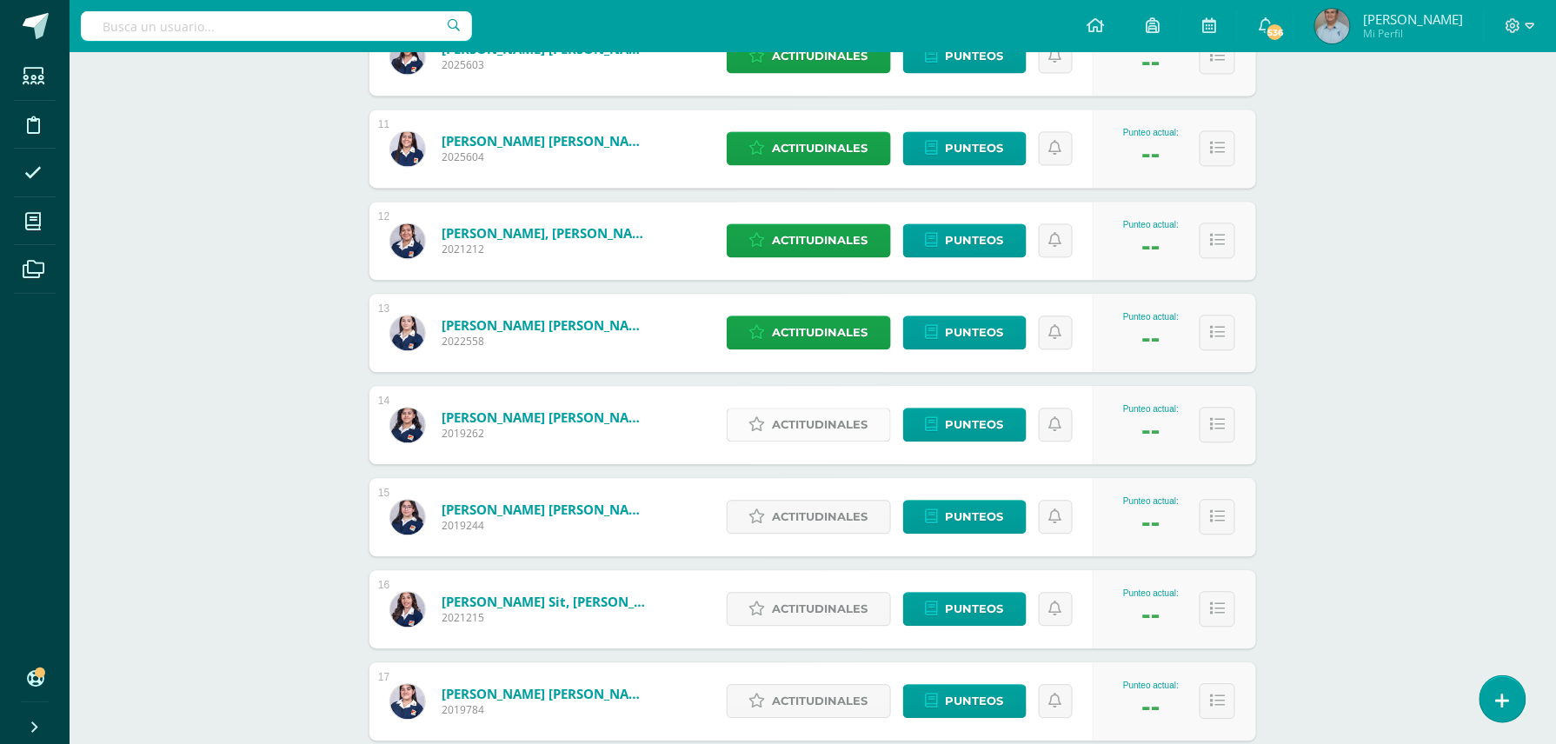
click at [803, 416] on span "Actitudinales" at bounding box center [821, 425] width 96 height 32
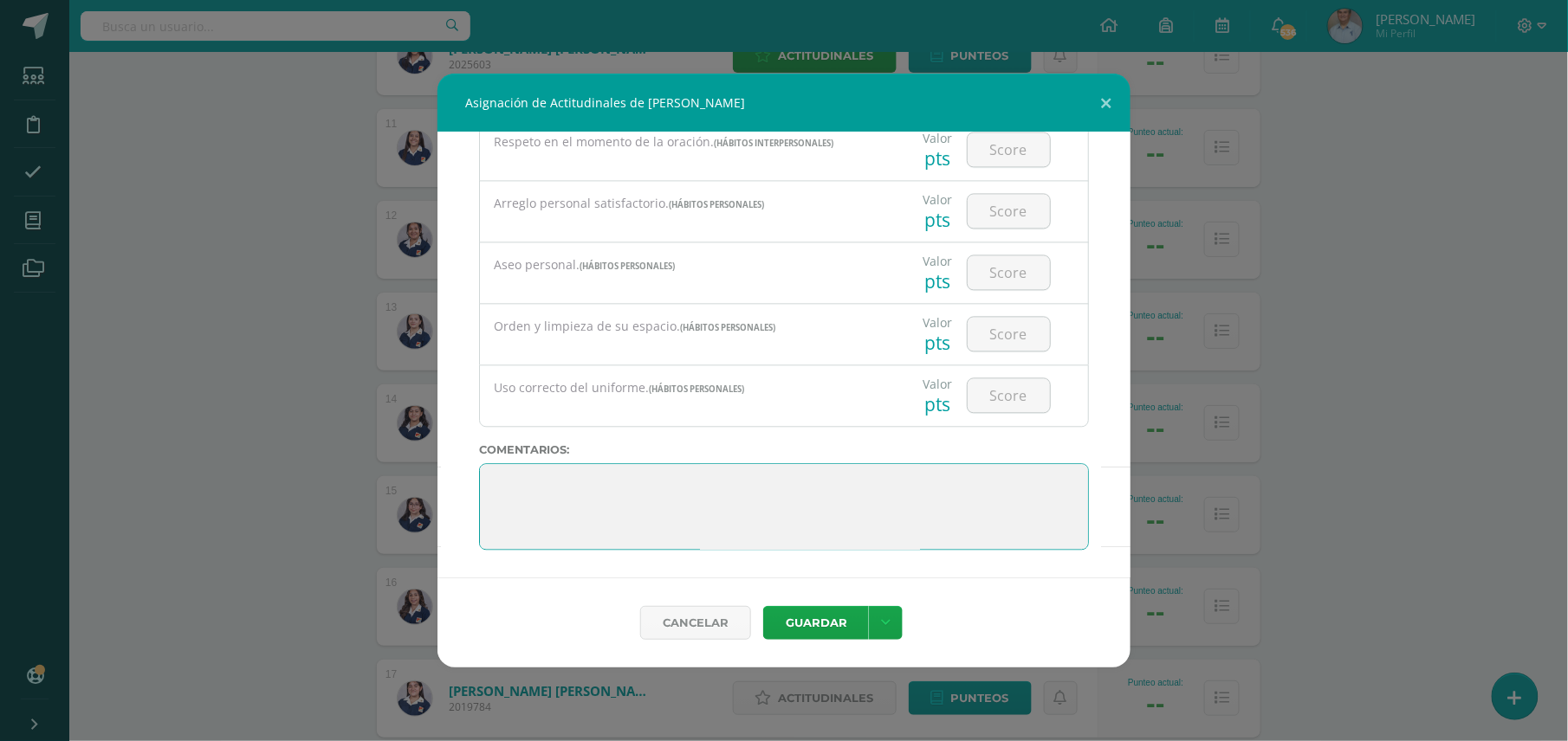
click at [856, 510] on textarea at bounding box center [784, 506] width 610 height 87
click at [625, 487] on textarea at bounding box center [784, 506] width 610 height 87
click at [893, 487] on textarea at bounding box center [784, 506] width 610 height 87
type textarea "Debe mejorar la entrega puntual y de buena calidad de sus trabajos. Participar …"
click at [710, 615] on link "Cancelar" at bounding box center [695, 623] width 111 height 34
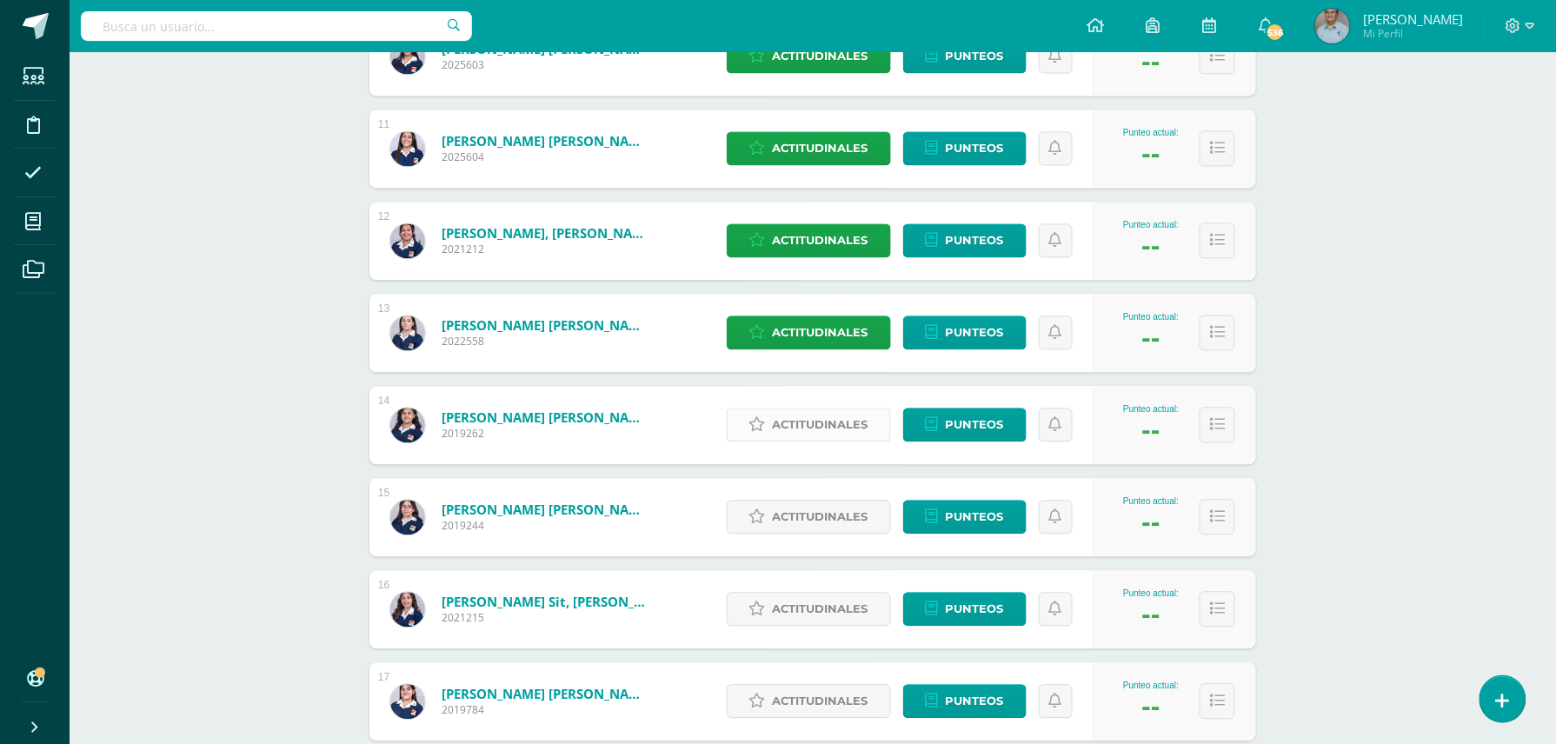
click at [824, 419] on span "Actitudinales" at bounding box center [821, 425] width 96 height 32
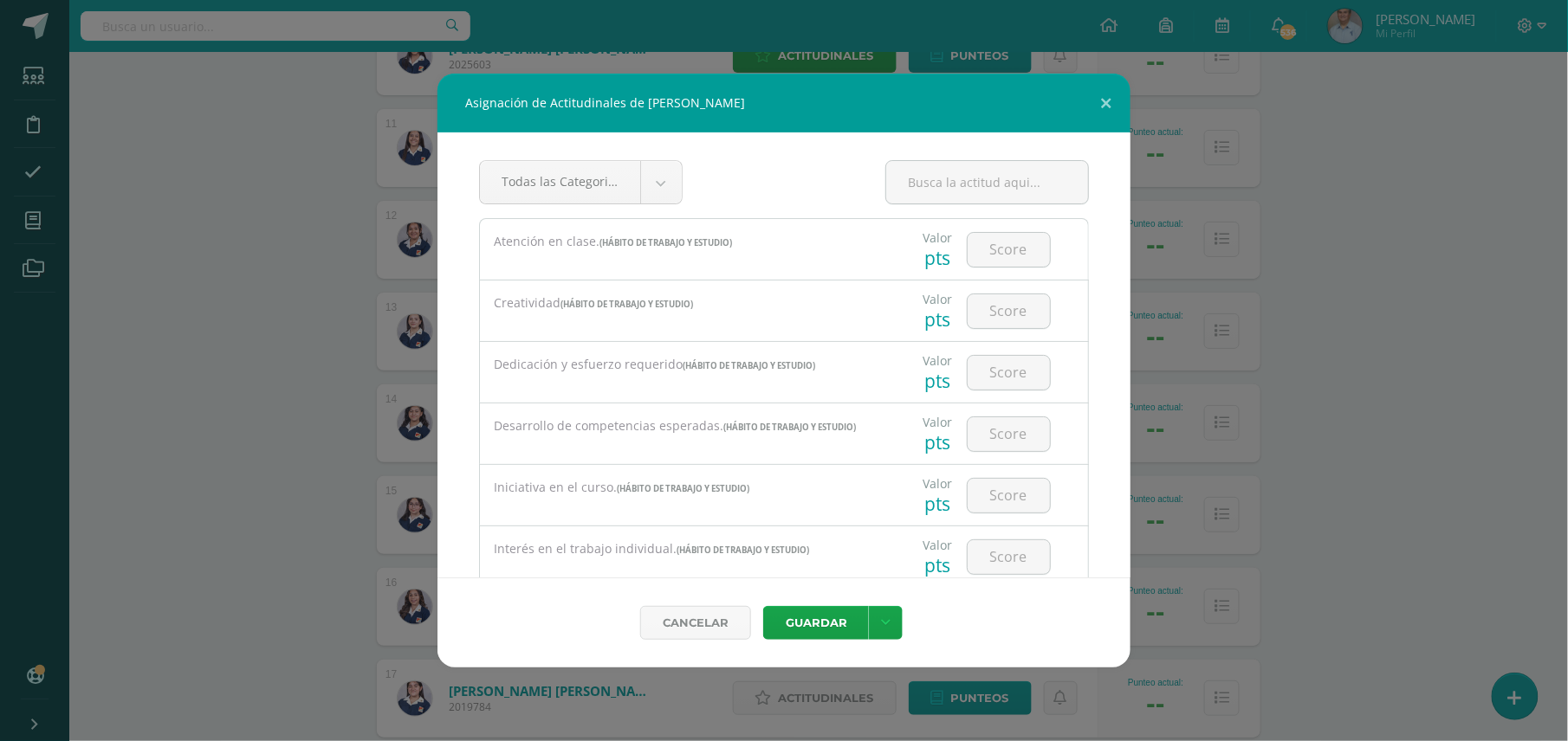
click at [1144, 610] on div "Asignación de Actitudinales de [PERSON_NAME] Todas las Categorias Todas las Cat…" at bounding box center [784, 370] width 1554 height 594
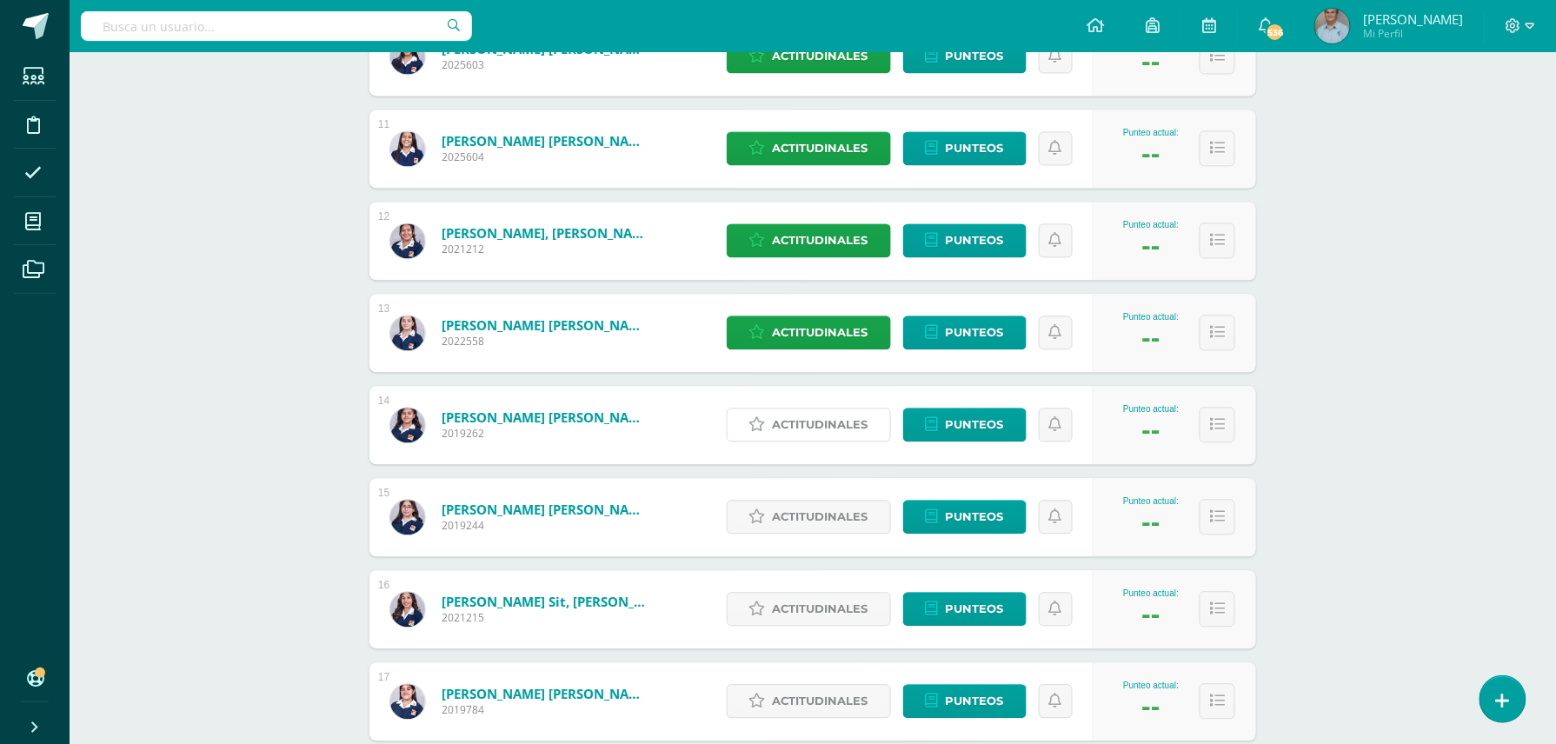
click at [804, 418] on span "Actitudinales" at bounding box center [821, 425] width 96 height 32
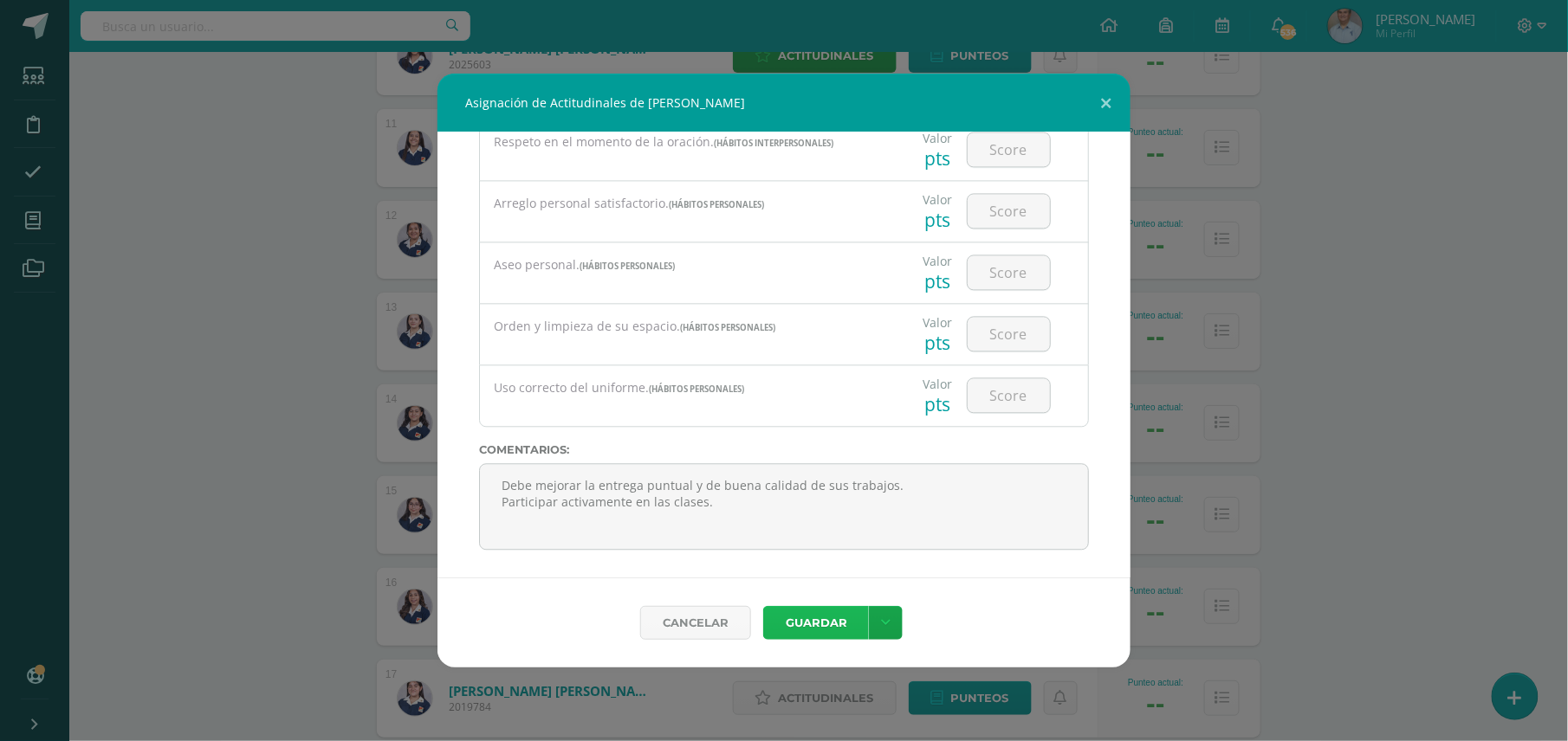
click at [836, 620] on button "Guardar" at bounding box center [816, 623] width 106 height 34
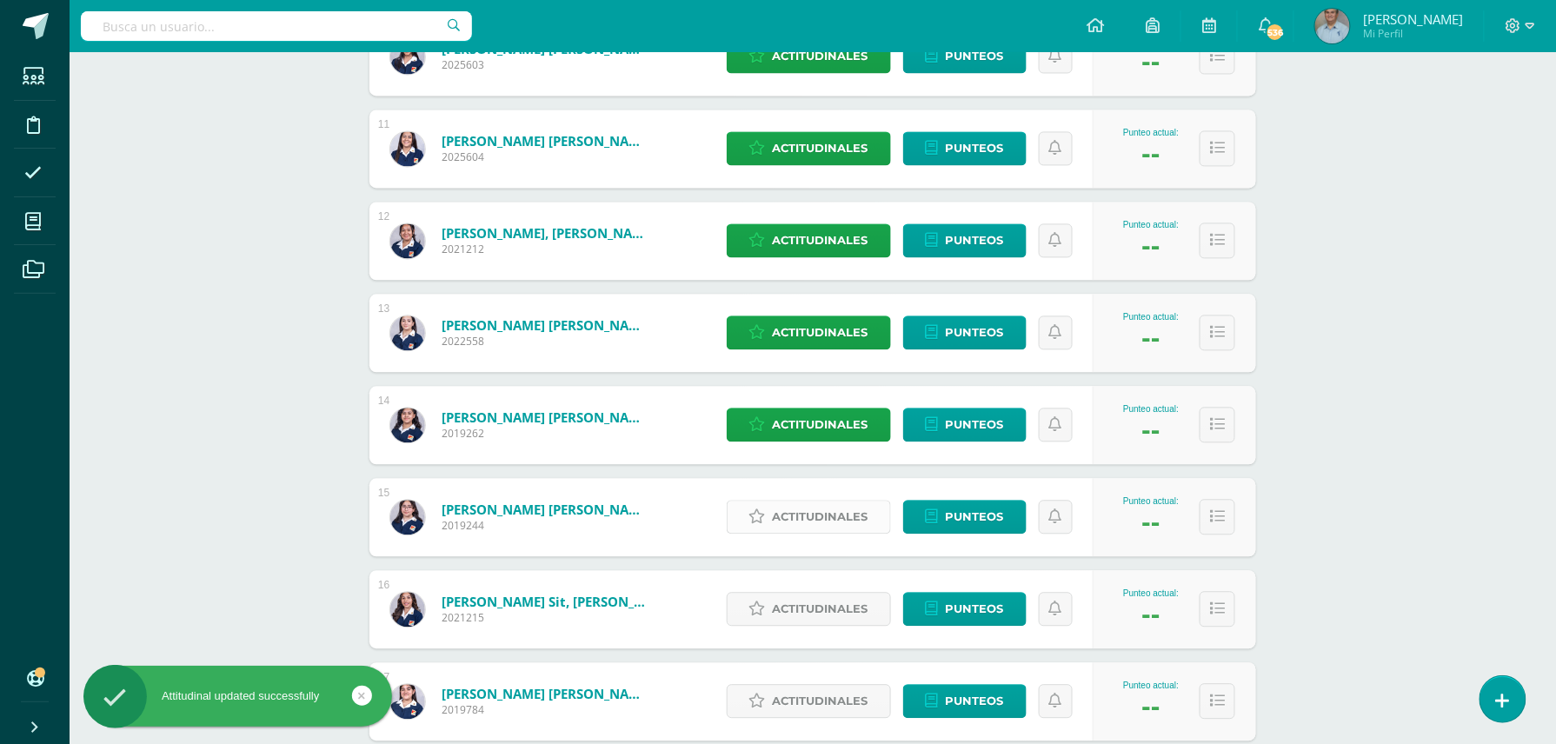
click at [817, 515] on span "Actitudinales" at bounding box center [821, 517] width 96 height 32
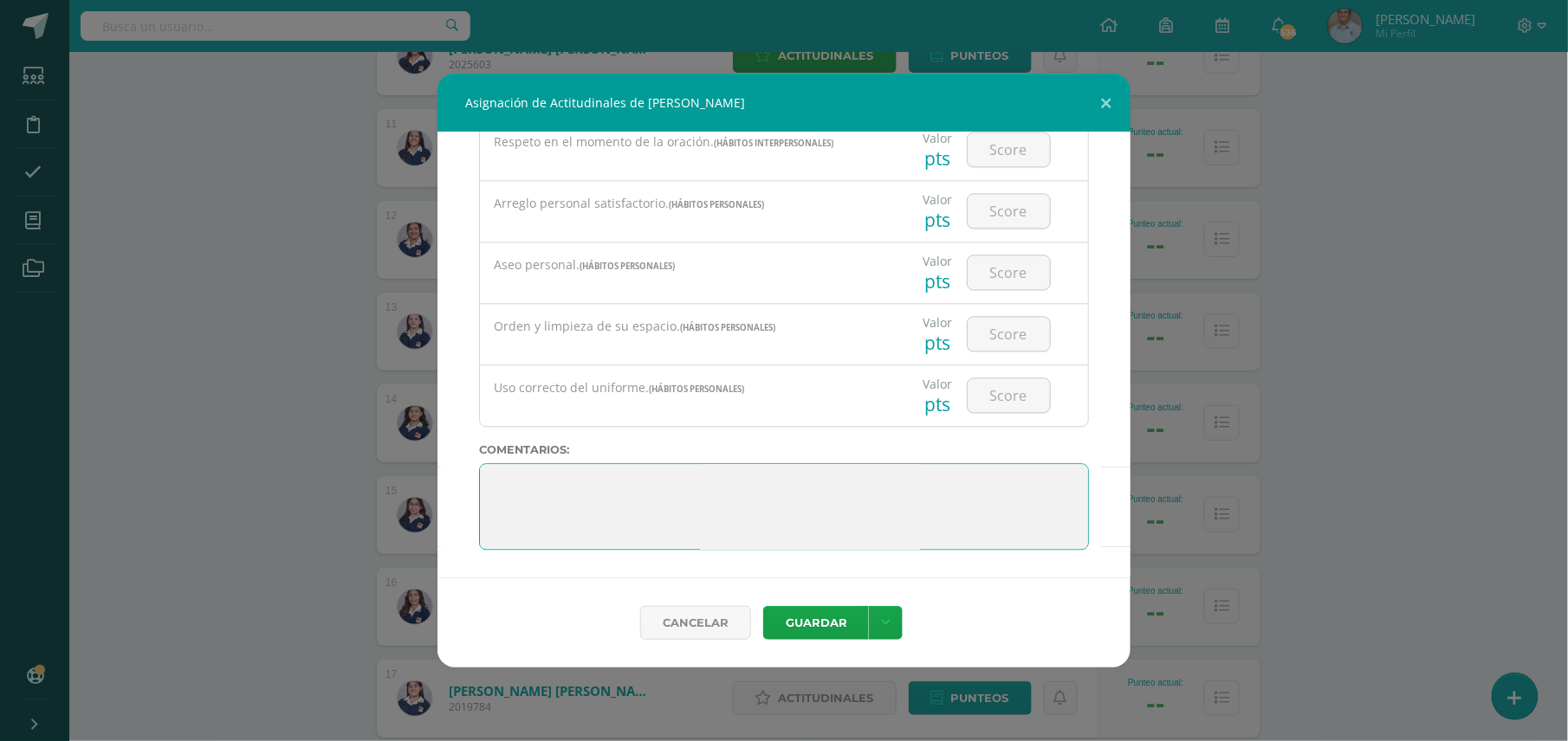
click at [950, 486] on textarea at bounding box center [784, 506] width 610 height 87
type textarea "Muy bien. Se le felicita por su trabajo y desempeño realizado continúe esforzán…"
click at [813, 620] on button "Guardar" at bounding box center [816, 623] width 106 height 34
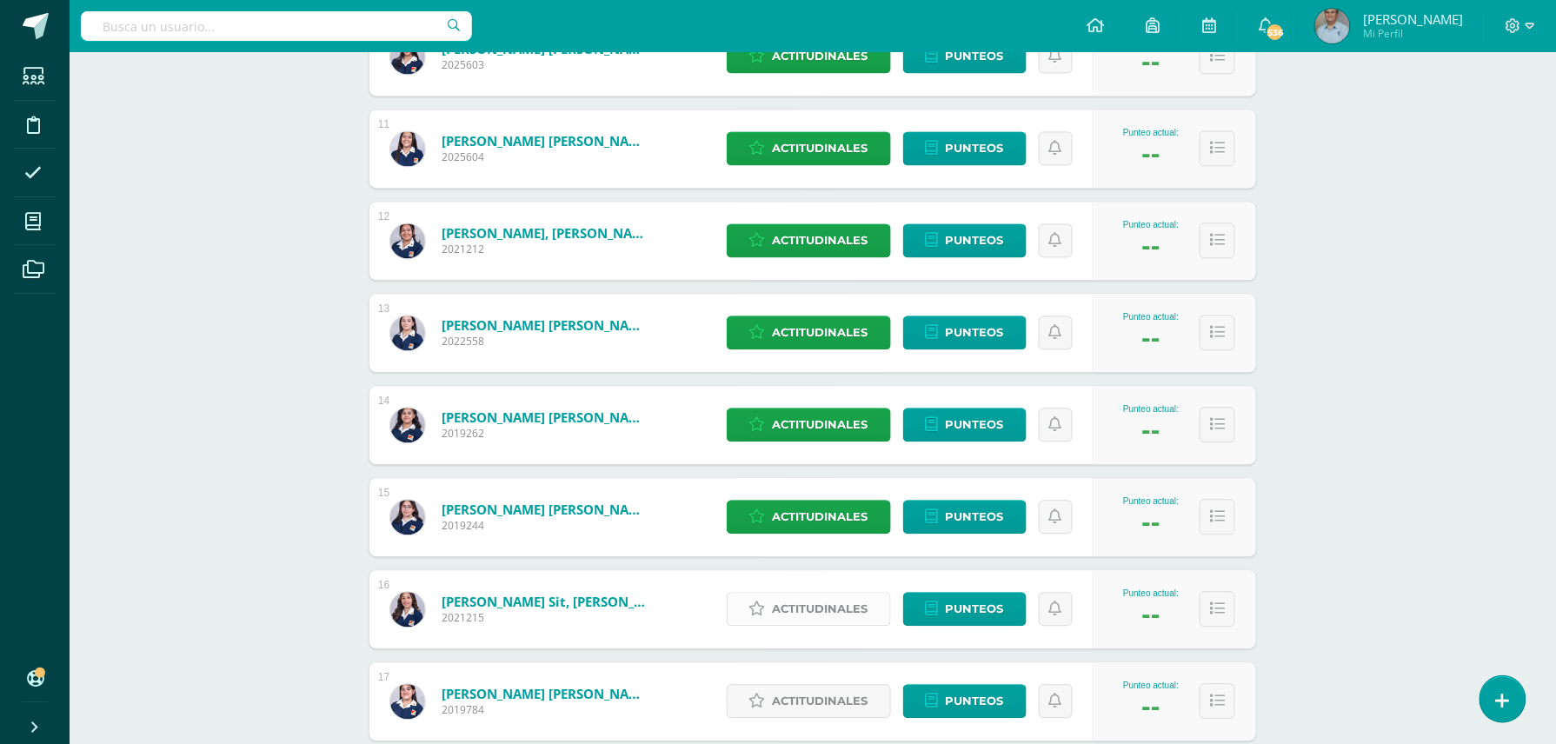
click at [810, 606] on span "Actitudinales" at bounding box center [821, 609] width 96 height 32
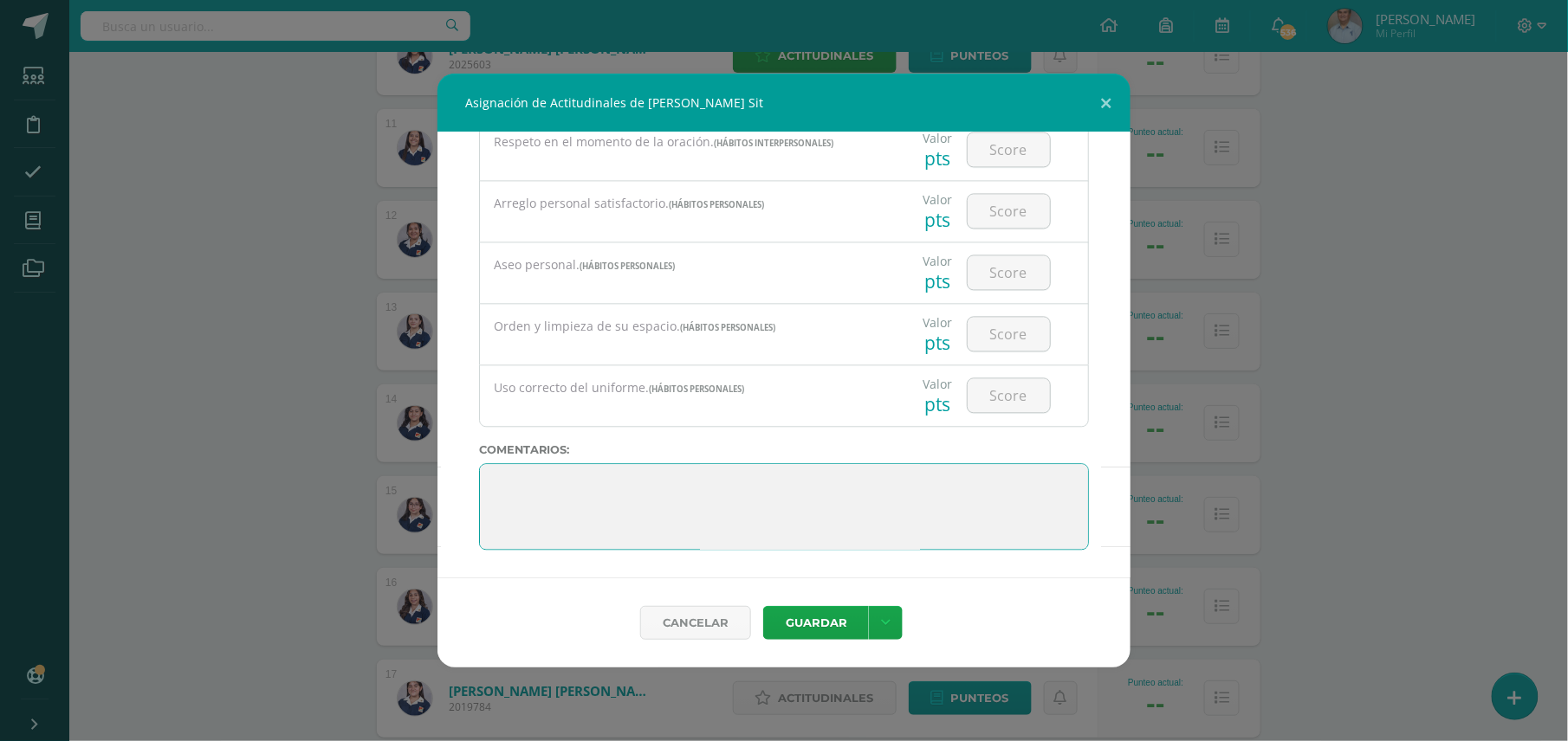
click at [861, 509] on textarea at bounding box center [784, 506] width 610 height 87
type textarea "Entregar con puntualidad sus trabajos y con buena calidad. Prepararse para las …"
click at [818, 620] on button "Guardar" at bounding box center [816, 623] width 106 height 34
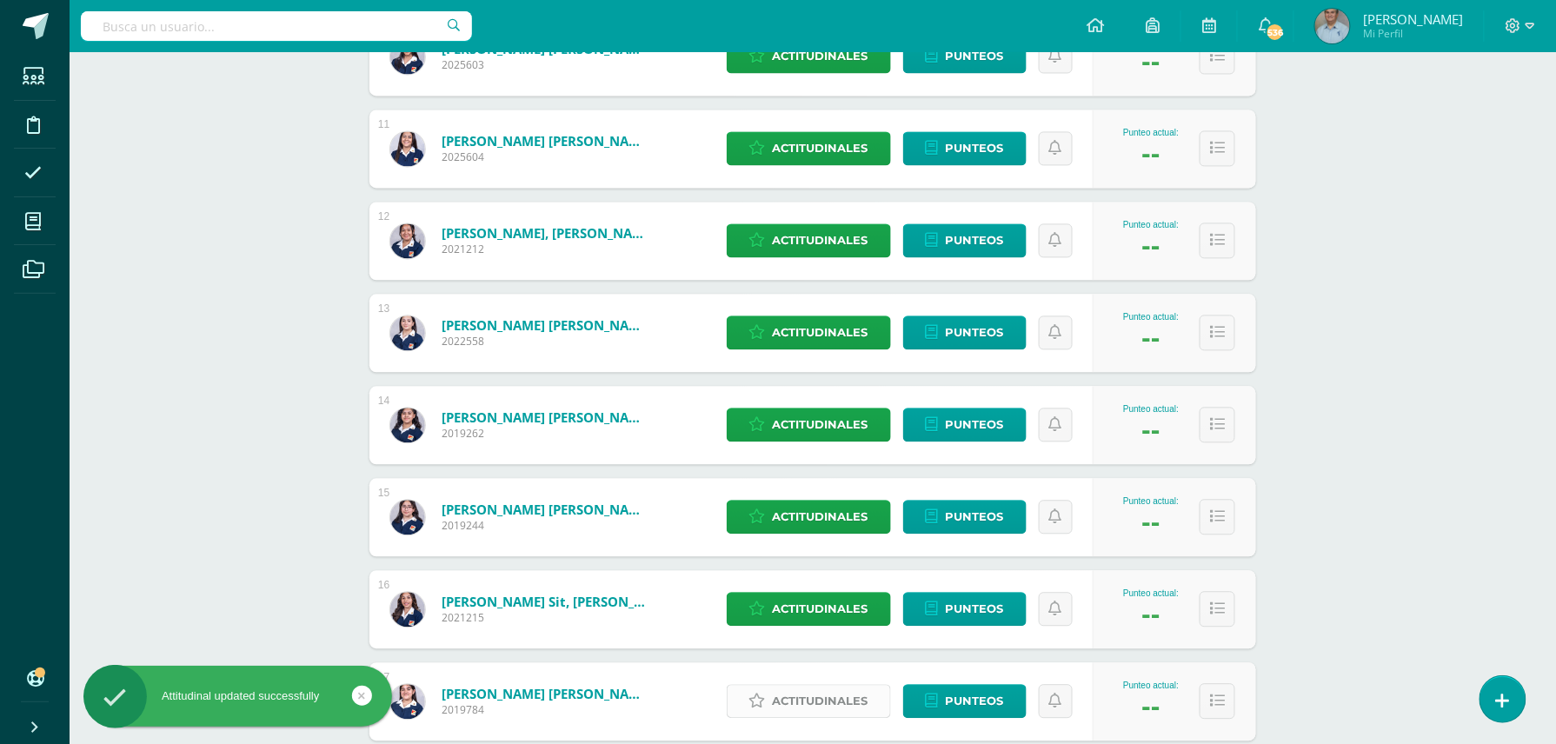
click at [812, 693] on span "Actitudinales" at bounding box center [821, 701] width 96 height 32
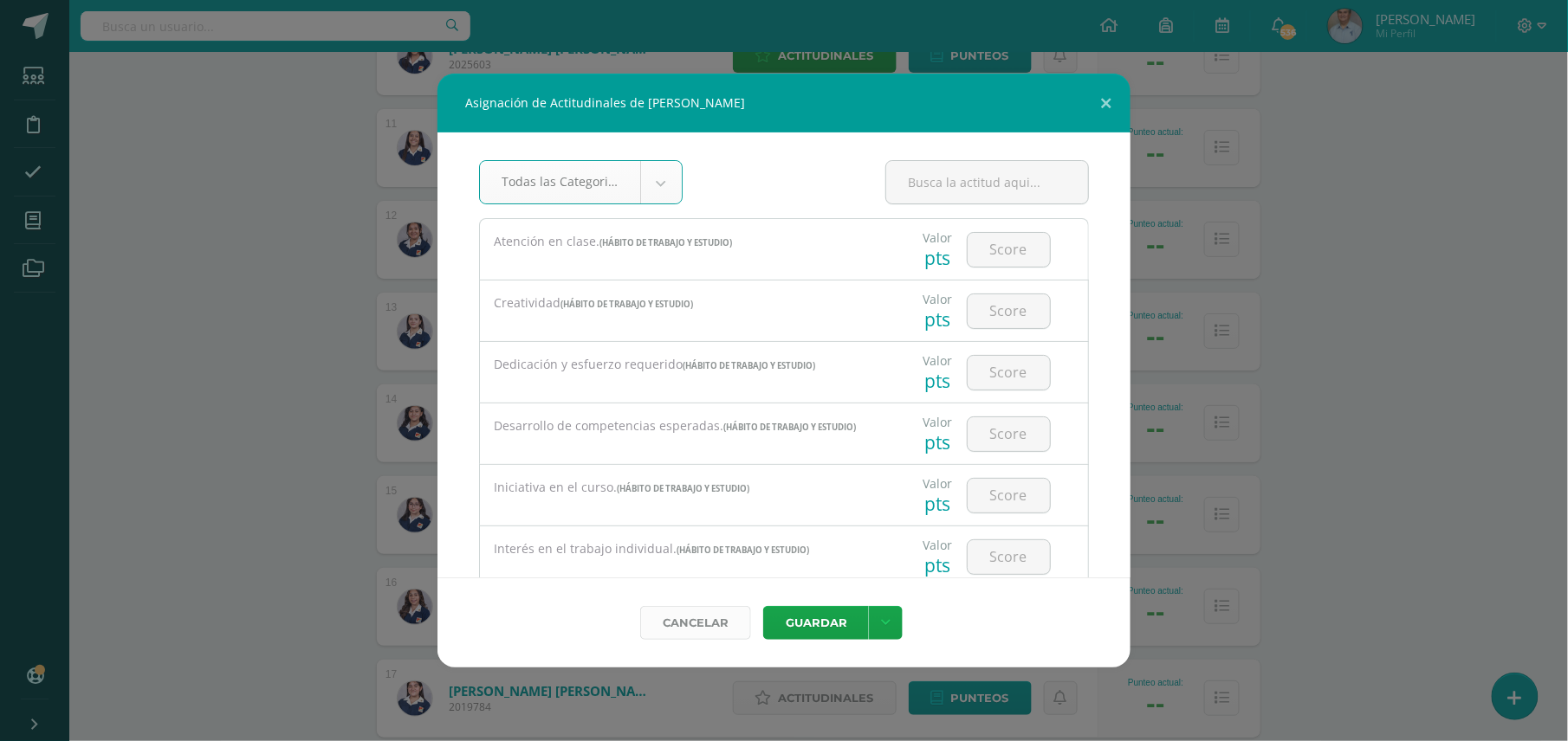
click at [708, 618] on link "Cancelar" at bounding box center [695, 623] width 111 height 34
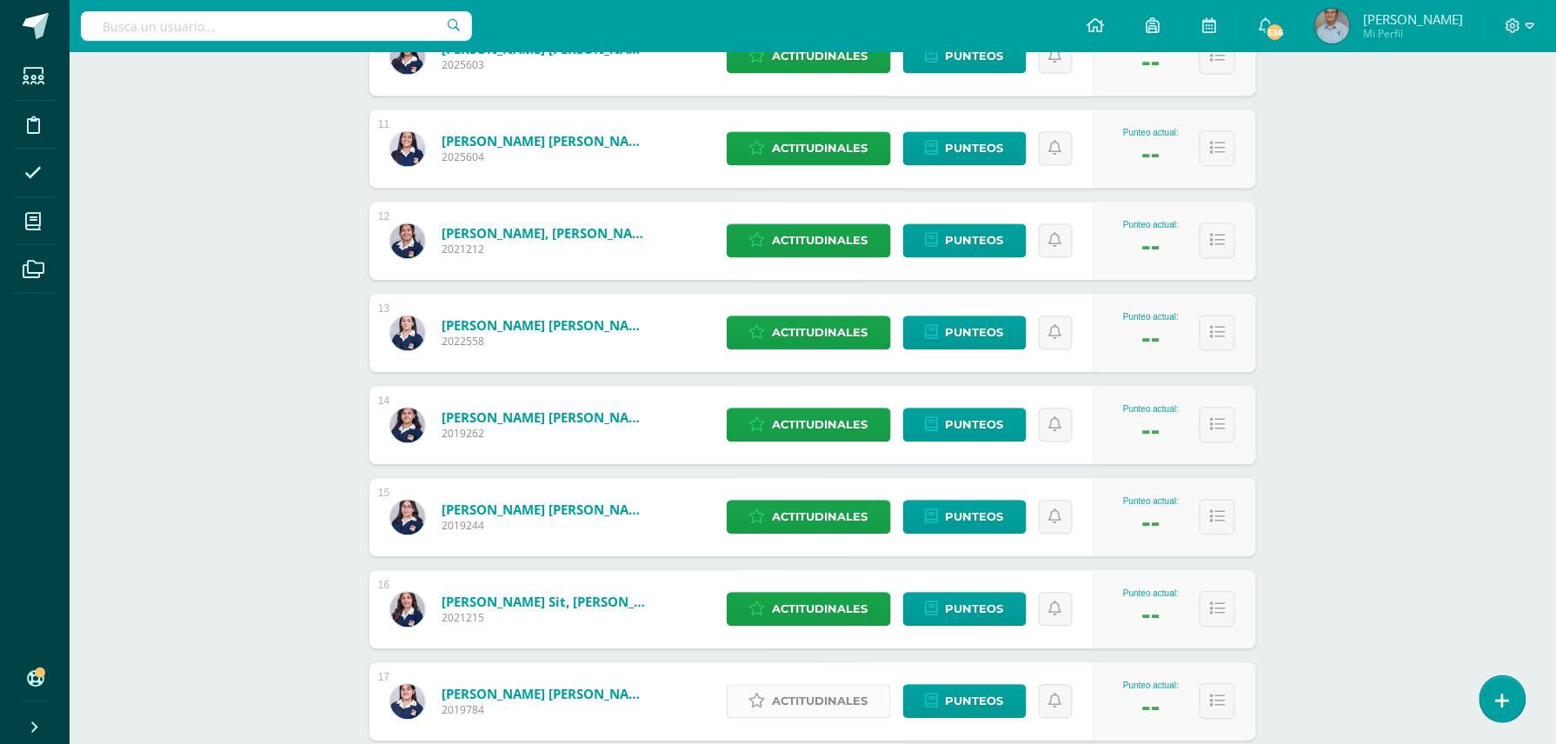
click at [811, 703] on span "Actitudinales" at bounding box center [821, 701] width 96 height 32
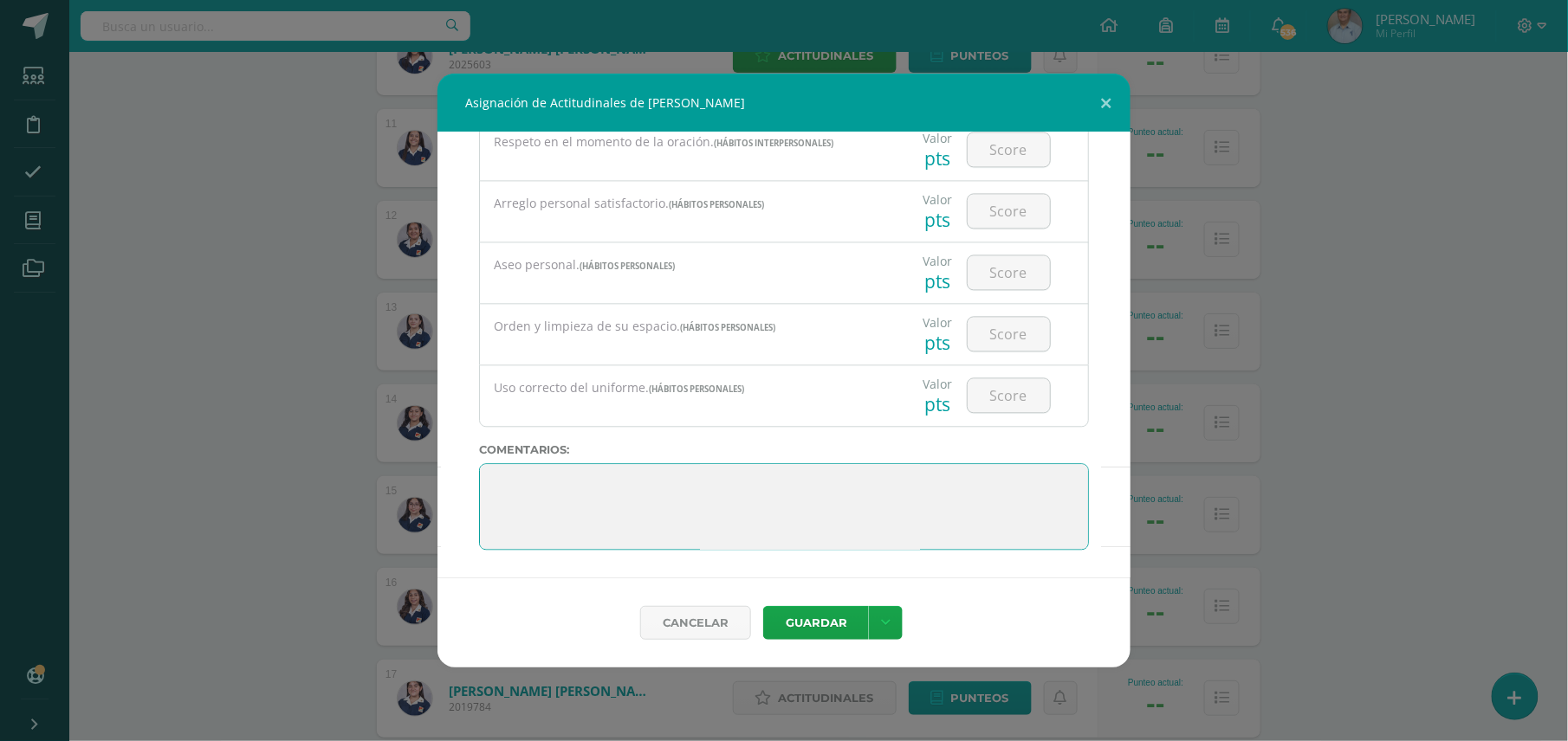
click at [921, 480] on textarea at bounding box center [784, 506] width 610 height 87
type textarea "Muy bien. Felicidades por el esfuerzo realizado."
click at [830, 620] on button "Guardar" at bounding box center [816, 623] width 106 height 34
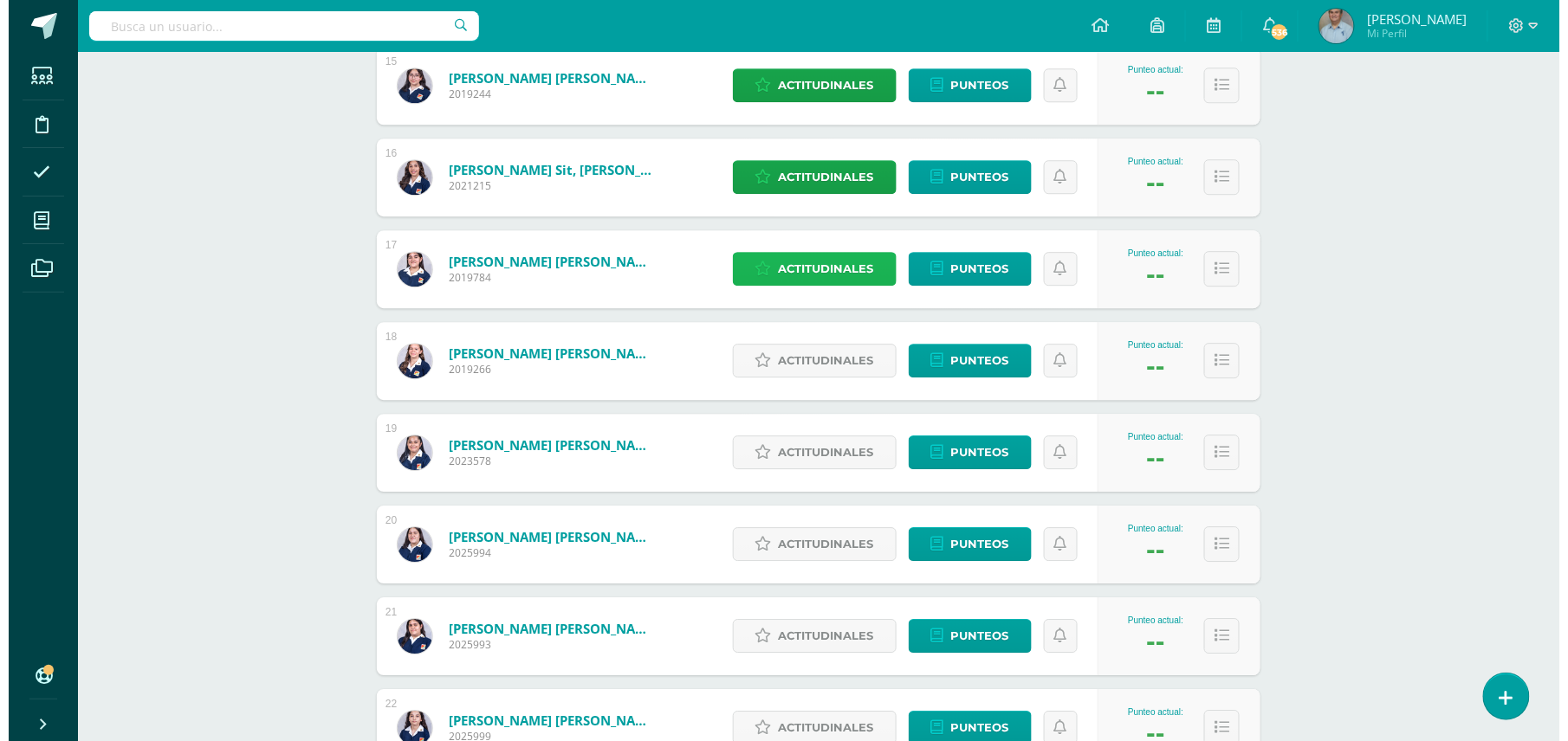
scroll to position [1647, 0]
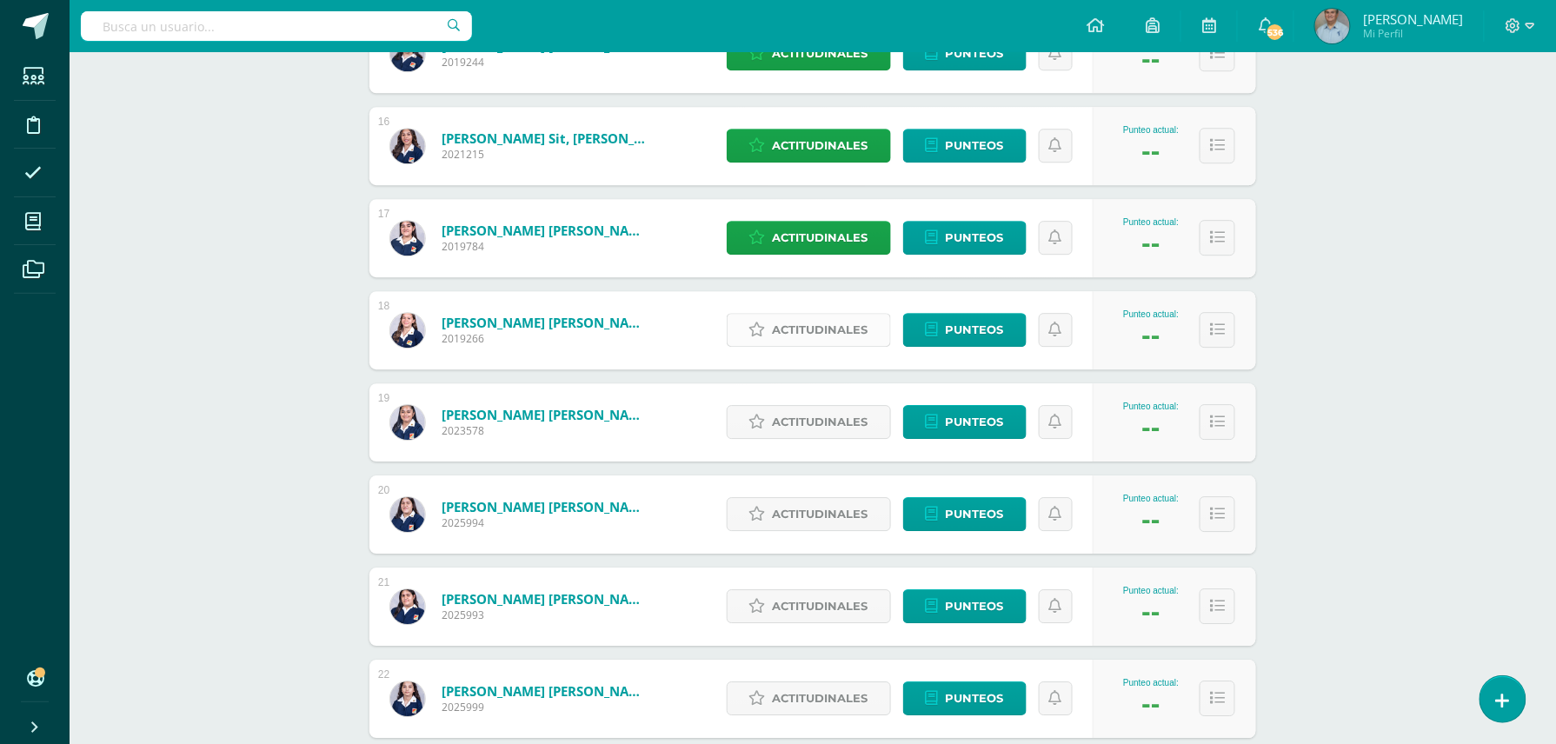
click at [816, 323] on span "Actitudinales" at bounding box center [821, 330] width 96 height 32
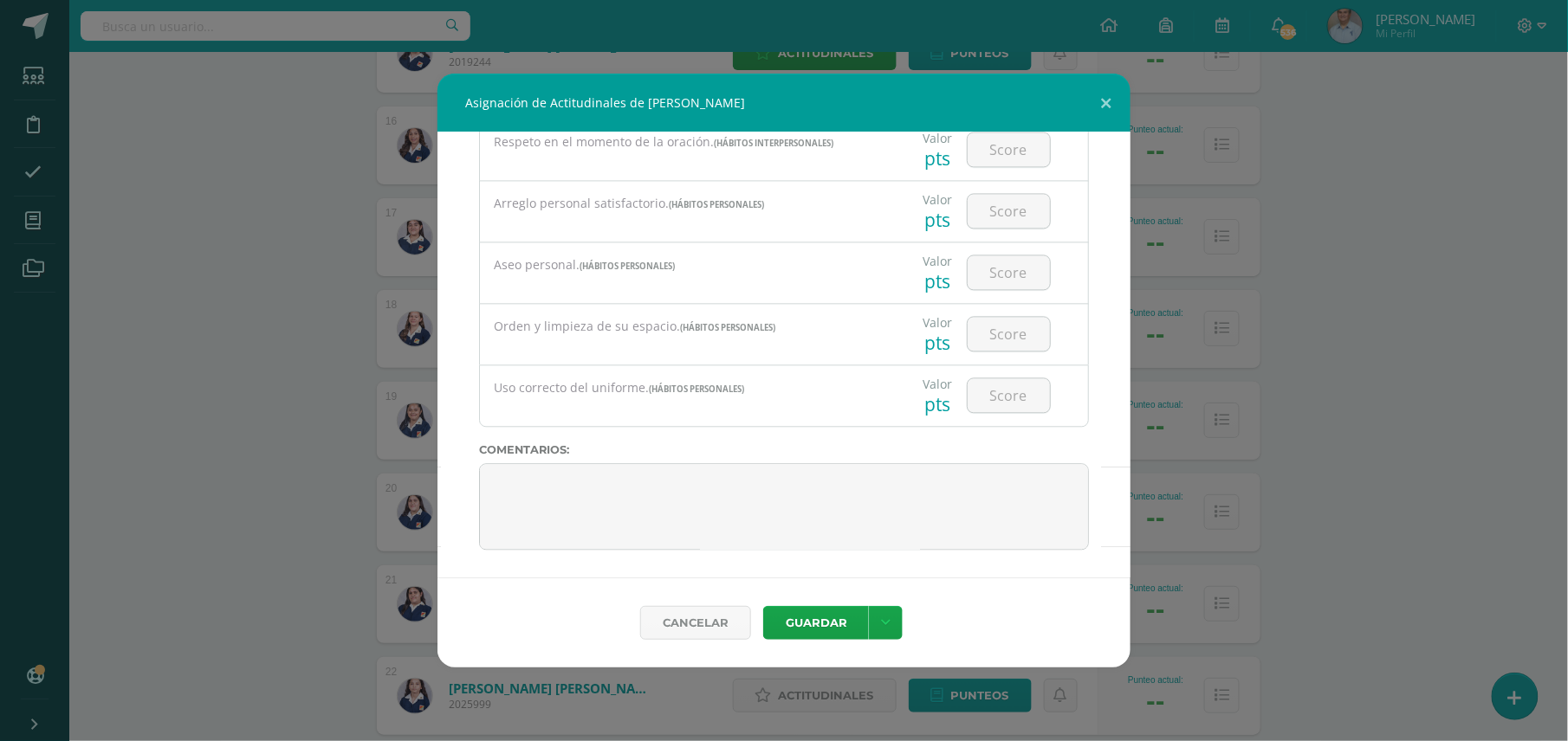
scroll to position [1356, 0]
click at [939, 500] on textarea at bounding box center [784, 506] width 610 height 87
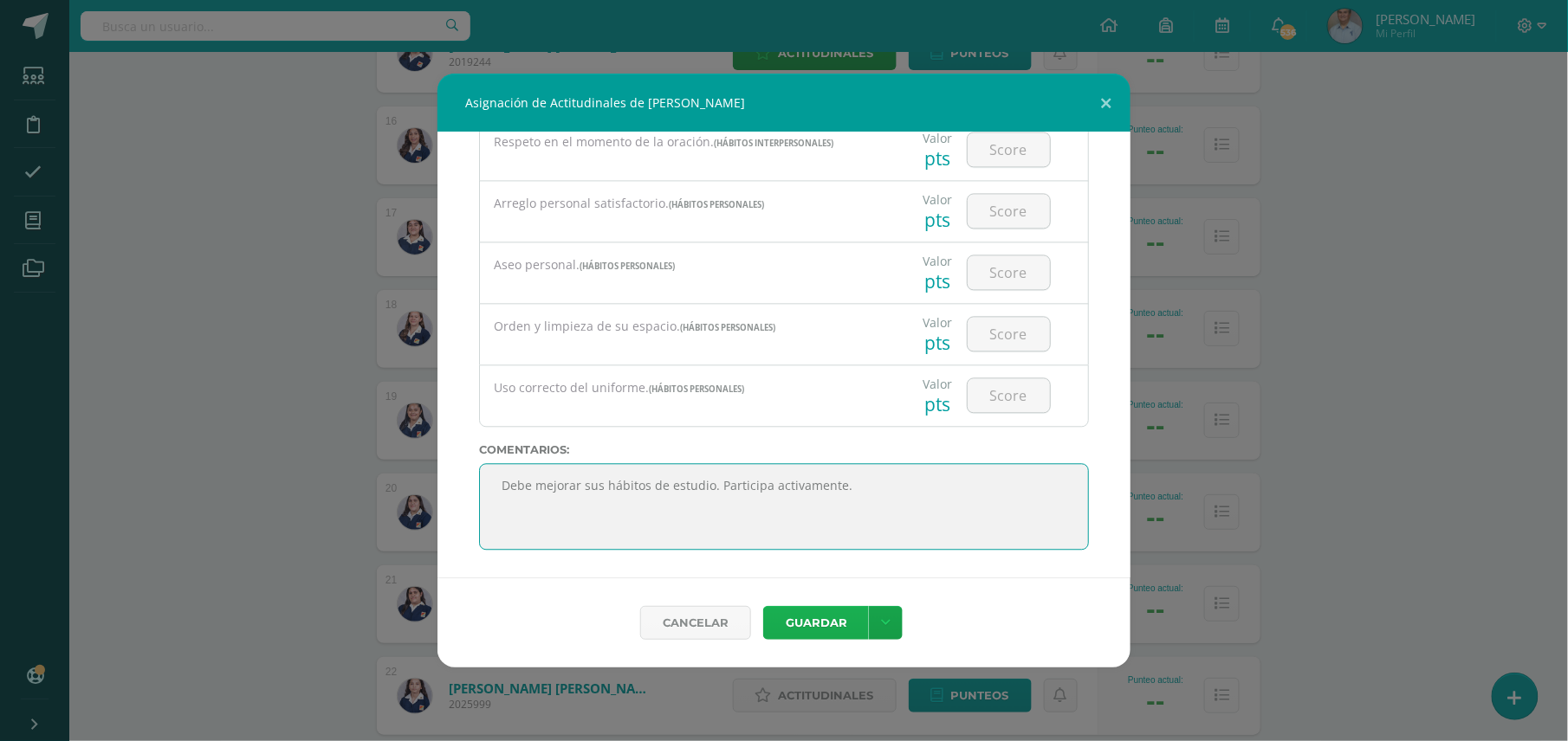
type textarea "Debe mejorar sus hábitos de estudio. Participa activamente."
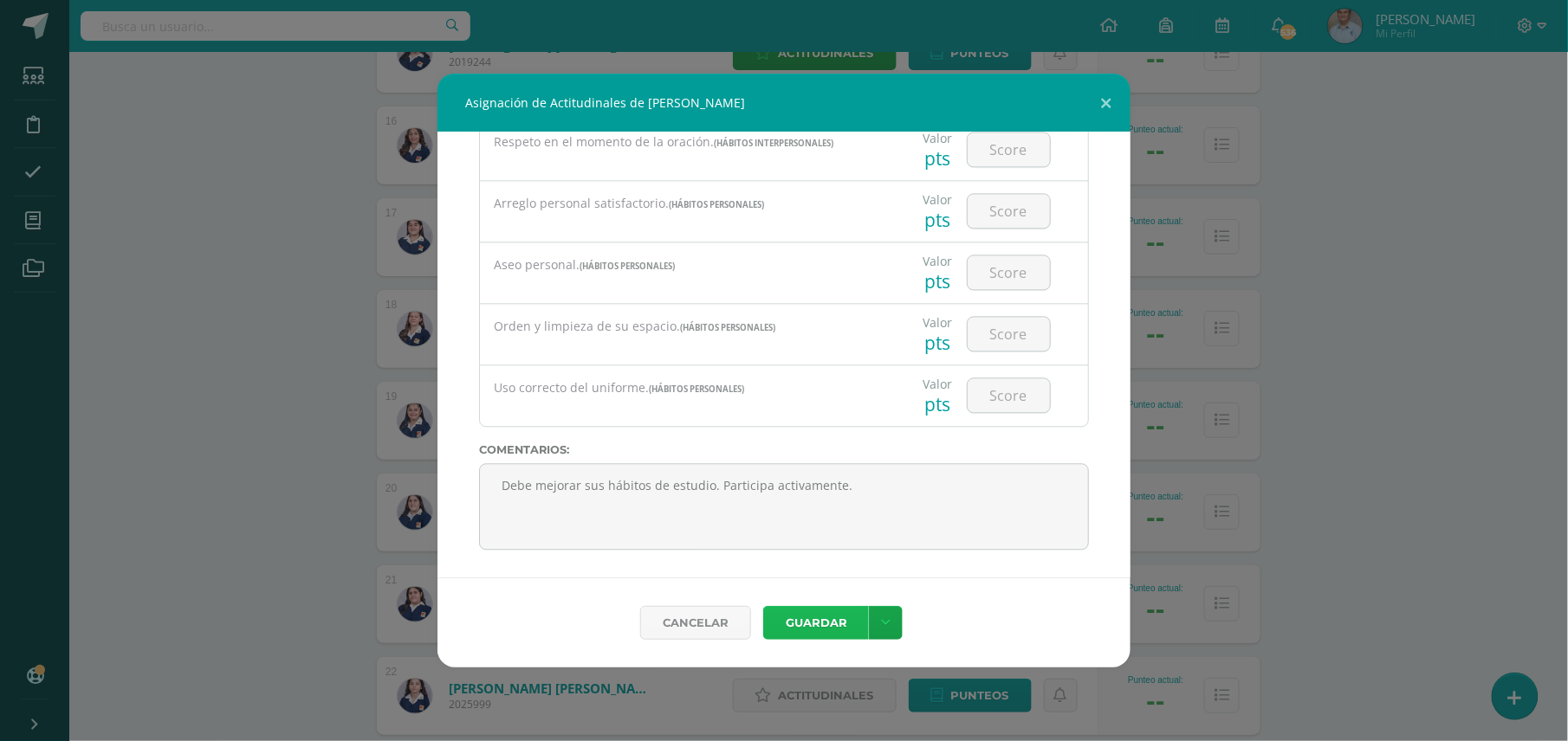
click at [815, 625] on button "Guardar" at bounding box center [816, 623] width 106 height 34
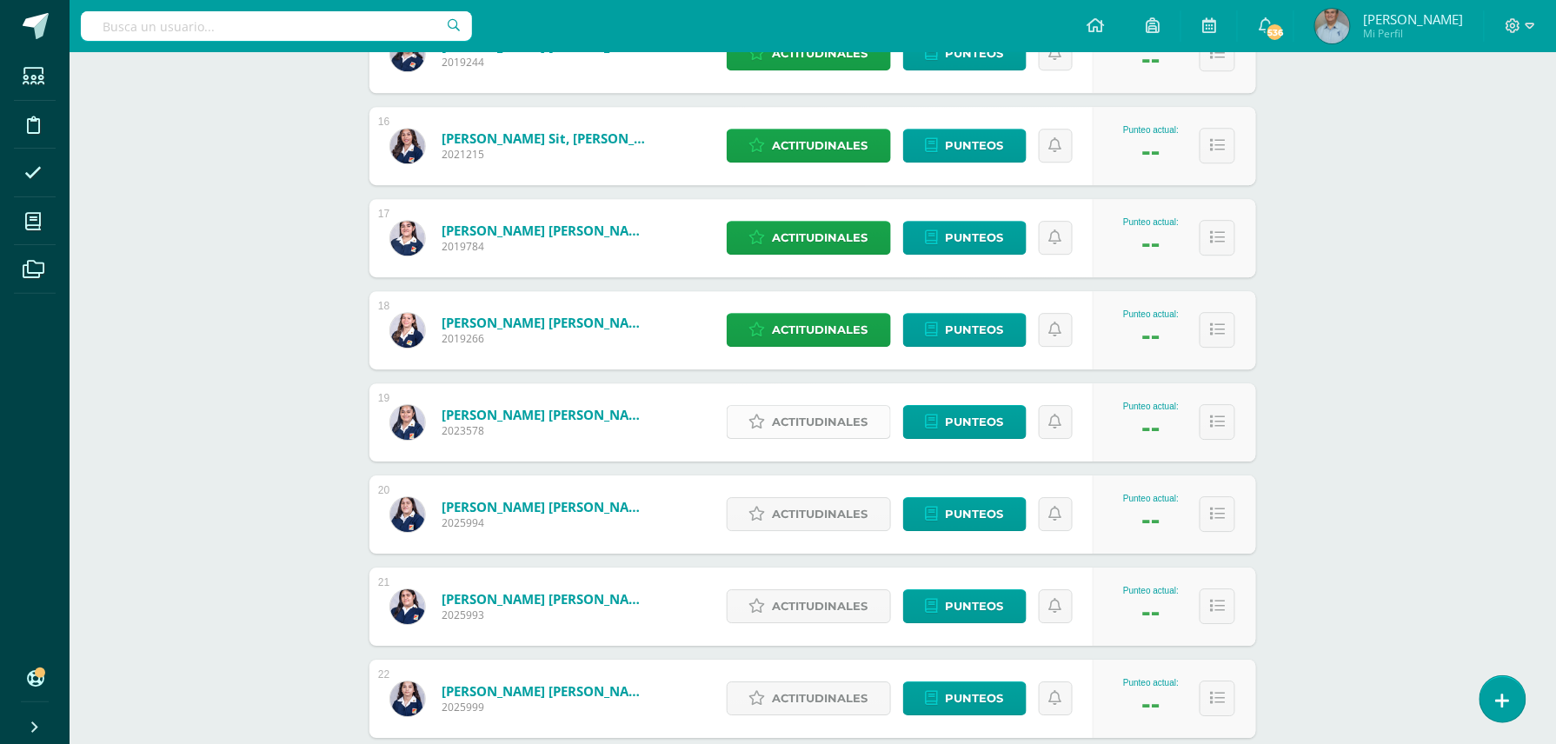
click at [807, 417] on span "Actitudinales" at bounding box center [821, 422] width 96 height 32
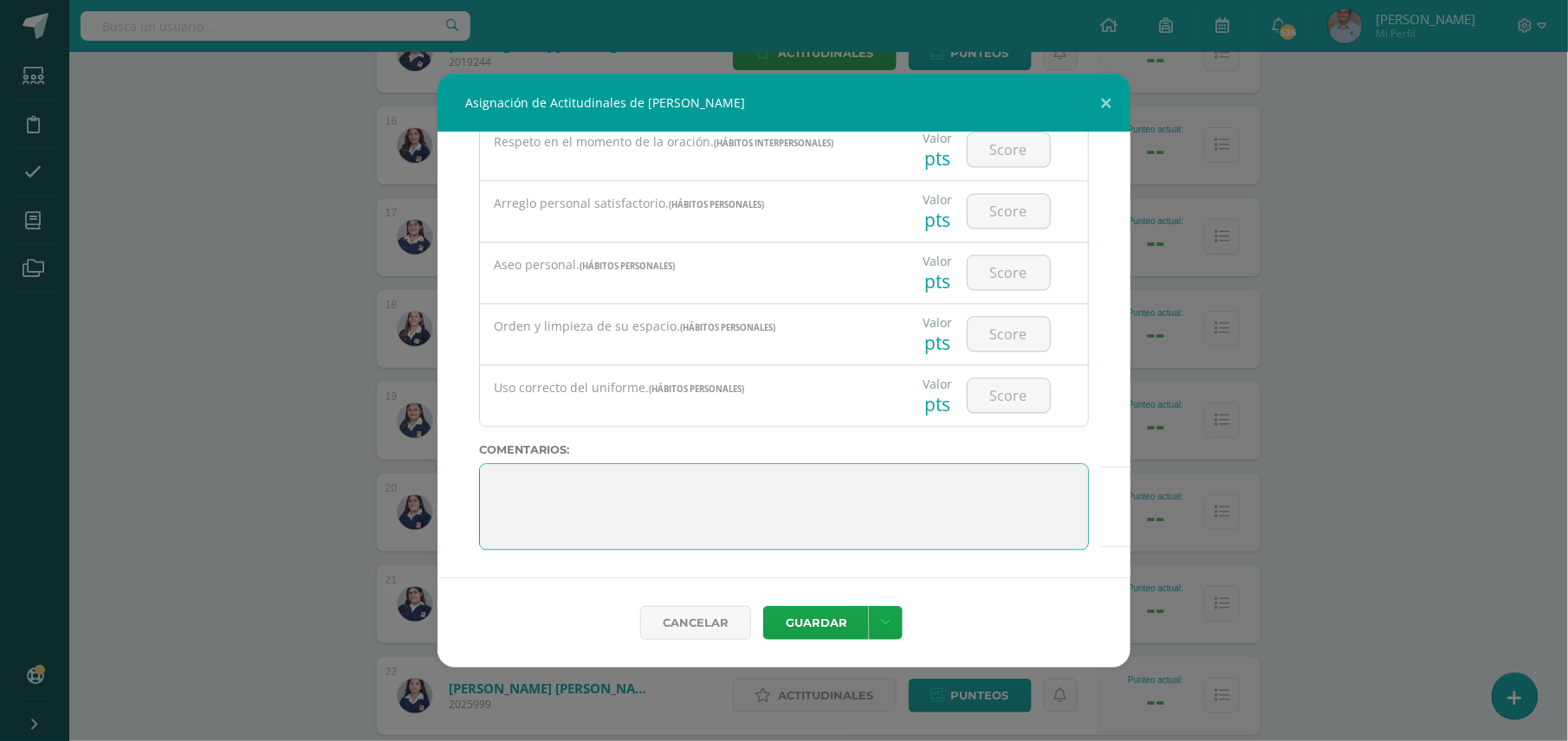
click at [978, 486] on textarea at bounding box center [784, 506] width 610 height 87
type textarea "E"
type textarea "Mejorar sus hábitos de estudio. Entregar todos sus trabajos con buena calidad, …"
click at [816, 623] on button "Guardar" at bounding box center [816, 623] width 106 height 34
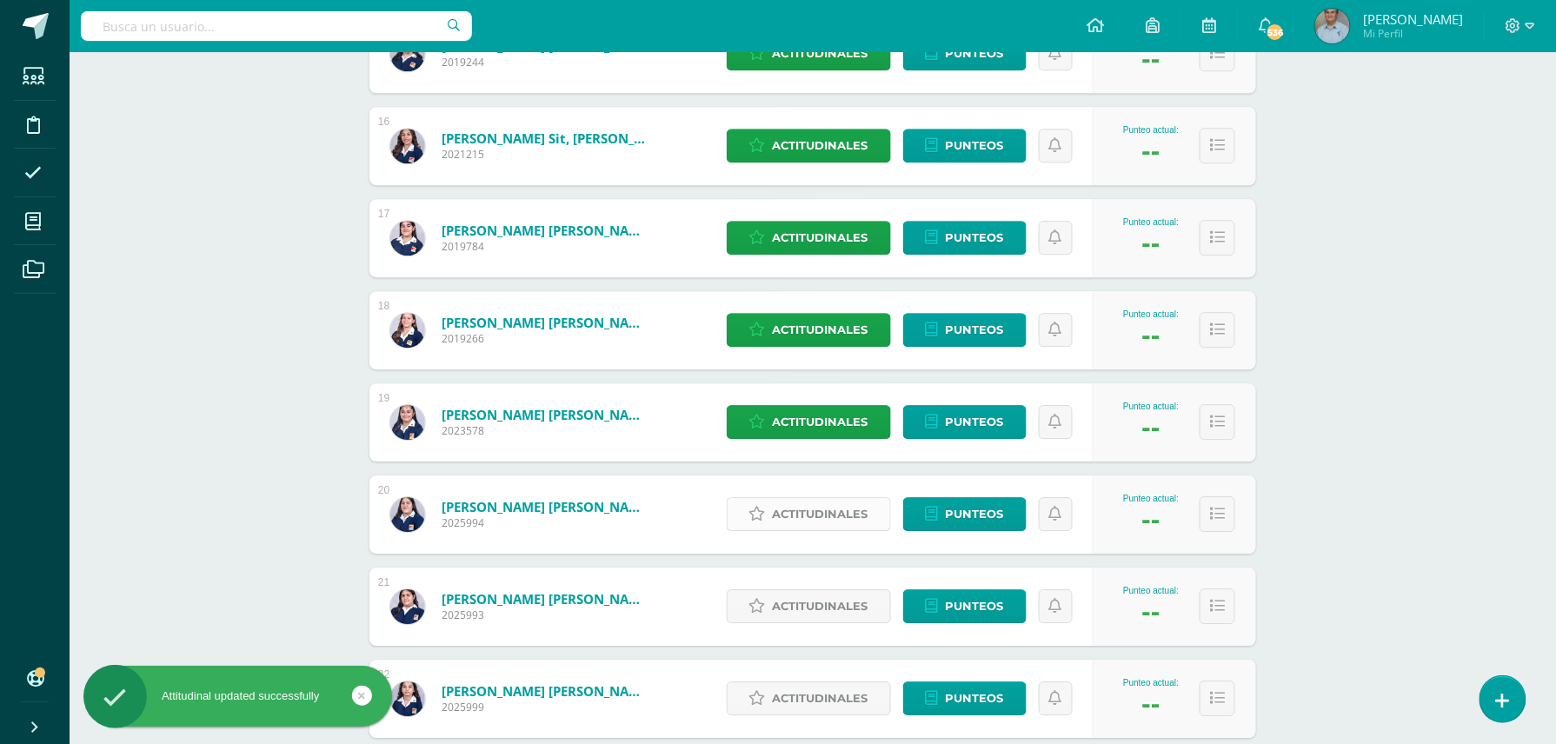
click at [807, 513] on span "Actitudinales" at bounding box center [821, 514] width 96 height 32
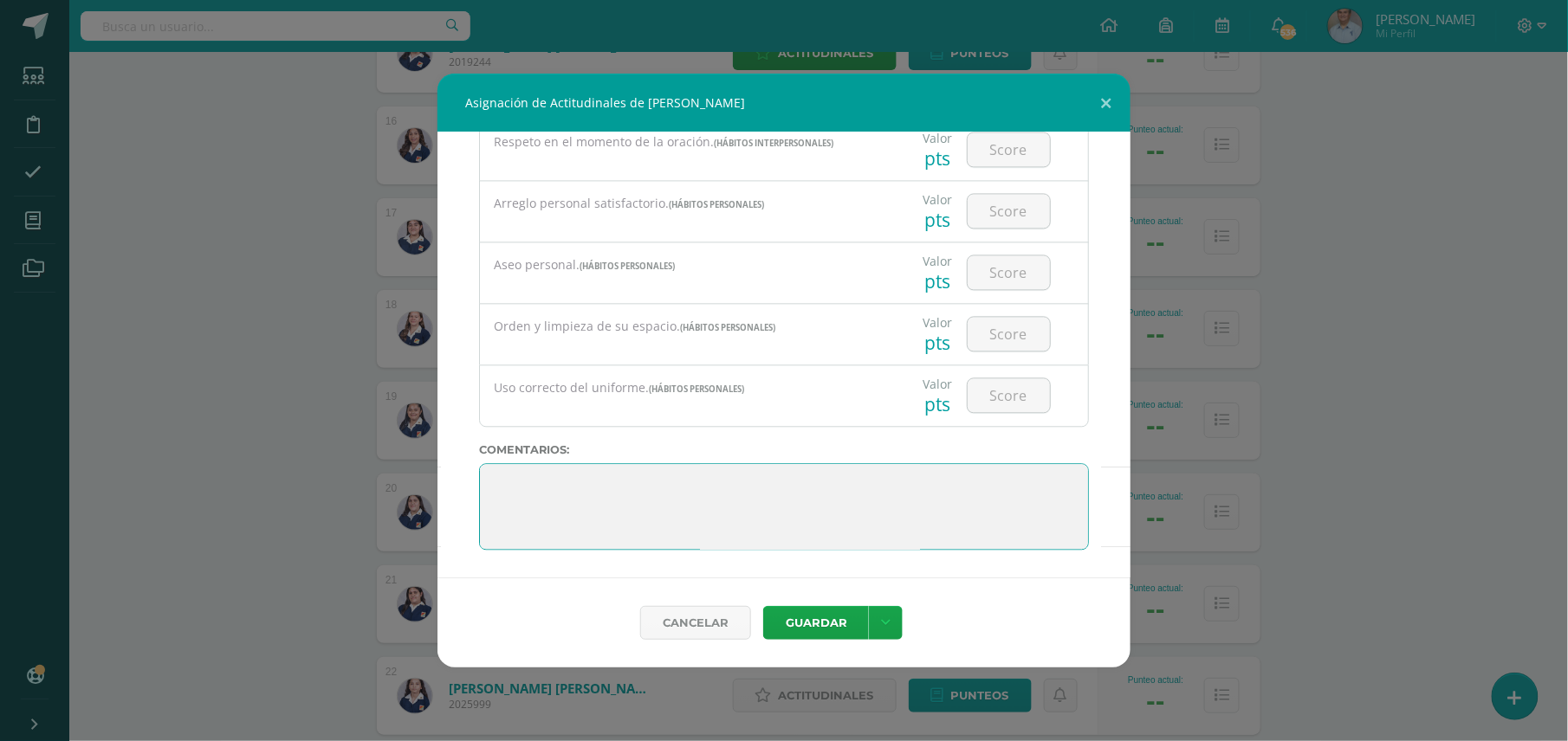
click at [776, 490] on textarea at bounding box center [784, 506] width 610 height 87
type textarea "Muy buen trabajo, adelante en sus estudios."
click at [826, 617] on button "Guardar" at bounding box center [816, 623] width 106 height 34
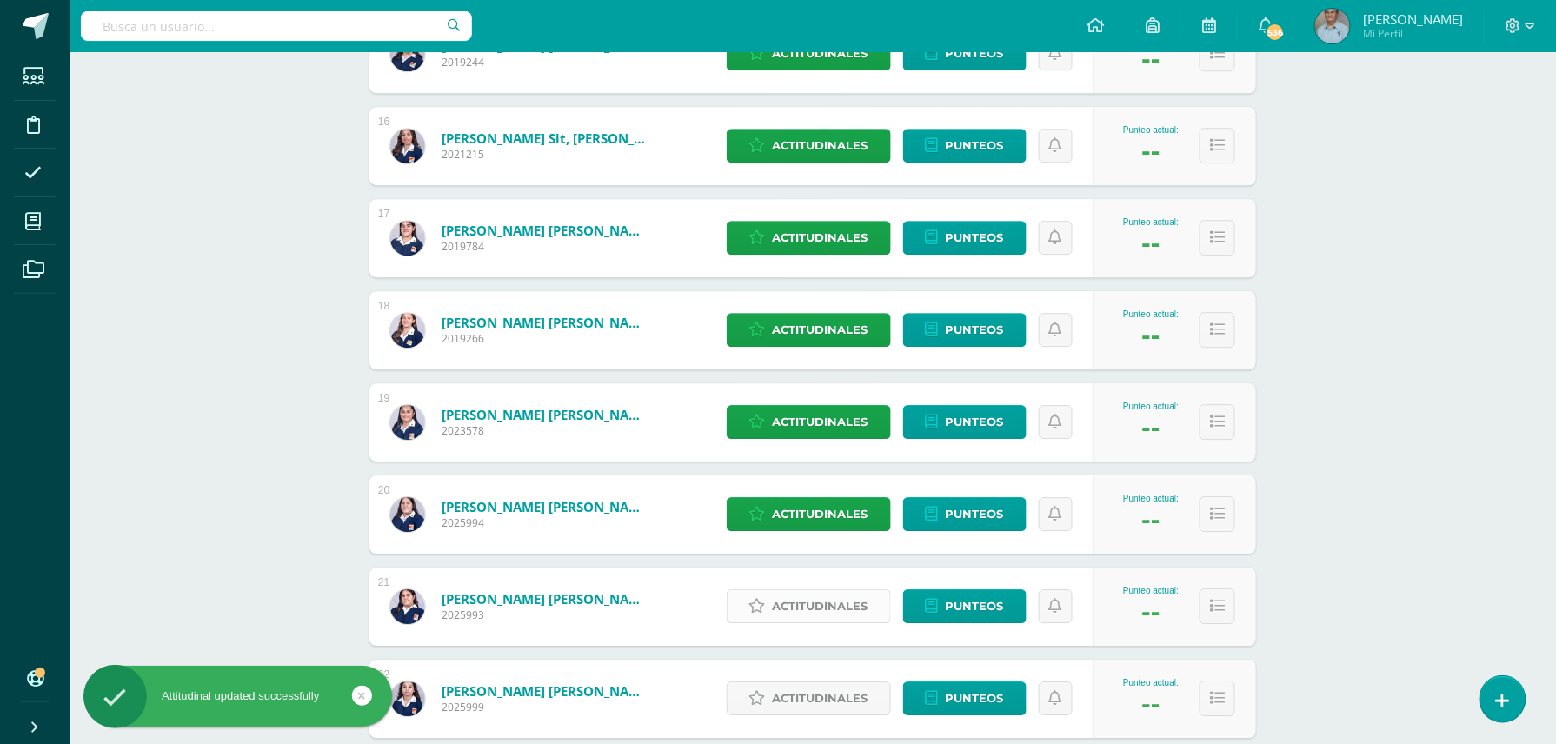
click at [826, 603] on span "Actitudinales" at bounding box center [821, 606] width 96 height 32
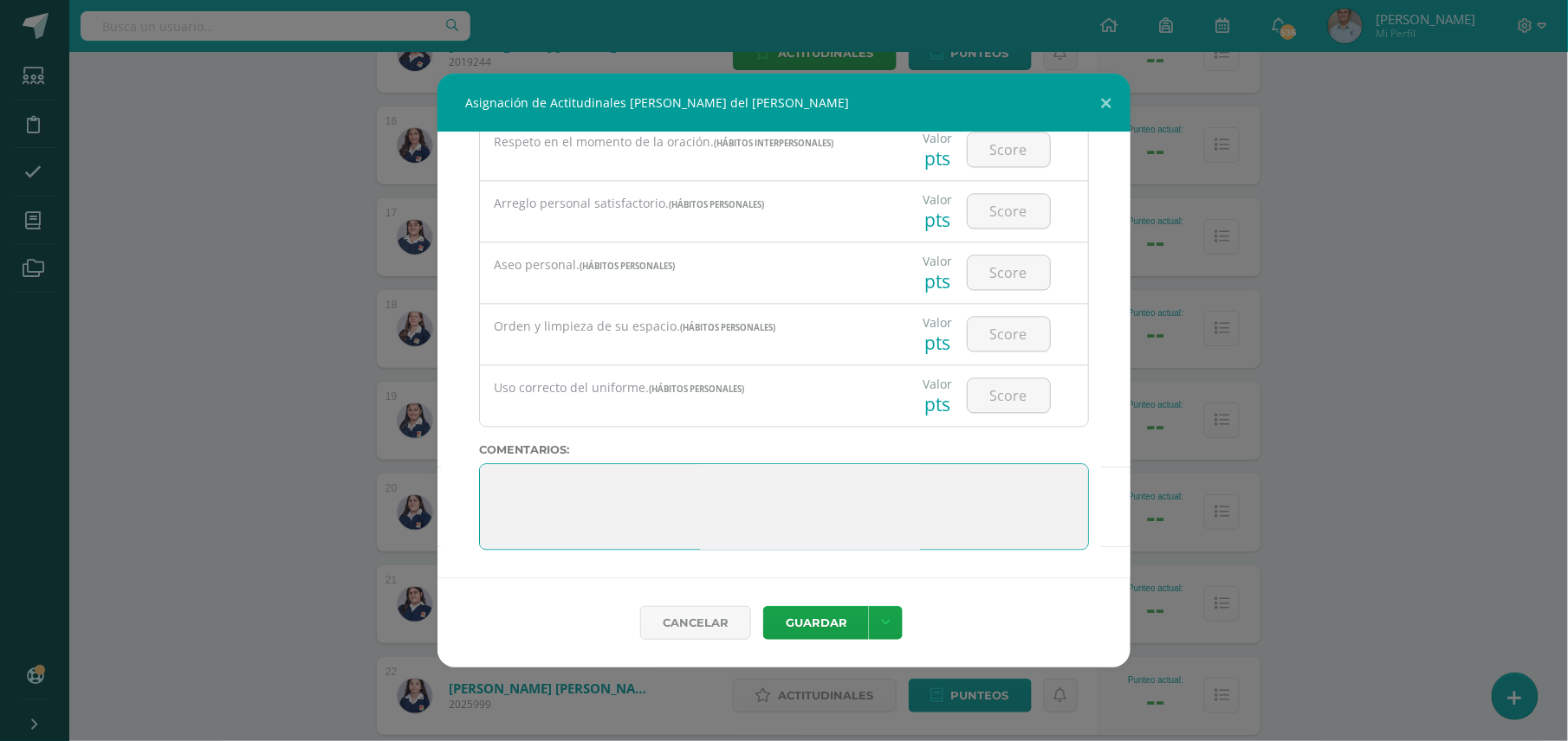
click at [933, 479] on textarea at bounding box center [784, 506] width 610 height 87
type textarea "Muy bien, continúe esforzándose en sus estudios."
click at [828, 623] on button "Guardar" at bounding box center [816, 623] width 106 height 34
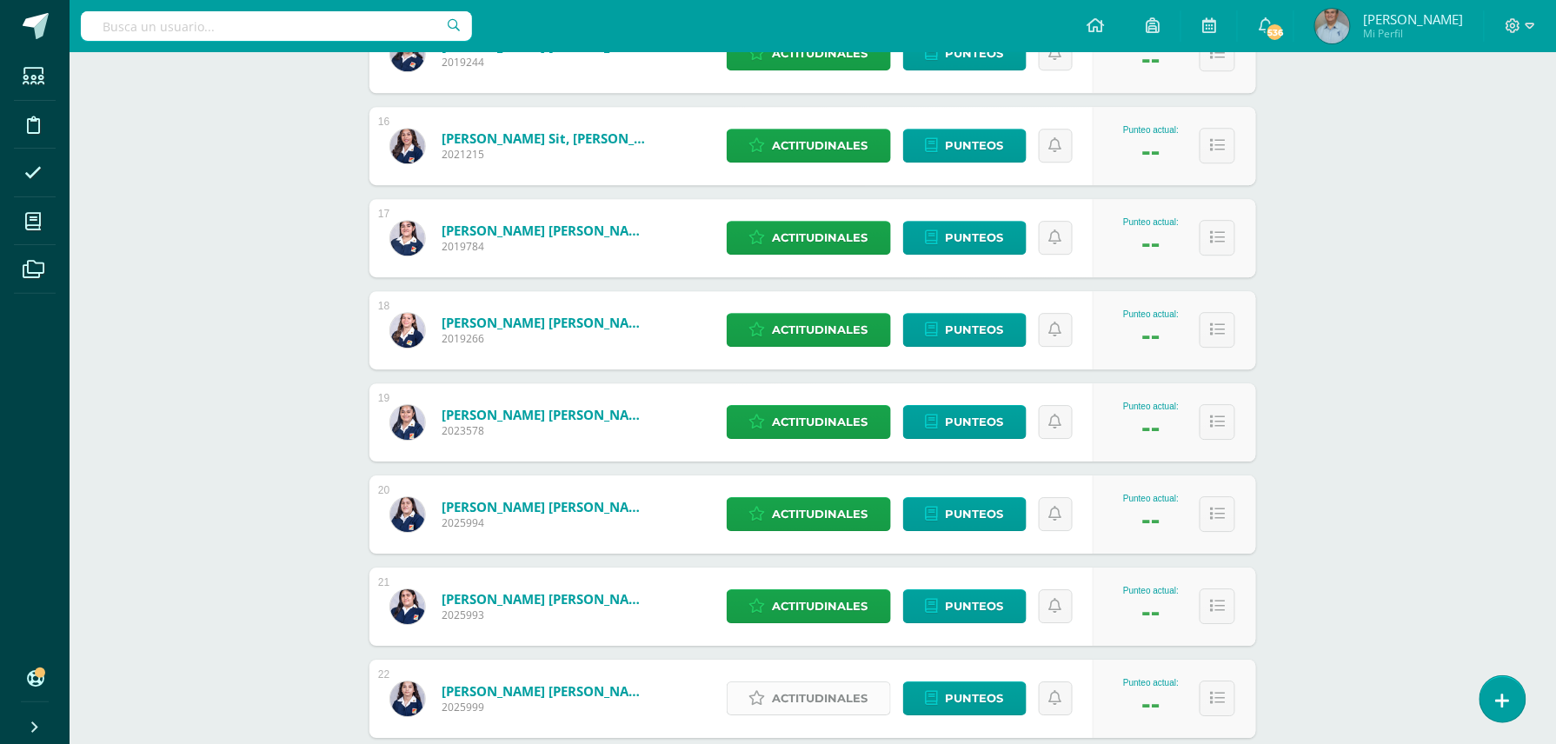
click at [832, 692] on span "Actitudinales" at bounding box center [821, 699] width 96 height 32
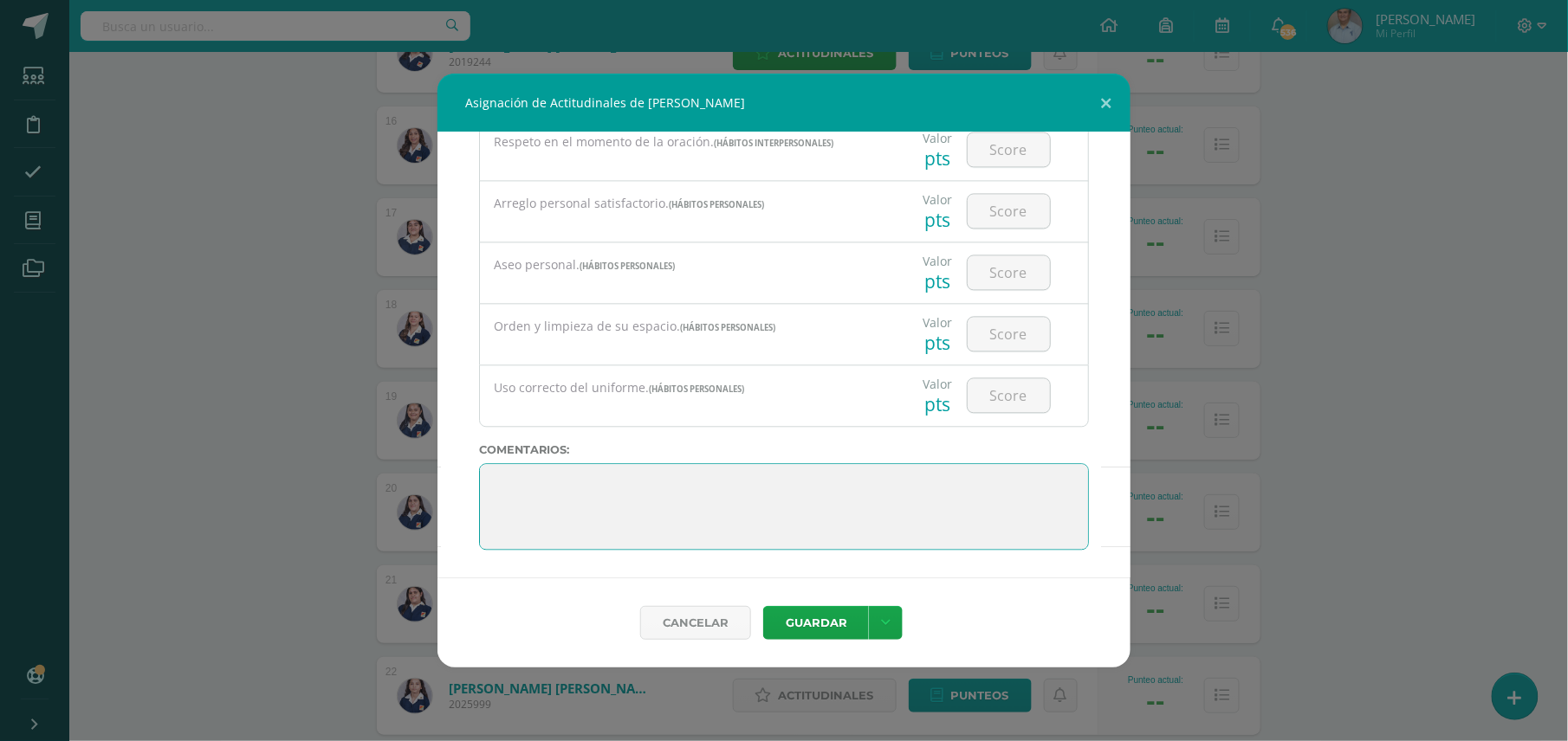
click at [837, 493] on textarea at bounding box center [784, 506] width 610 height 87
click at [753, 480] on textarea at bounding box center [784, 506] width 610 height 87
type textarea "Bien continúe esforzándose en sus estudios."
click at [808, 620] on button "Guardar" at bounding box center [816, 623] width 106 height 34
click at [813, 620] on button "Guardar" at bounding box center [816, 623] width 106 height 34
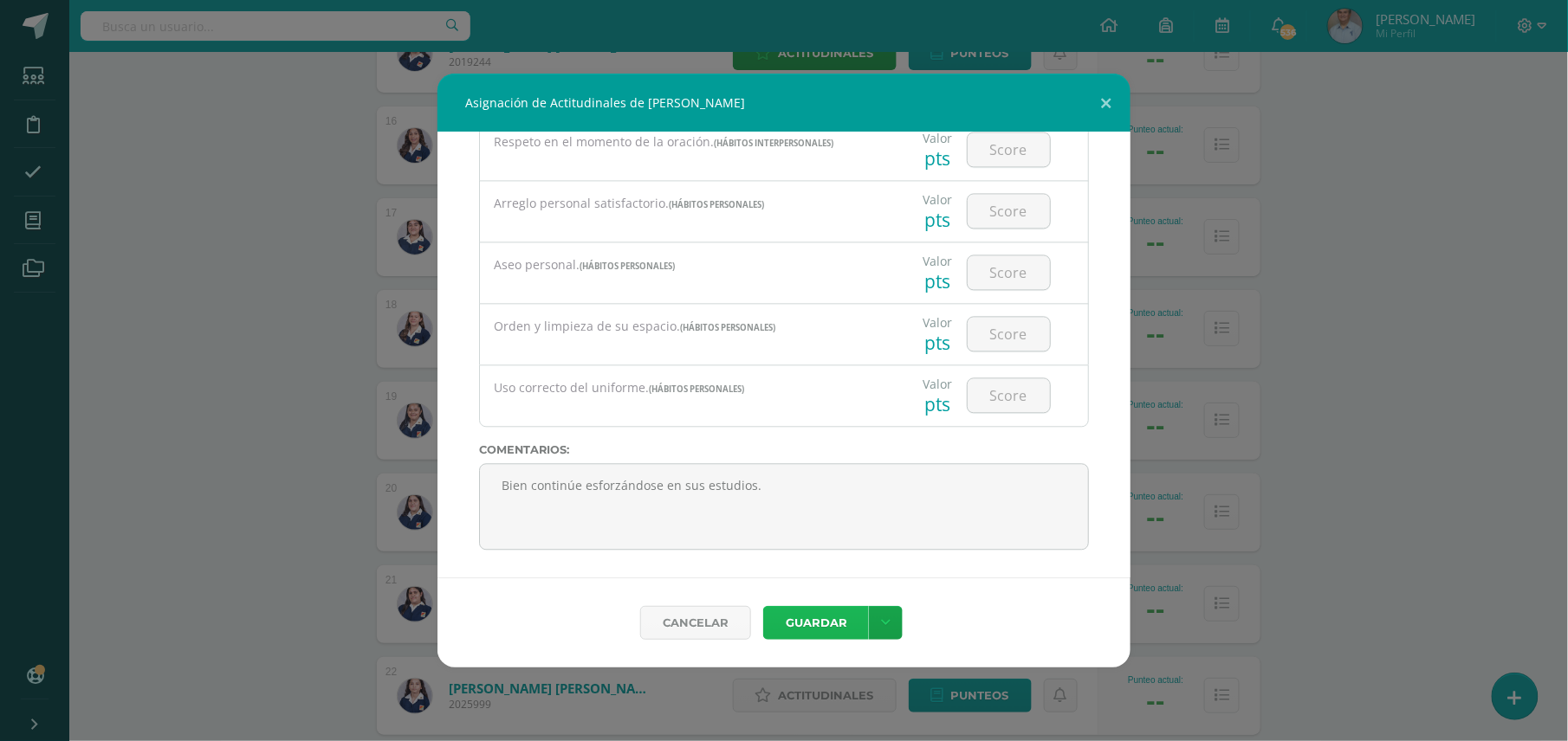
click at [805, 621] on button "Guardar" at bounding box center [816, 623] width 106 height 34
click at [805, 624] on button "Guardar" at bounding box center [816, 623] width 106 height 34
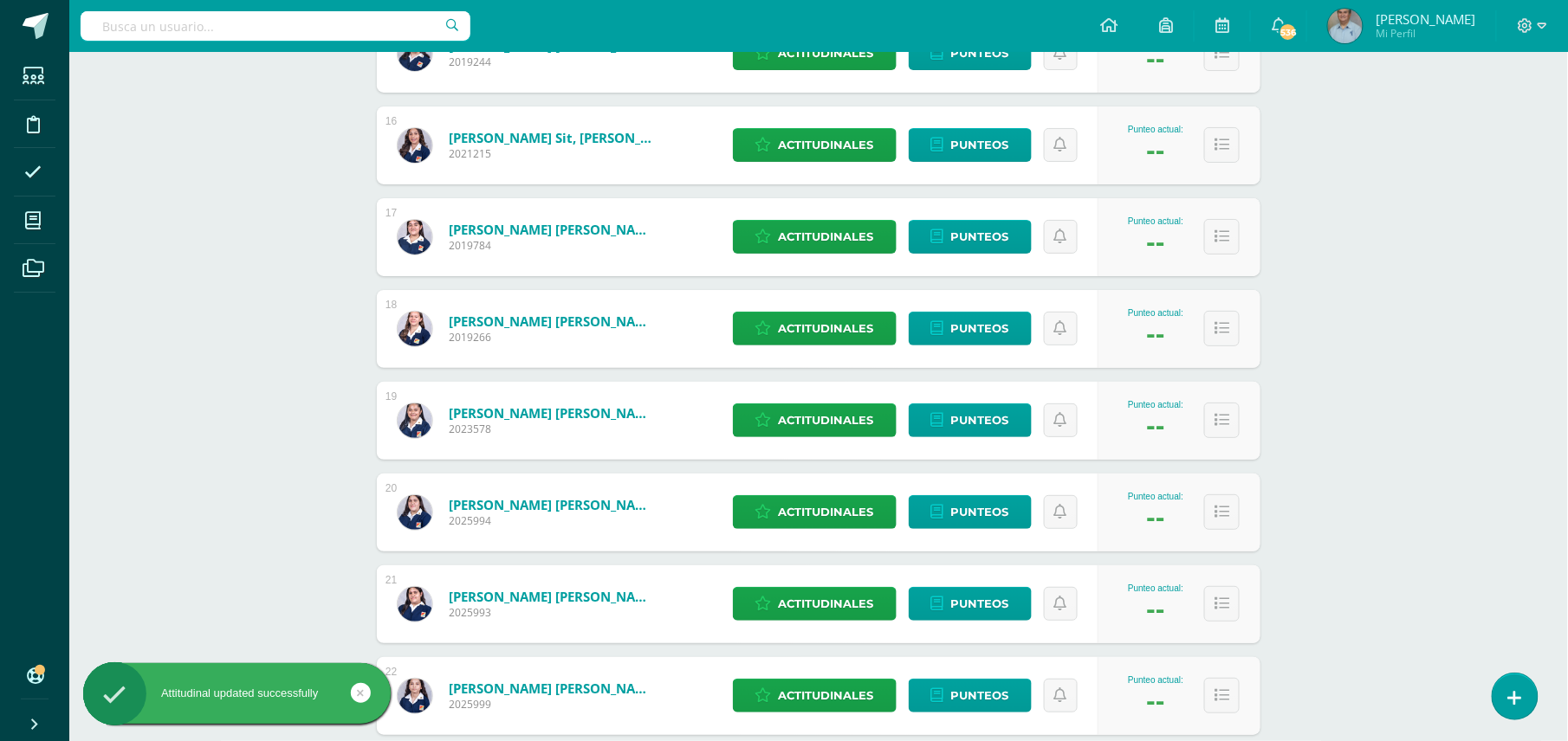
click at [811, 490] on textarea at bounding box center [783, 493] width 549 height 78
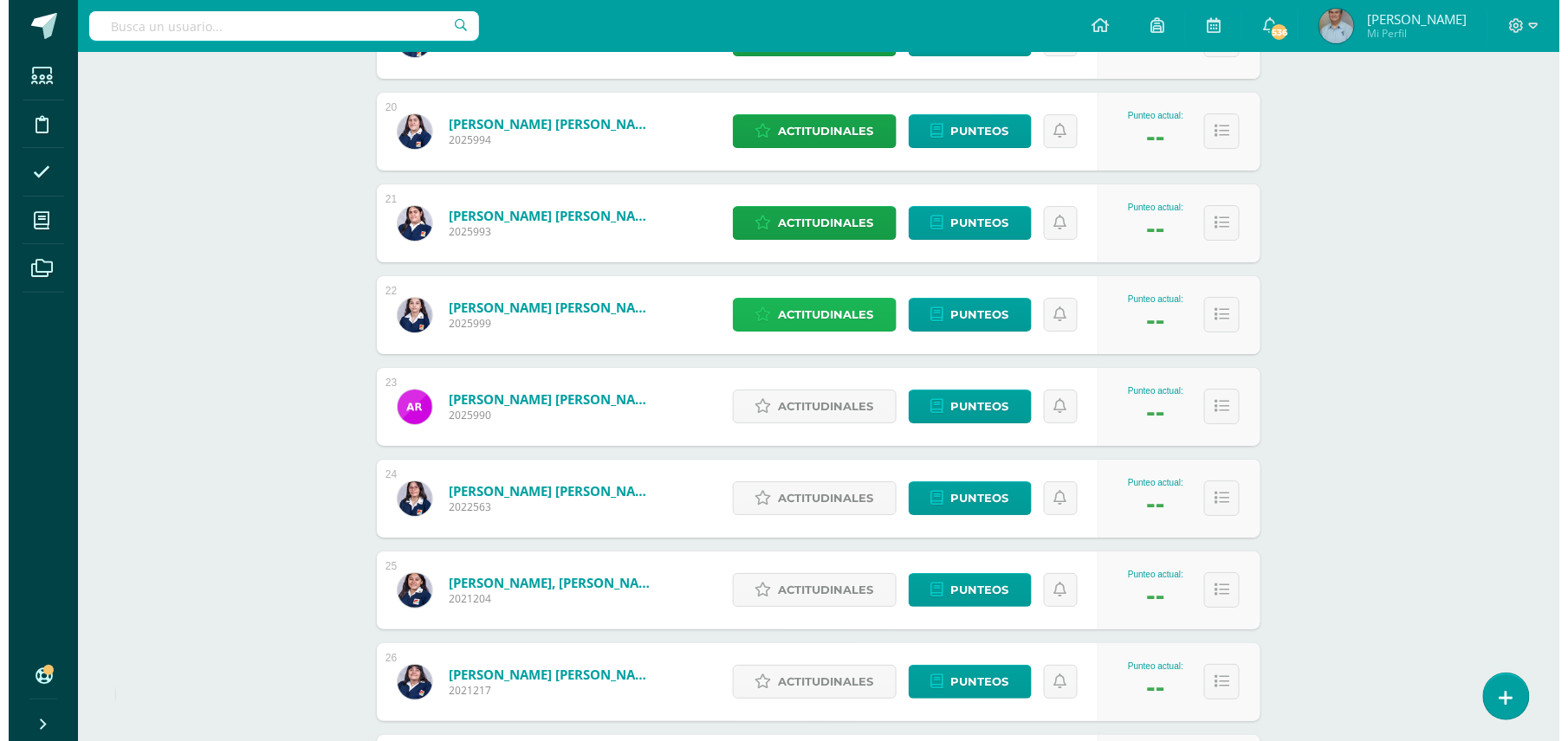
scroll to position [2063, 0]
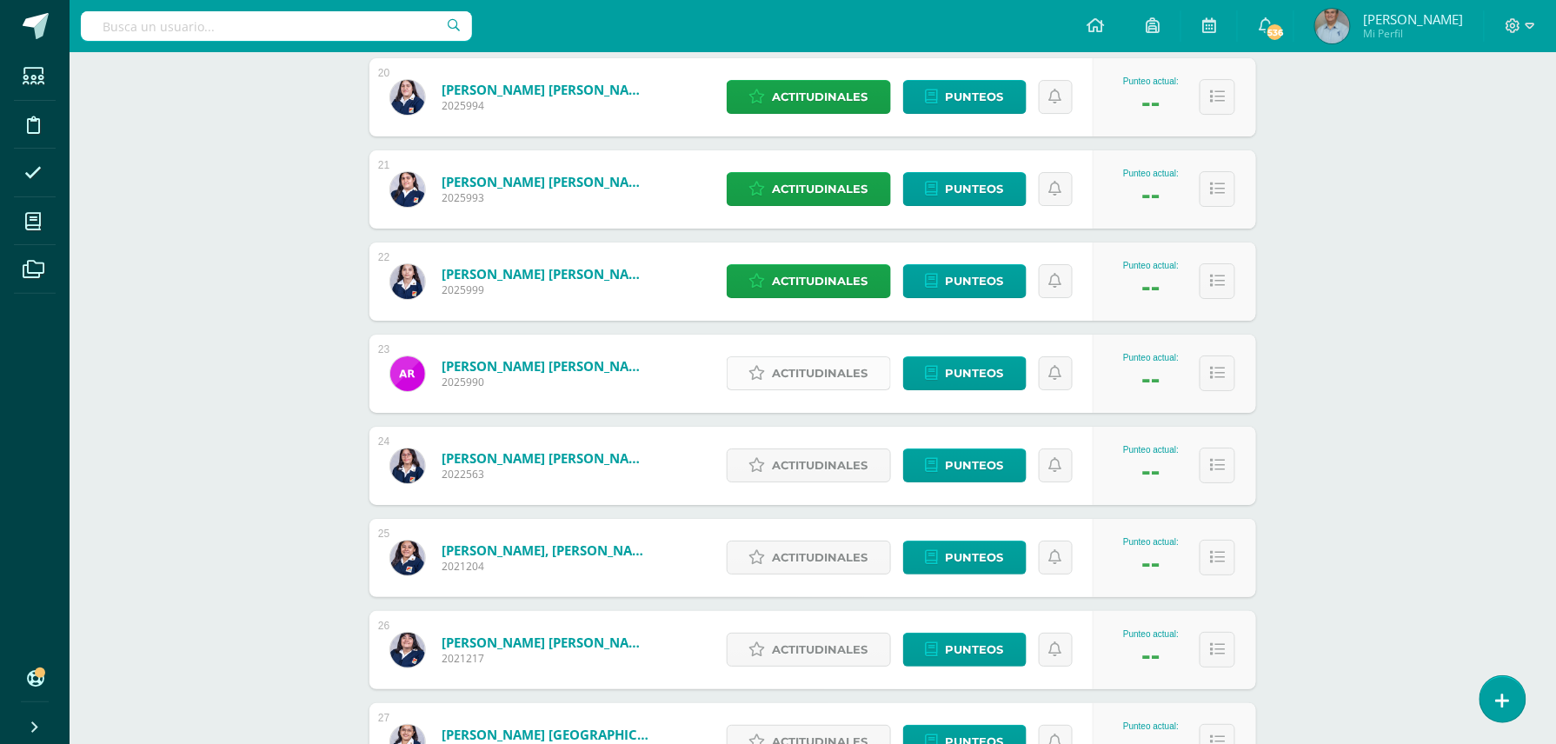
click at [809, 369] on span "Actitudinales" at bounding box center [821, 373] width 96 height 32
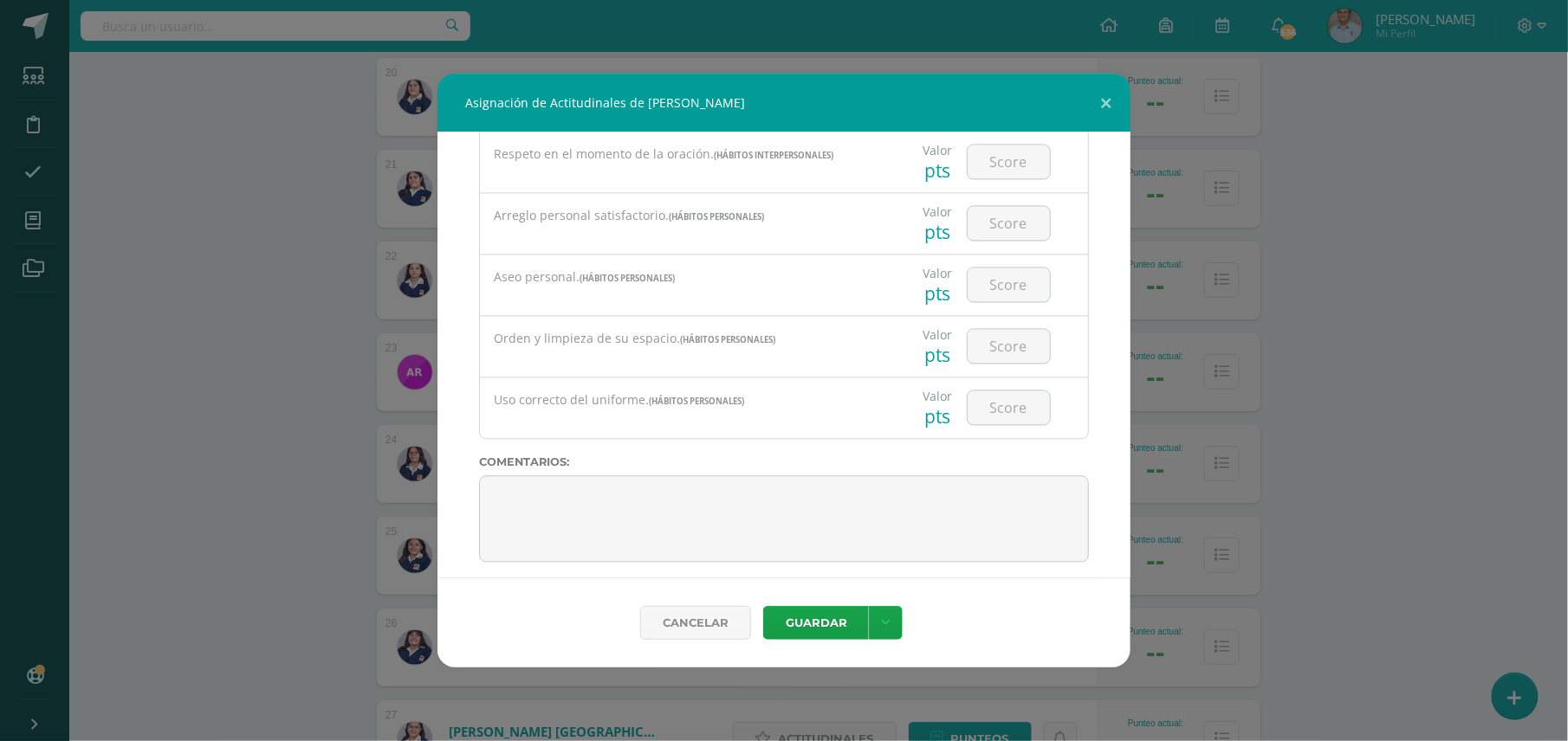
scroll to position [1356, 0]
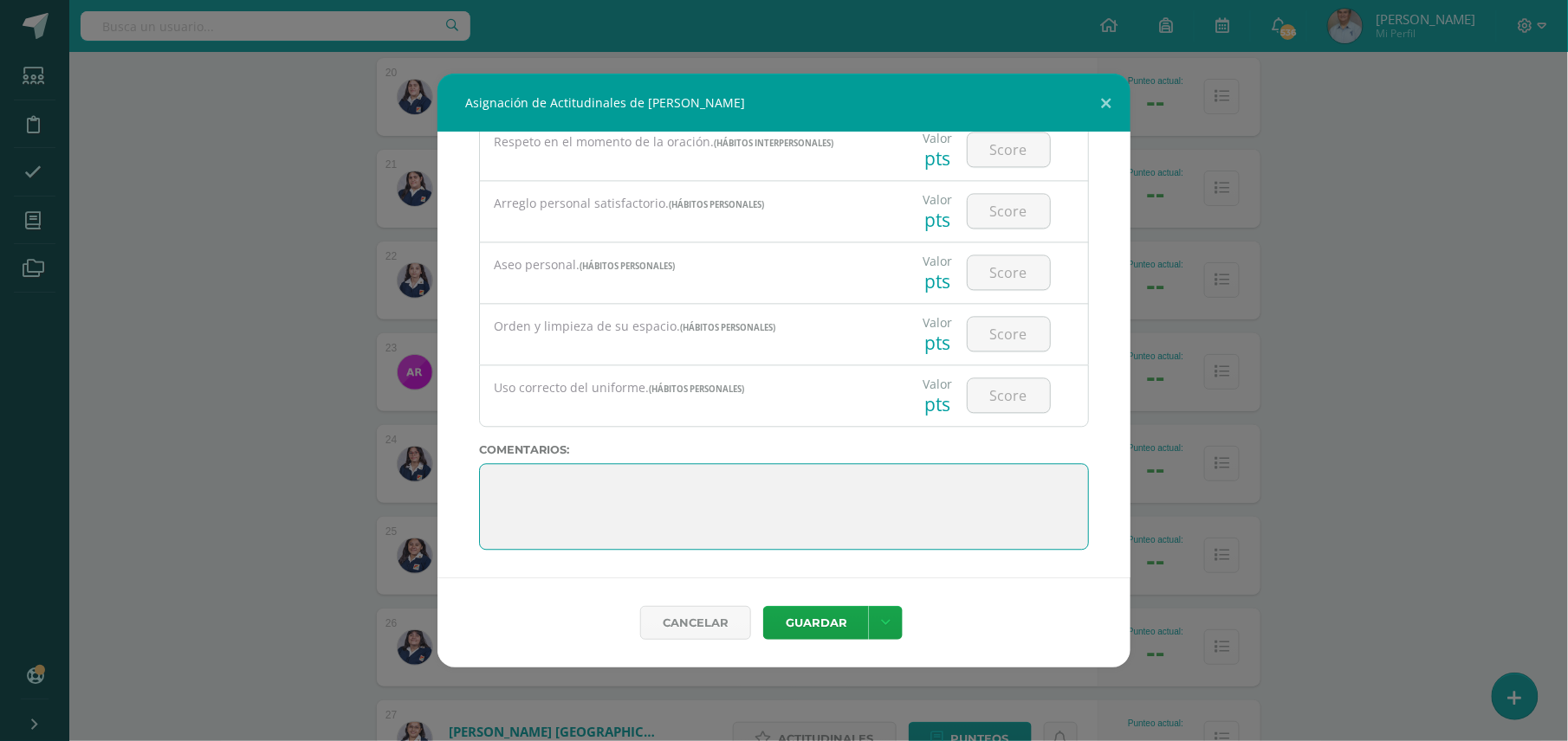
click at [781, 483] on textarea at bounding box center [784, 506] width 610 height 87
type textarea "Continuar esforzándose en las entregas con calidad y puntualidad."
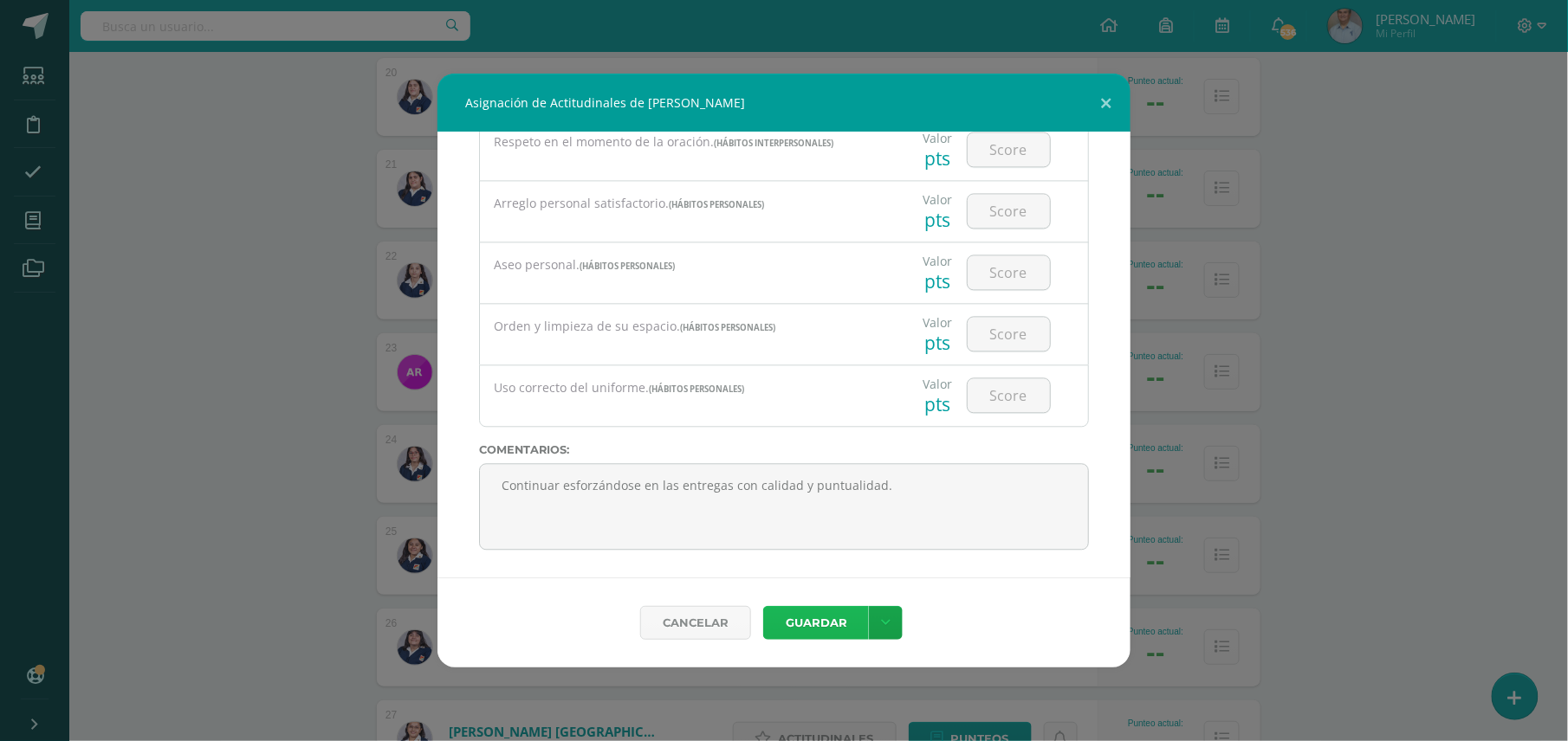
click at [835, 618] on button "Guardar" at bounding box center [816, 623] width 106 height 34
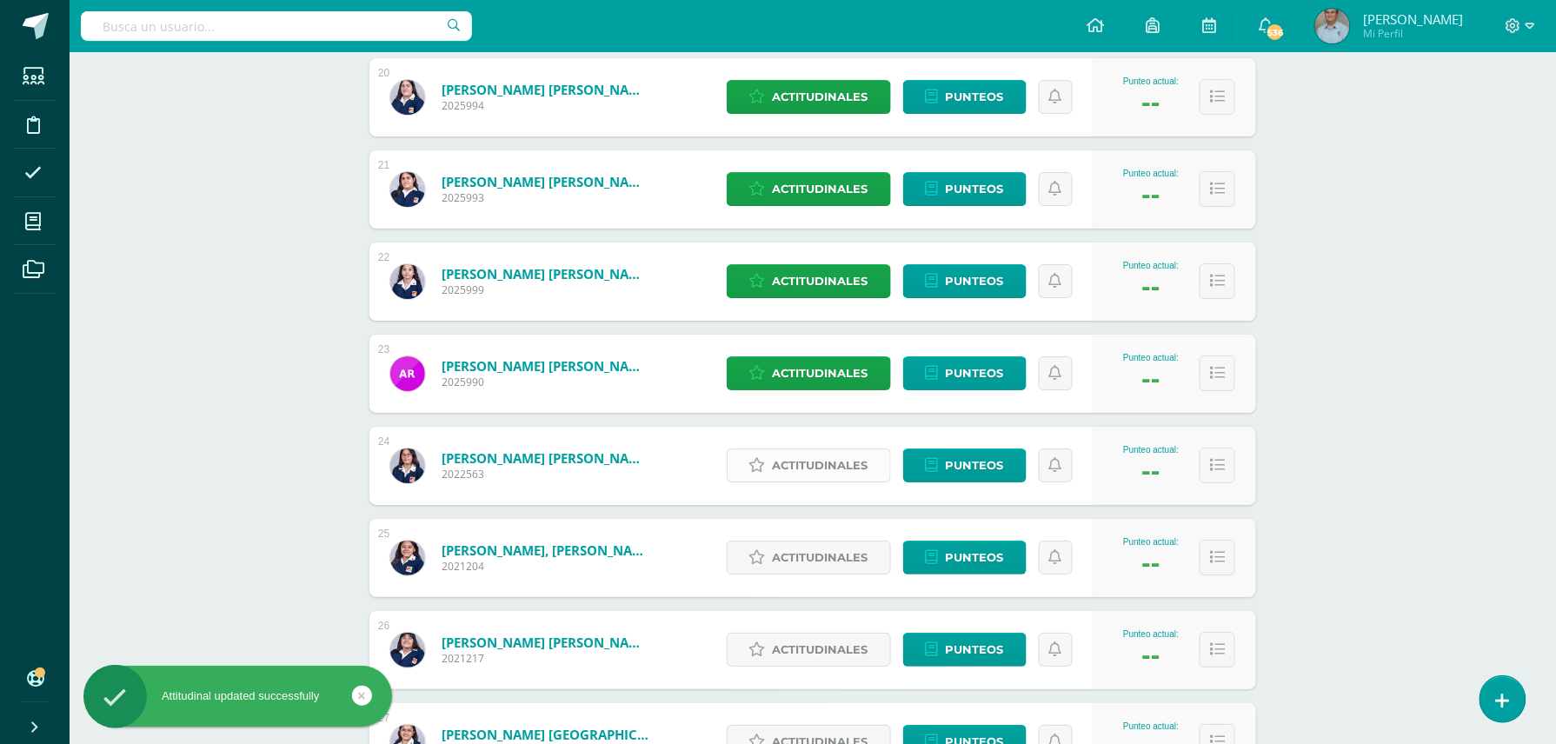
click at [821, 467] on span "Actitudinales" at bounding box center [821, 466] width 96 height 32
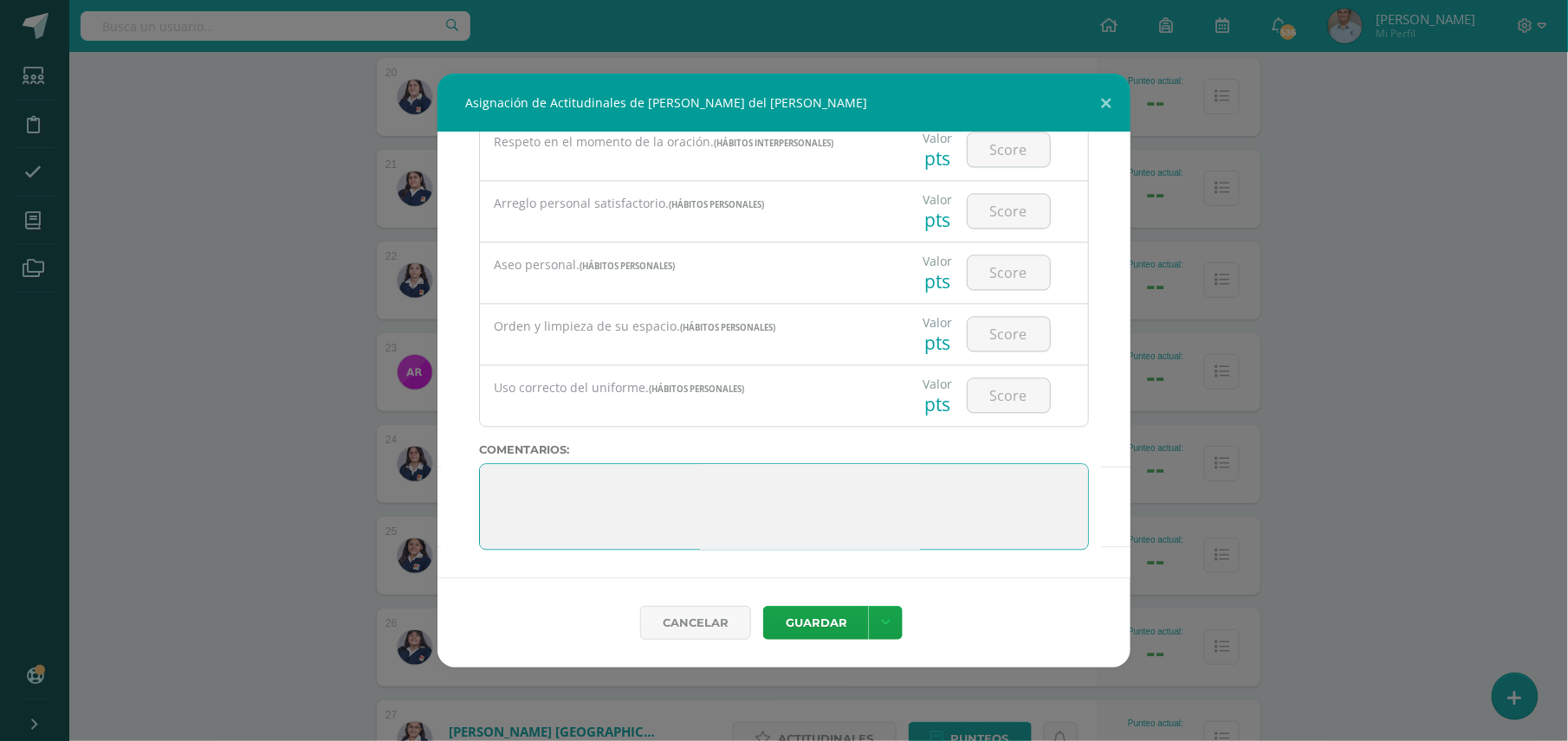
click at [863, 489] on textarea at bounding box center [784, 506] width 610 height 87
type textarea "P"
type textarea "Bien continúe esforzándose, mejorar la puntualidad en la entrega de trabajos."
click at [809, 625] on button "Guardar" at bounding box center [816, 623] width 106 height 34
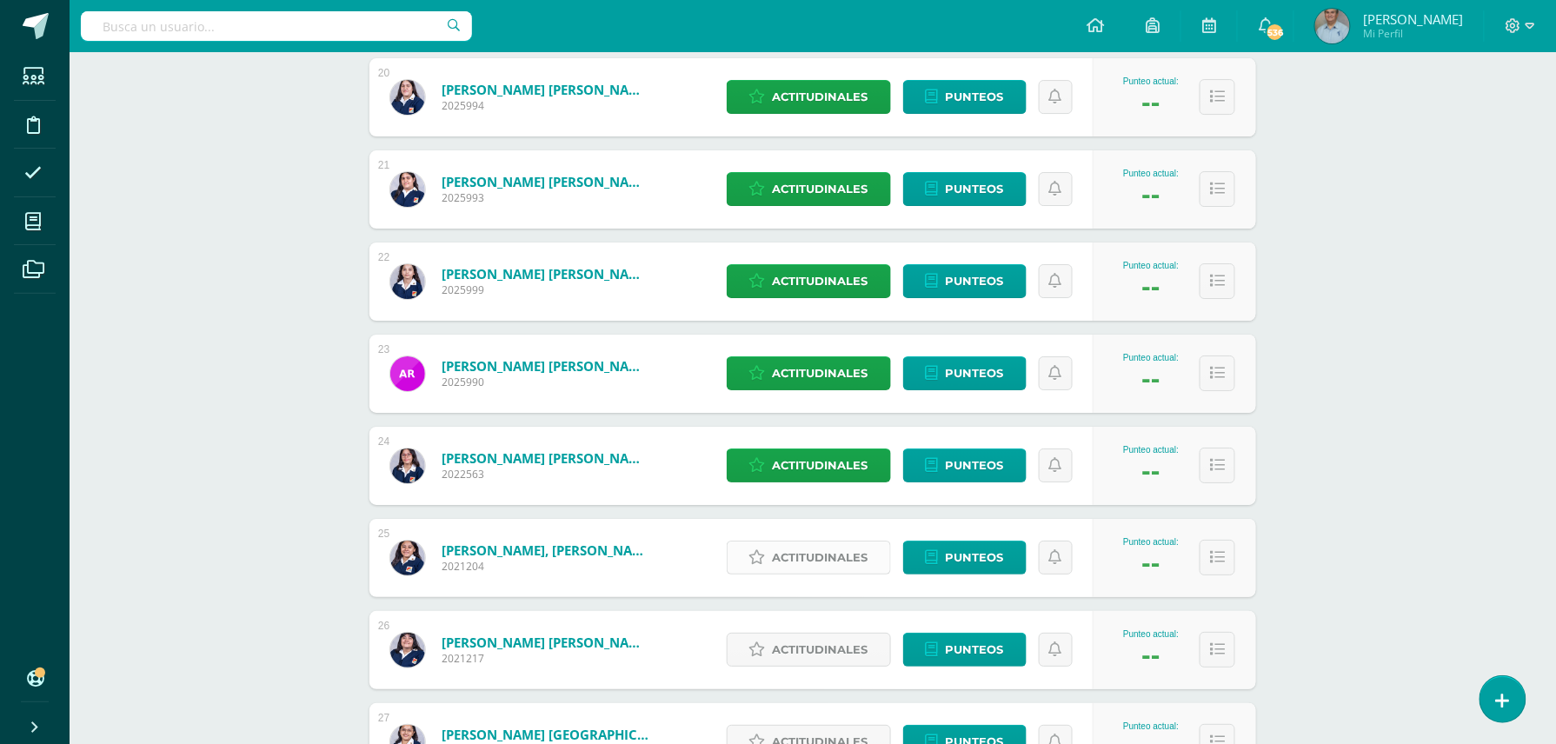
click at [794, 558] on span "Actitudinales" at bounding box center [821, 558] width 96 height 32
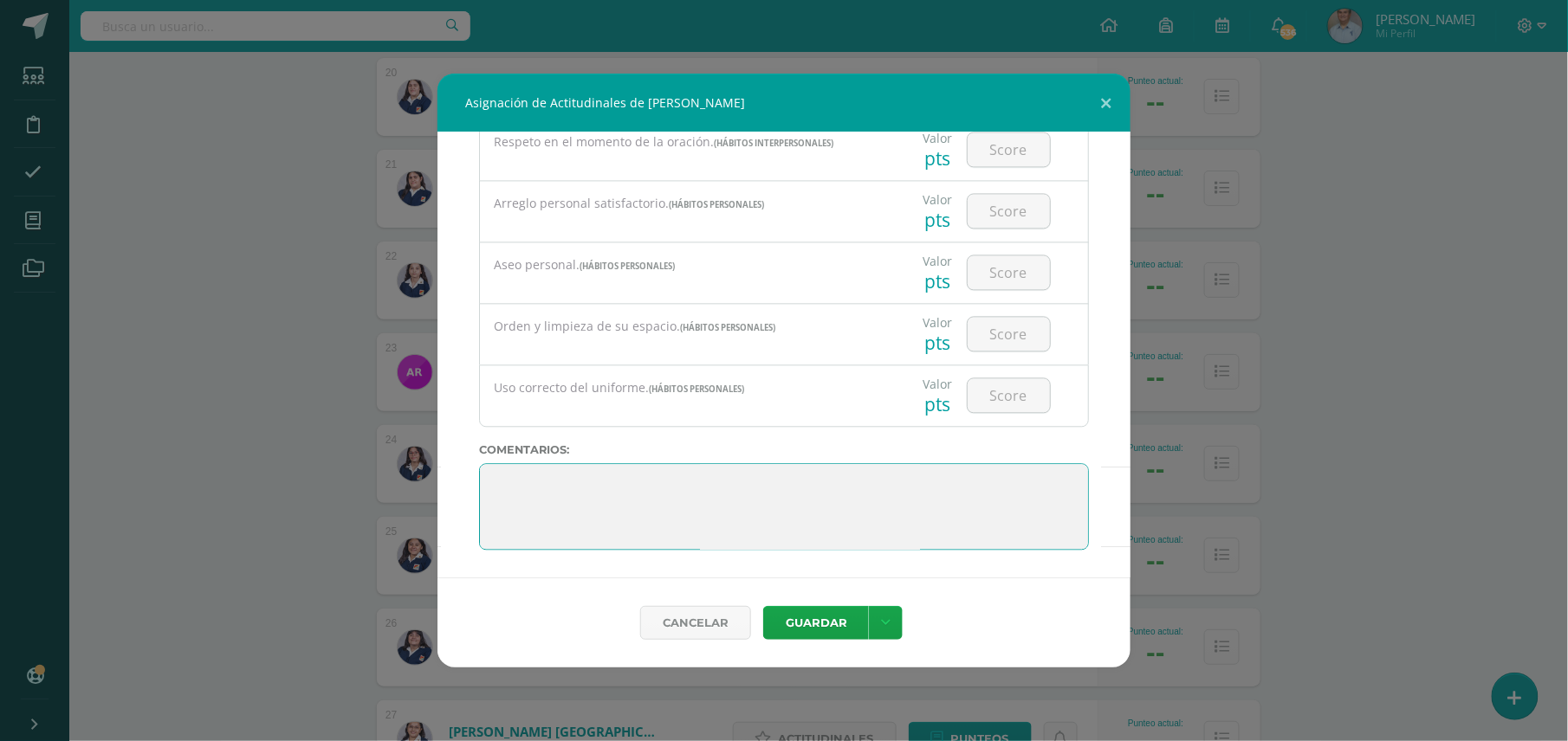
click at [853, 500] on textarea at bounding box center [784, 506] width 610 height 87
type textarea "Debe mejorar hábitos de estudio. Entregar los trabajos con buena calidad, compl…"
click at [811, 624] on button "Guardar" at bounding box center [816, 623] width 106 height 34
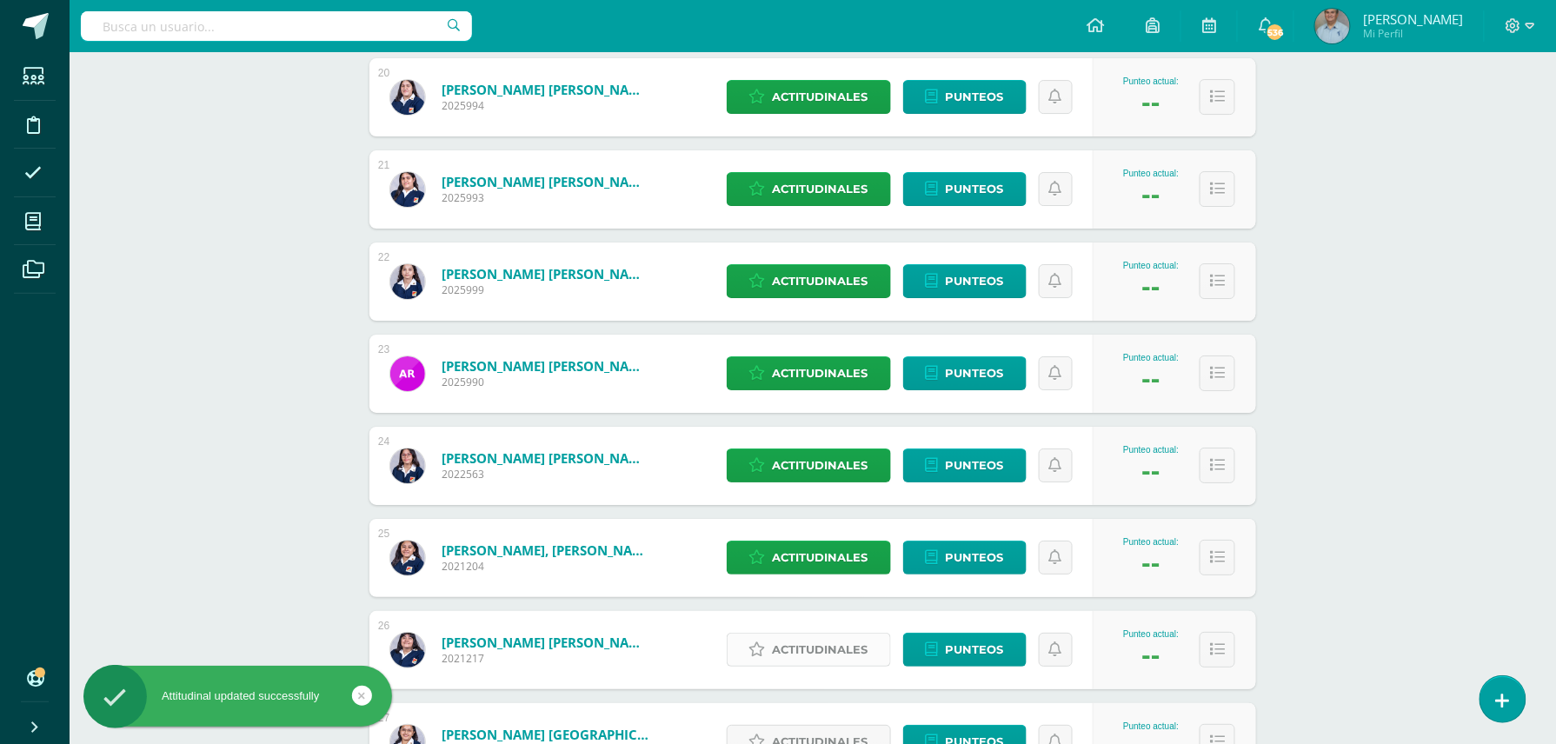
click at [811, 644] on span "Actitudinales" at bounding box center [821, 650] width 96 height 32
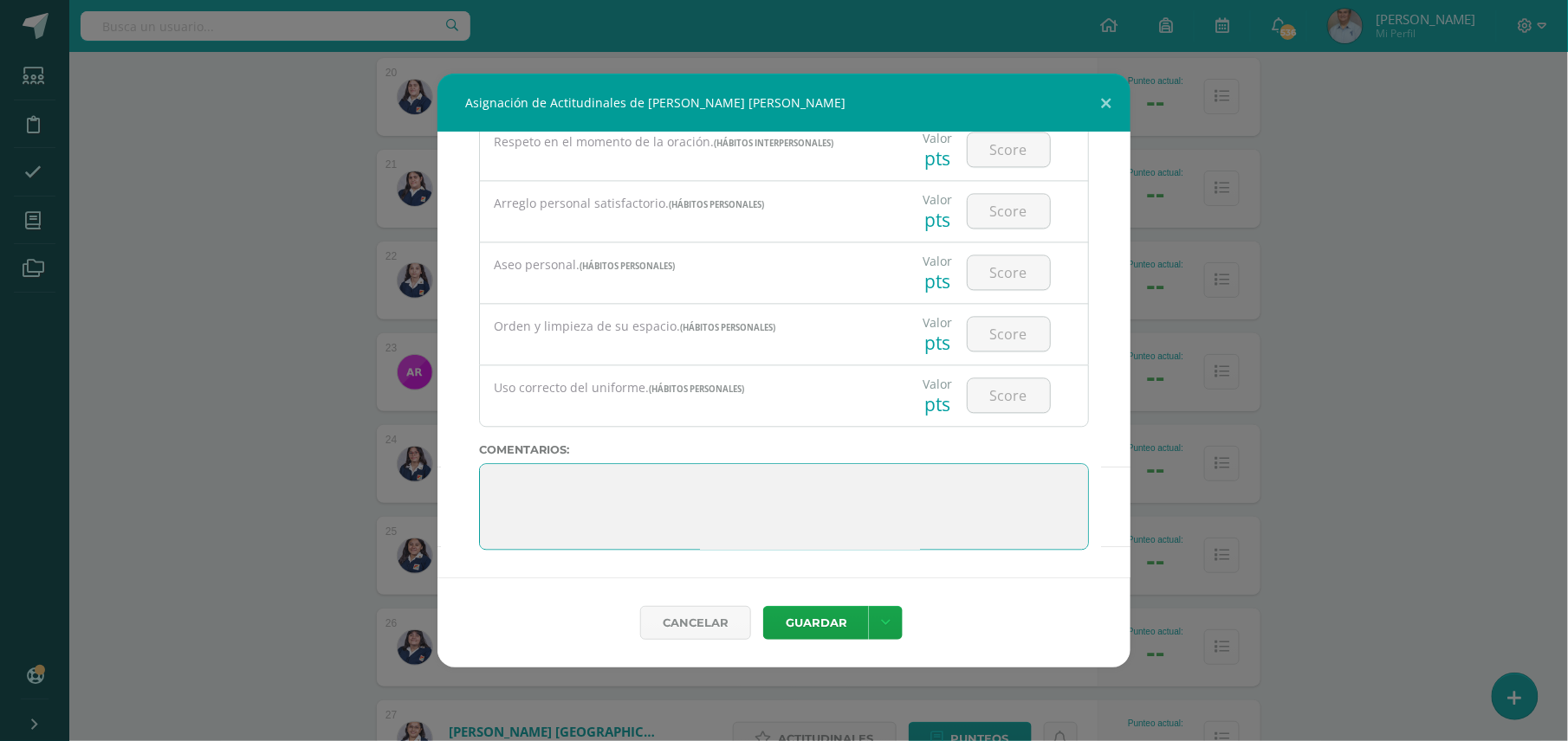
click at [895, 482] on textarea at bounding box center [784, 506] width 610 height 87
click at [896, 473] on textarea at bounding box center [784, 506] width 610 height 87
click at [874, 486] on textarea at bounding box center [784, 506] width 610 height 87
type textarea "Continuar esforzándose en sus estudios. Mejorar caligrafía."
click at [826, 623] on button "Guardar" at bounding box center [816, 623] width 106 height 34
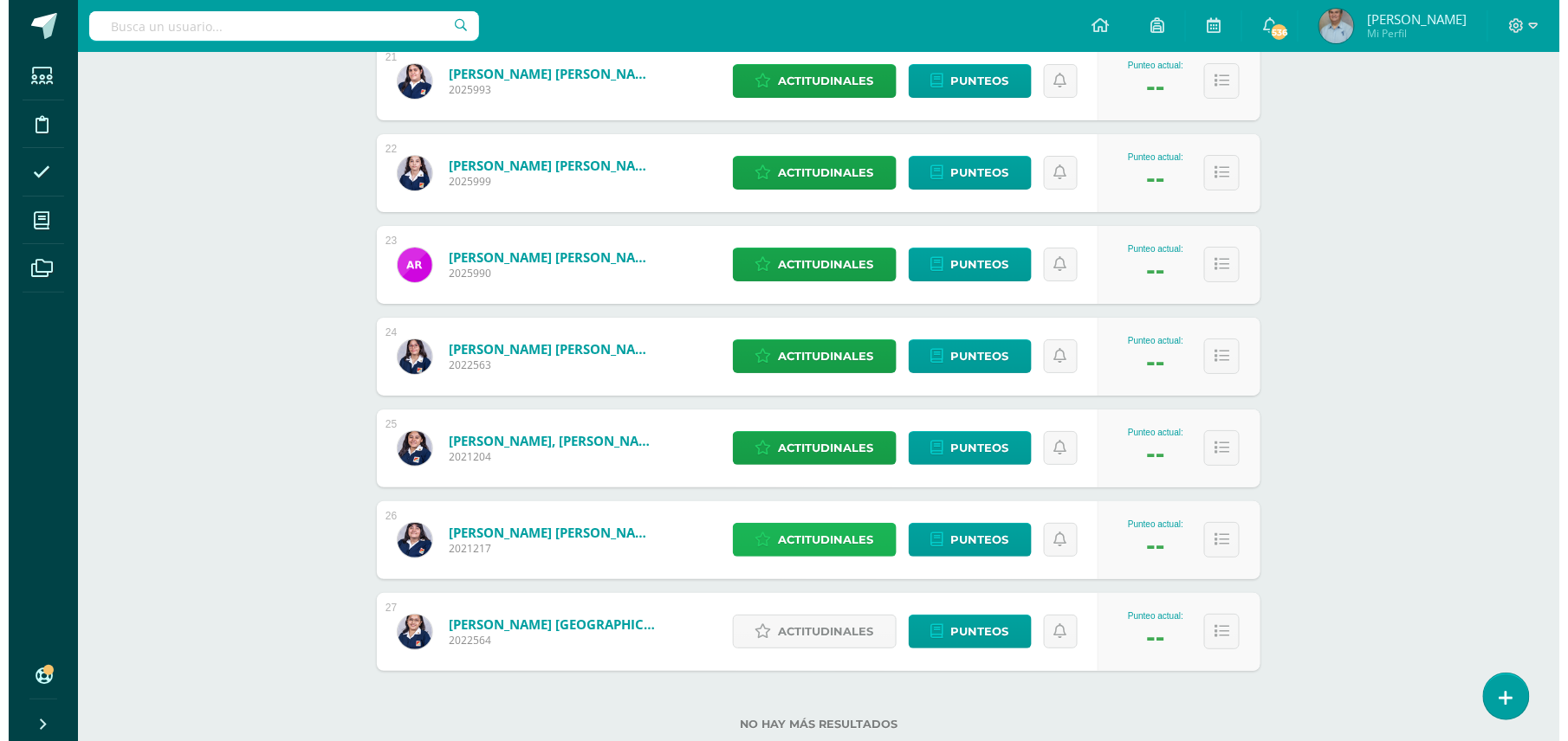
scroll to position [2213, 0]
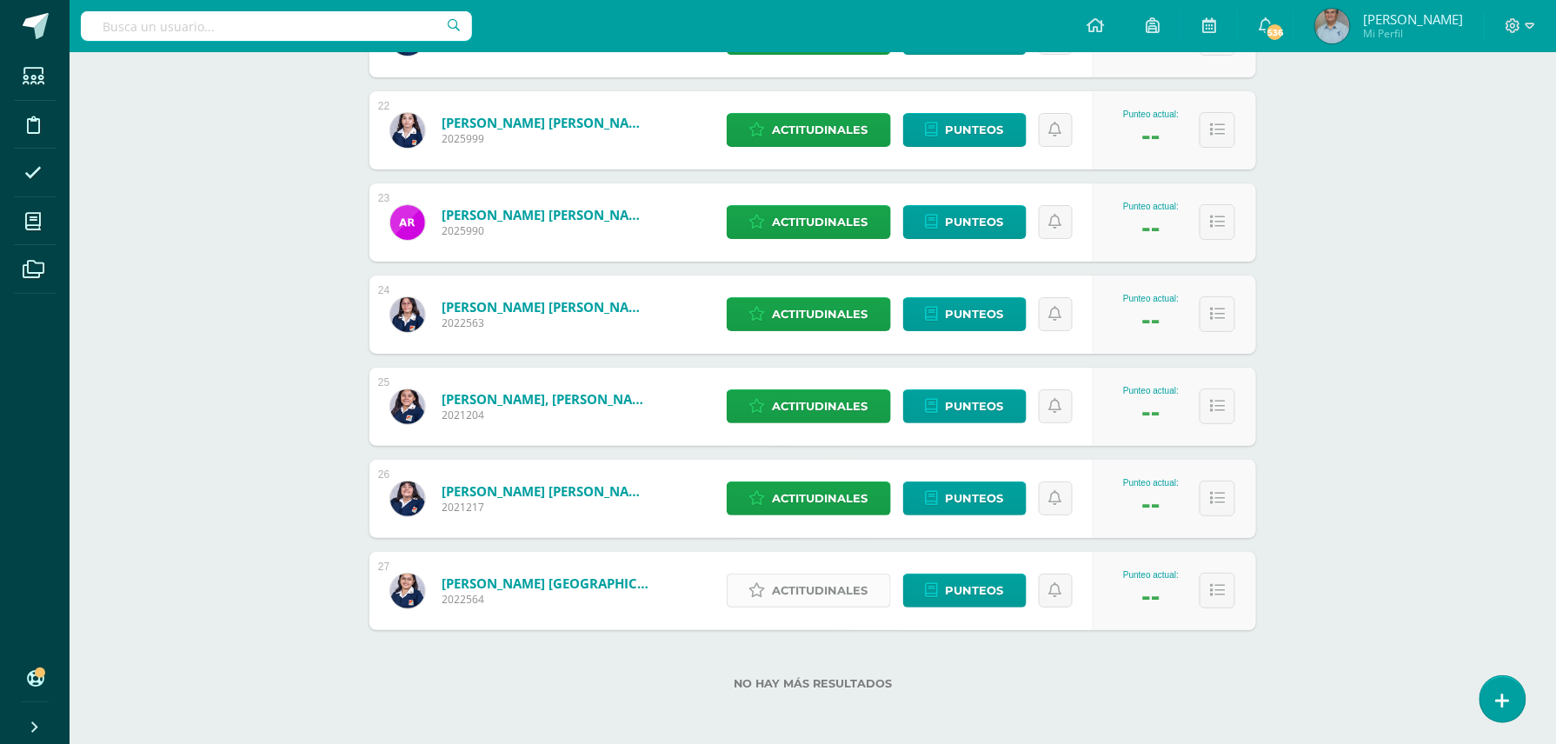
click at [825, 591] on span "Actitudinales" at bounding box center [821, 591] width 96 height 32
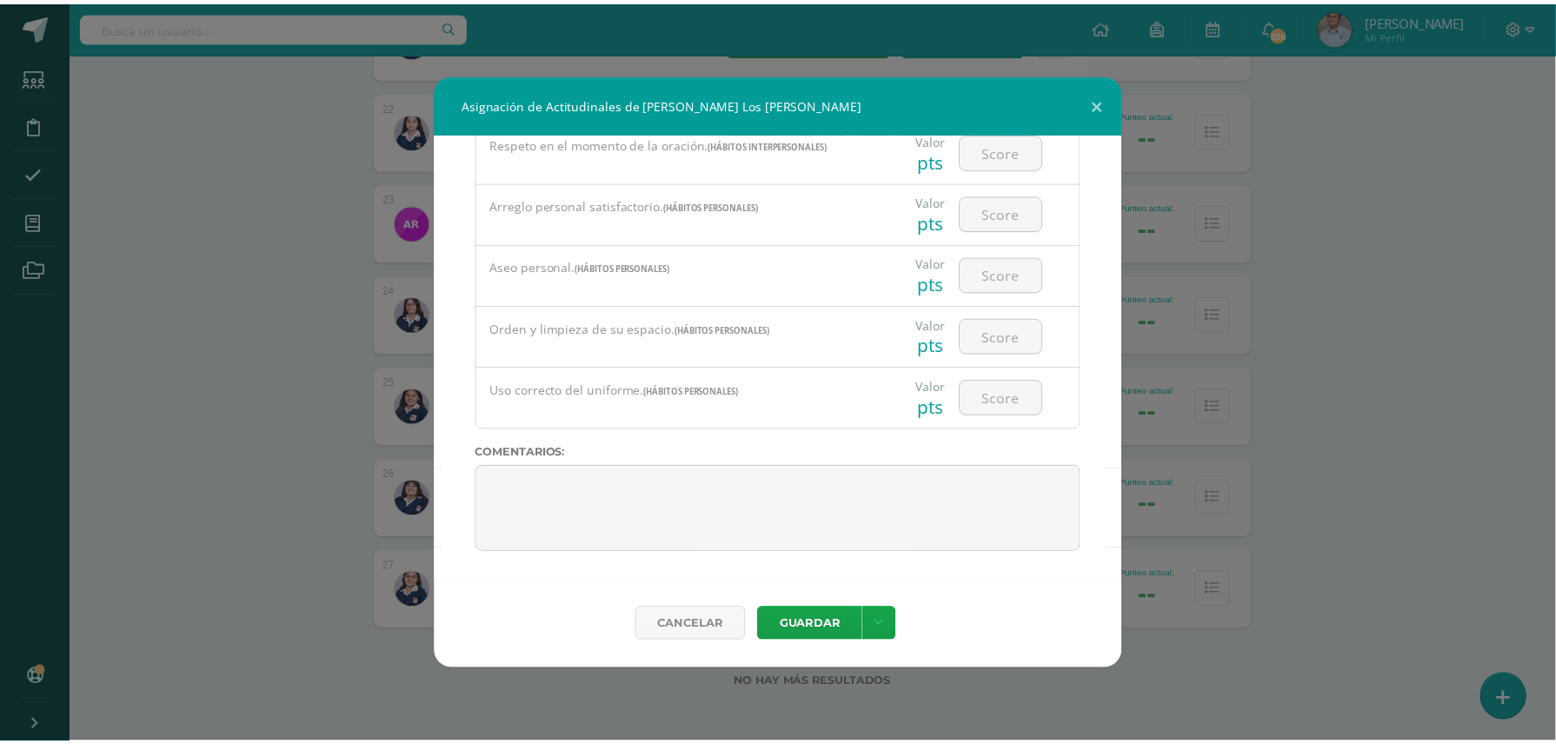
scroll to position [1361, 0]
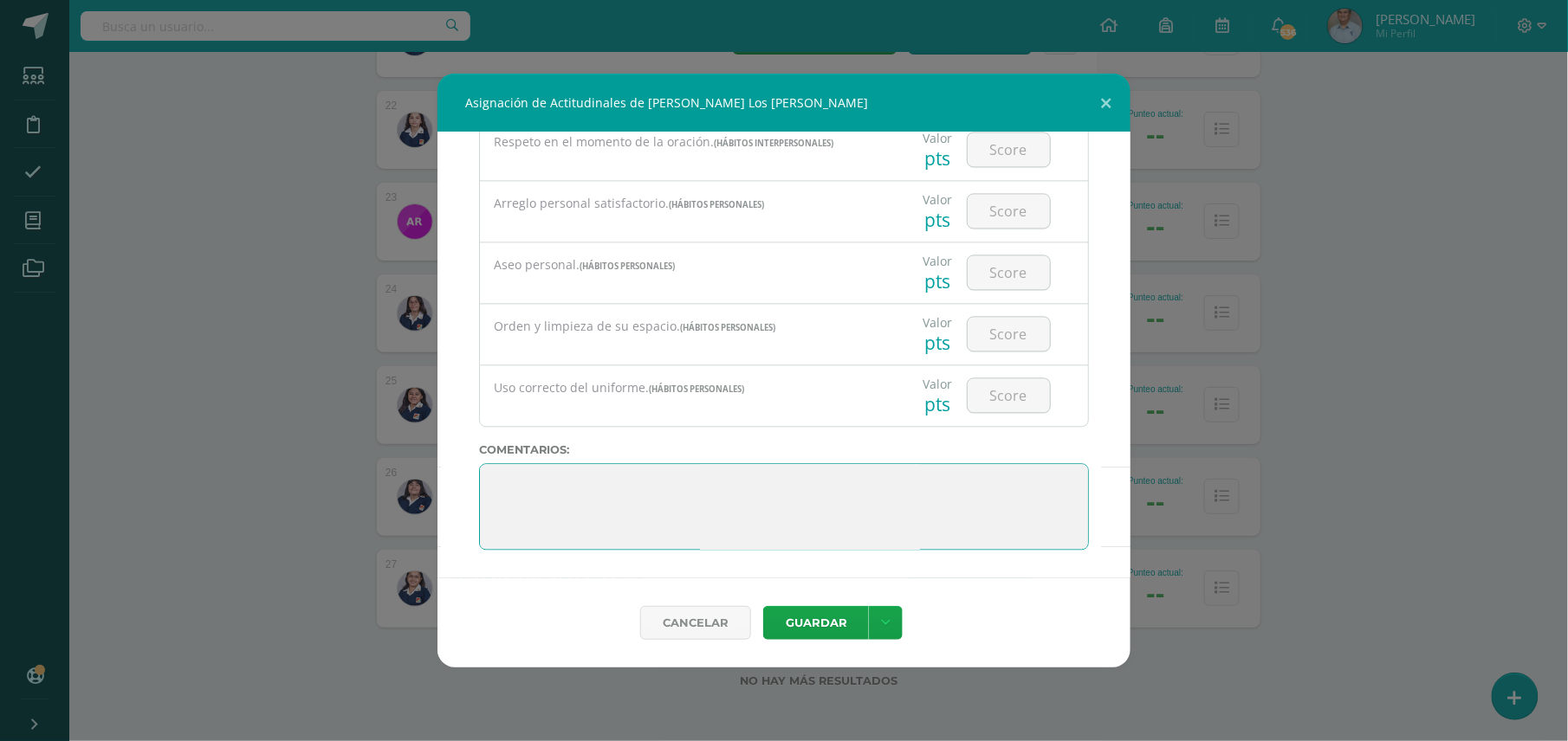
click at [930, 487] on textarea at bounding box center [784, 506] width 610 height 87
type textarea "Muy bien, felicidades por su desempeño. Continúe esforzándose."
click at [811, 621] on button "Guardar" at bounding box center [816, 623] width 106 height 34
